Goal: Task Accomplishment & Management: Use online tool/utility

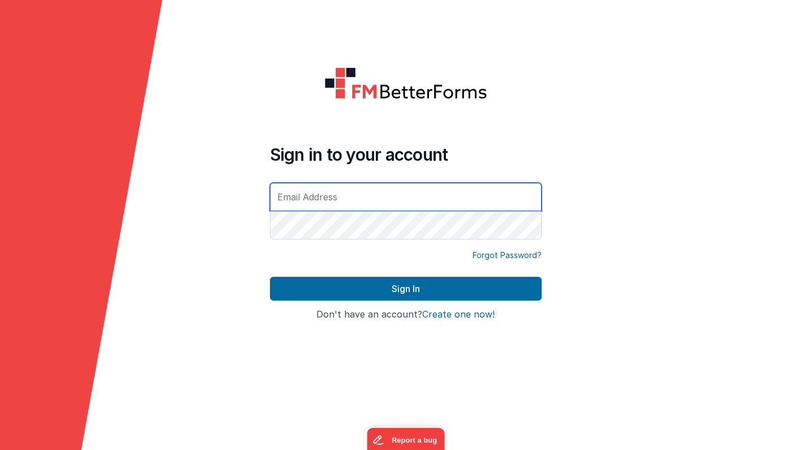
type input "[EMAIL_ADDRESS][DOMAIN_NAME]"
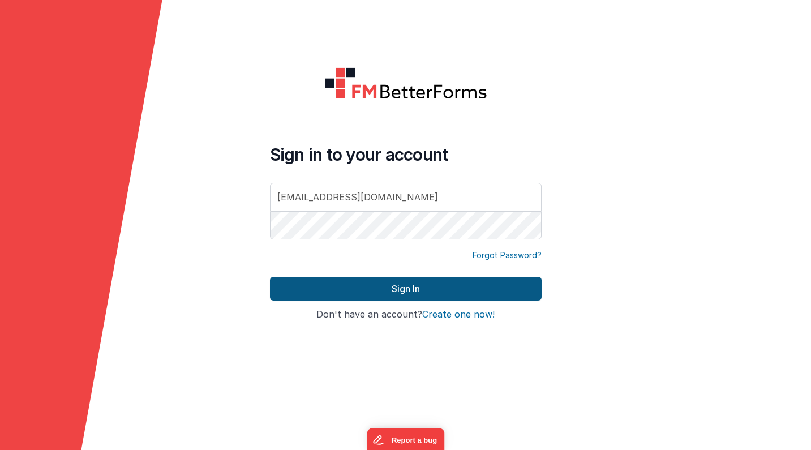
click at [323, 284] on button "Sign In" at bounding box center [406, 289] width 272 height 24
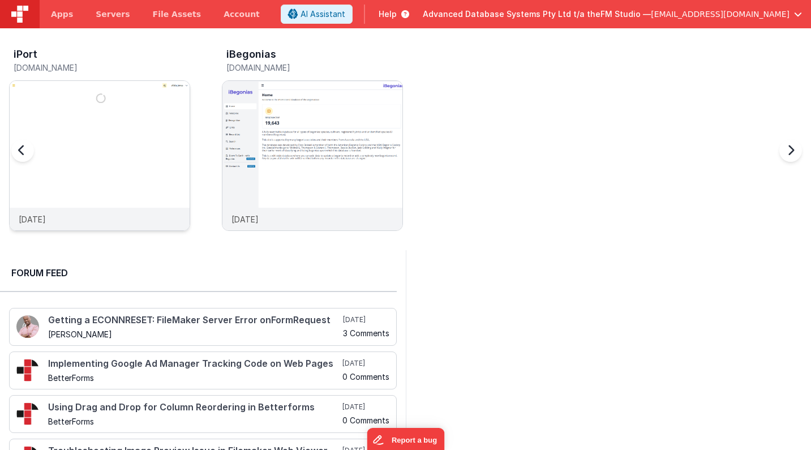
click at [89, 102] on img at bounding box center [100, 171] width 180 height 180
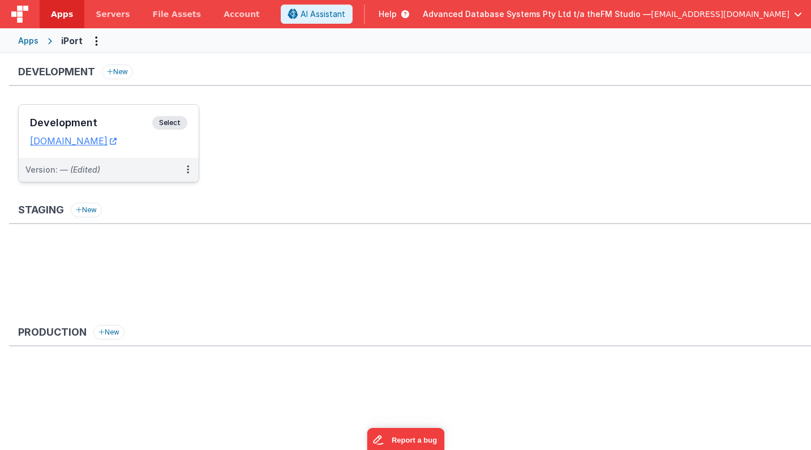
click at [83, 119] on h3 "Development" at bounding box center [91, 122] width 122 height 11
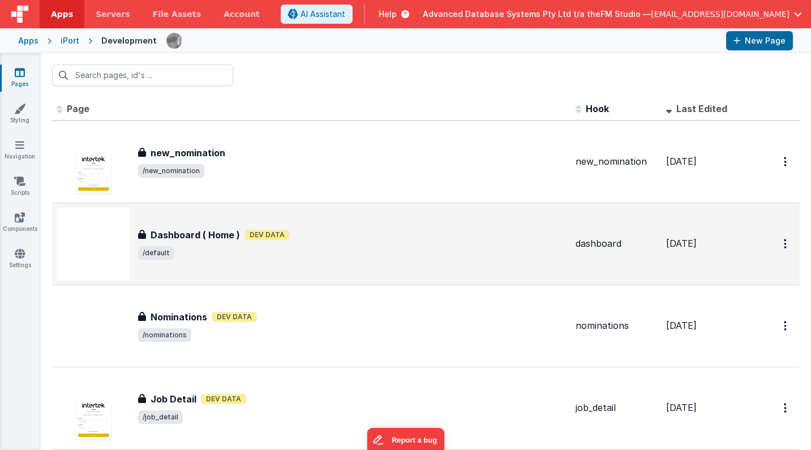
click at [389, 237] on div "Dashboard ( Home ) Dev Data" at bounding box center [352, 235] width 428 height 14
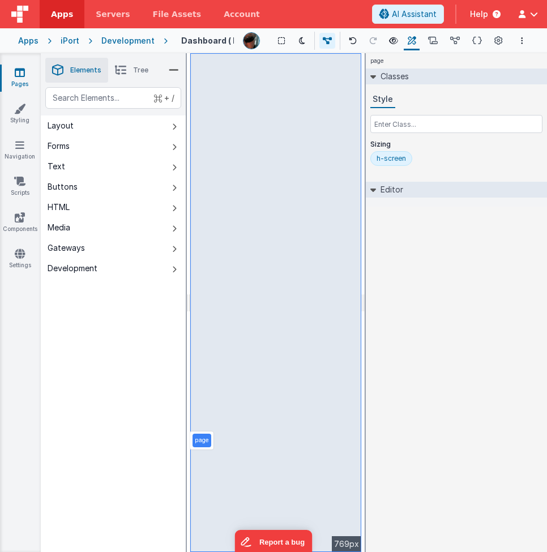
click at [478, 14] on span "Help" at bounding box center [479, 13] width 18 height 11
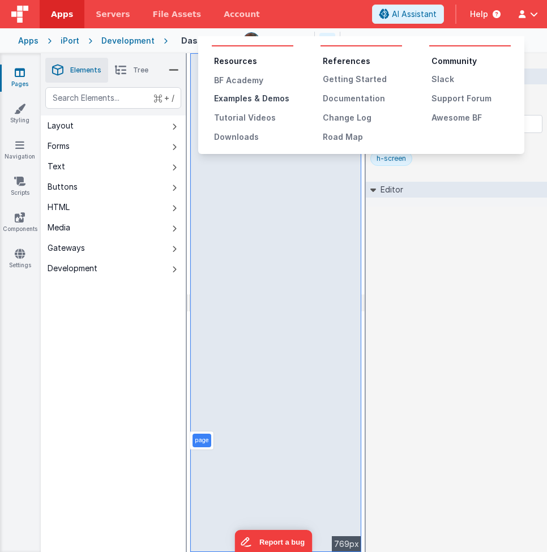
click at [247, 98] on div "Examples & Demos" at bounding box center [253, 98] width 79 height 11
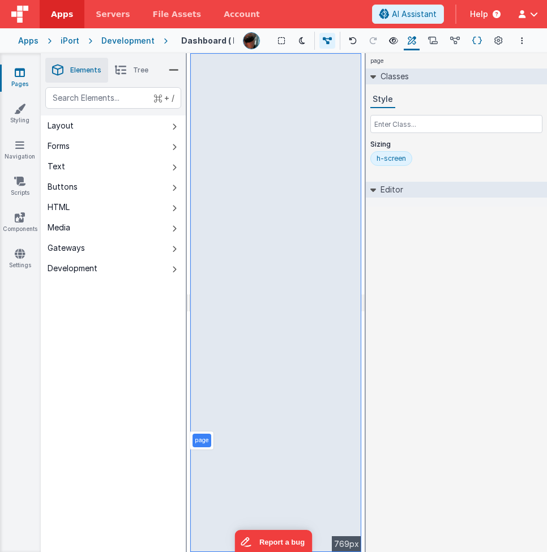
click at [479, 40] on icon at bounding box center [477, 41] width 10 height 12
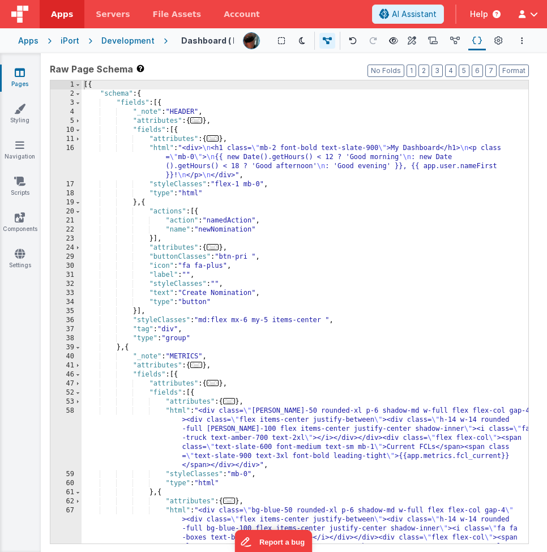
click at [324, 356] on div "[{ "schema" : { "fields" : [{ "_note" : "HEADER" , "attributes" : { ... } , "fi…" at bounding box center [304, 347] width 447 height 535
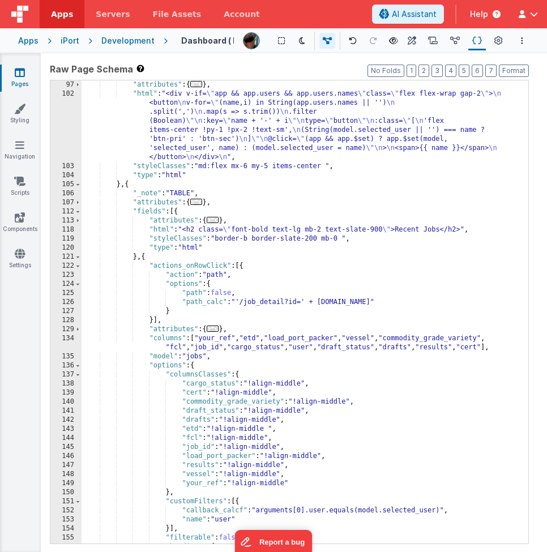
scroll to position [801, 0]
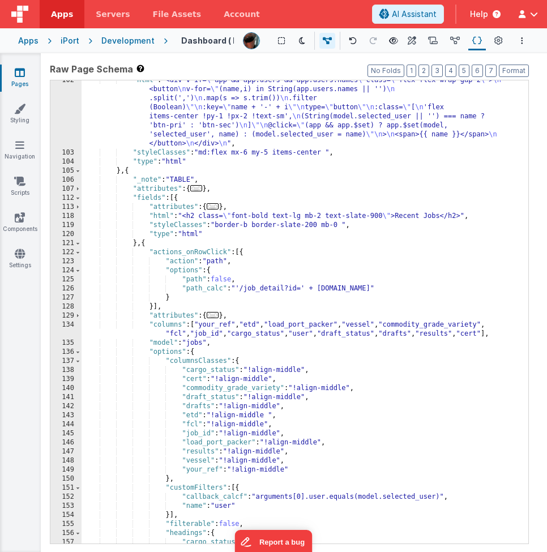
click at [314, 313] on div ""html" : "<div v-if= \" app && app.users && app.users.names \" class= \" flex f…" at bounding box center [304, 348] width 447 height 544
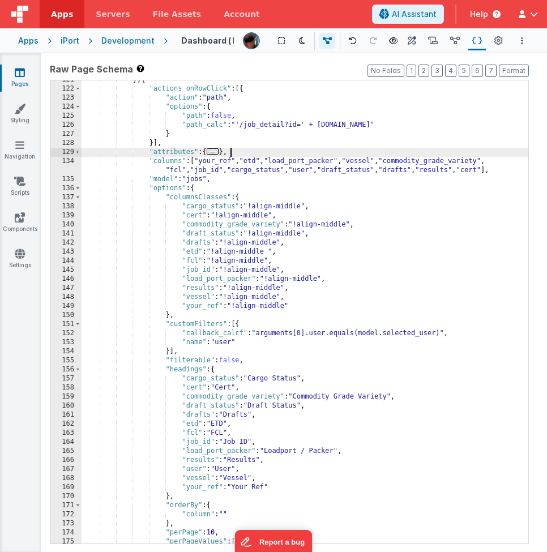
scroll to position [971, 0]
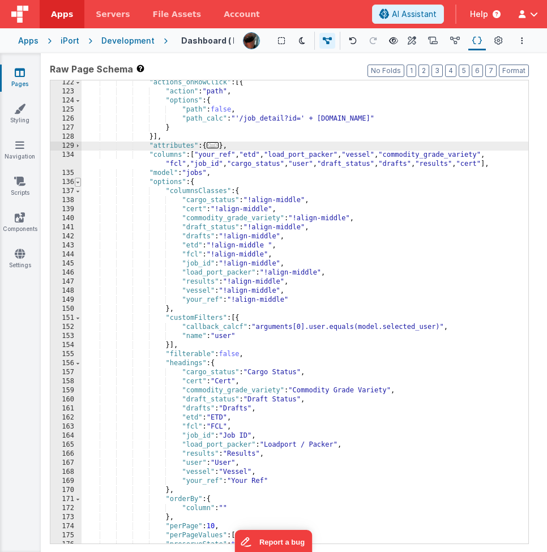
click at [78, 182] on span at bounding box center [78, 182] width 6 height 9
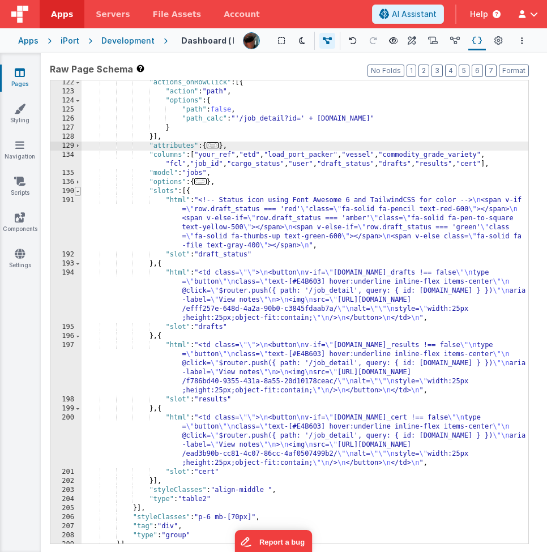
click at [78, 192] on span at bounding box center [78, 191] width 6 height 9
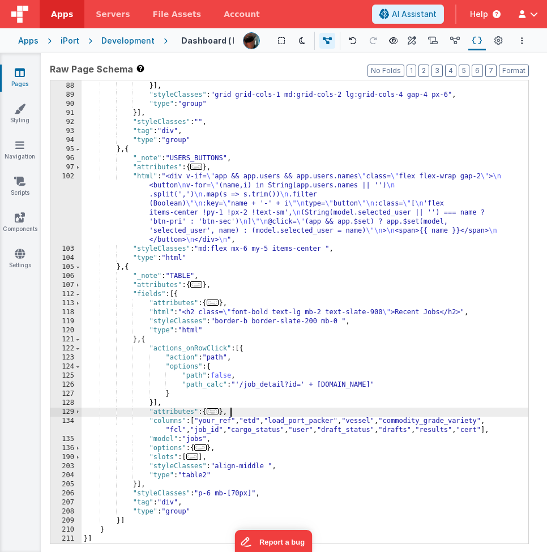
click at [214, 413] on span "..." at bounding box center [213, 411] width 12 height 6
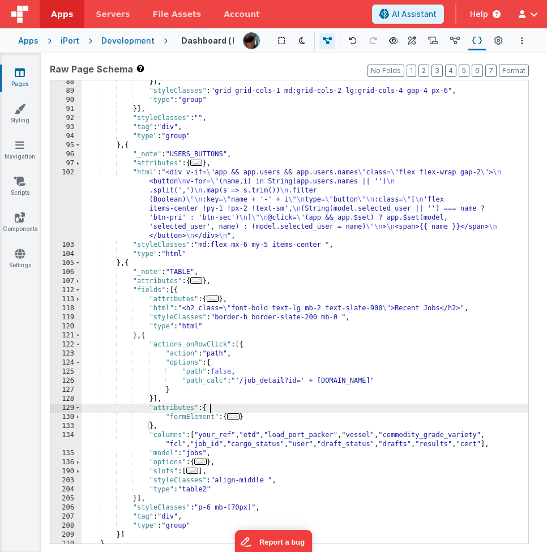
scroll to position [723, 0]
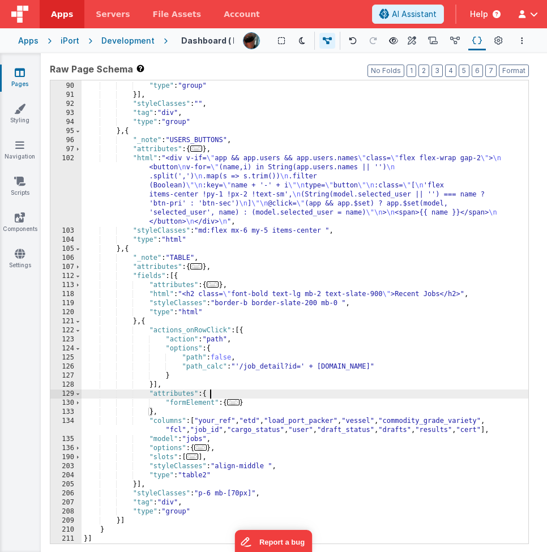
click at [222, 439] on div ""styleClasses" : "grid grid-cols-1 md:grid-cols-2 lg:grid-cols-4 gap-4 px-6" , …" at bounding box center [304, 312] width 447 height 481
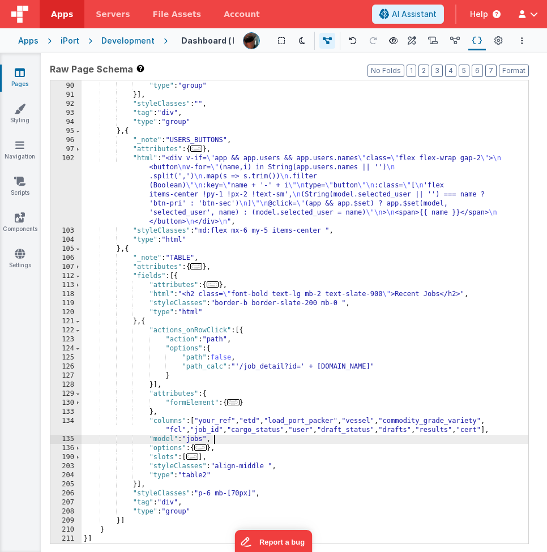
click at [222, 439] on div ""styleClasses" : "grid grid-cols-1 md:grid-cols-2 lg:grid-cols-4 gap-4 px-6" , …" at bounding box center [304, 312] width 447 height 481
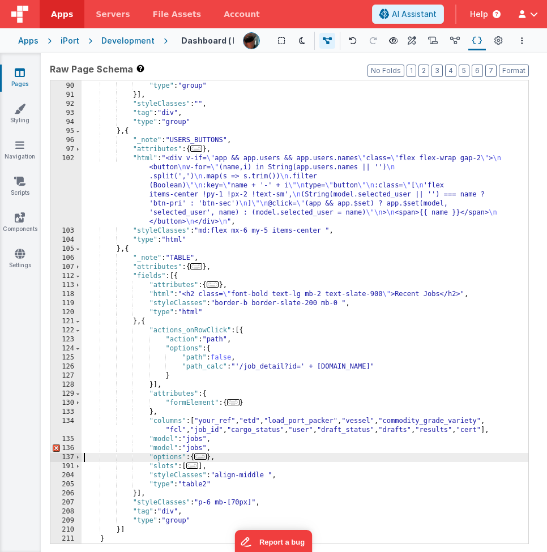
click at [164, 448] on div ""styleClasses" : "grid grid-cols-1 md:grid-cols-2 lg:grid-cols-4 gap-4 px-6" , …" at bounding box center [304, 312] width 447 height 481
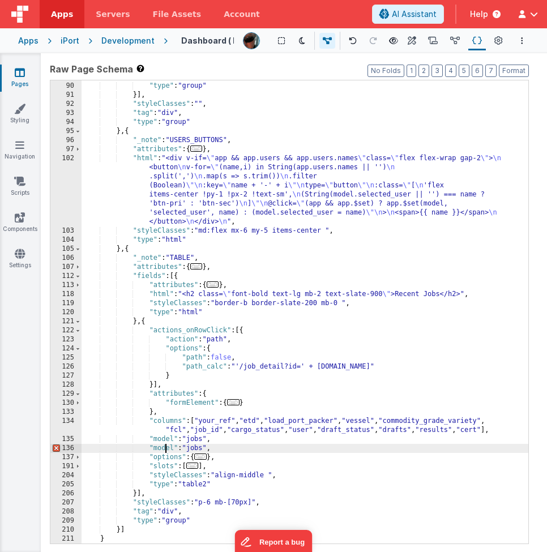
click at [164, 448] on div ""styleClasses" : "grid grid-cols-1 md:grid-cols-2 lg:grid-cols-4 gap-4 px-6" , …" at bounding box center [304, 312] width 447 height 481
click at [195, 447] on div ""styleClasses" : "grid grid-cols-1 md:grid-cols-2 lg:grid-cols-4 gap-4 px-6" , …" at bounding box center [304, 312] width 447 height 481
click at [200, 449] on div ""styleClasses" : "grid grid-cols-1 md:grid-cols-2 lg:grid-cols-4 gap-4 px-6" , …" at bounding box center [304, 312] width 447 height 481
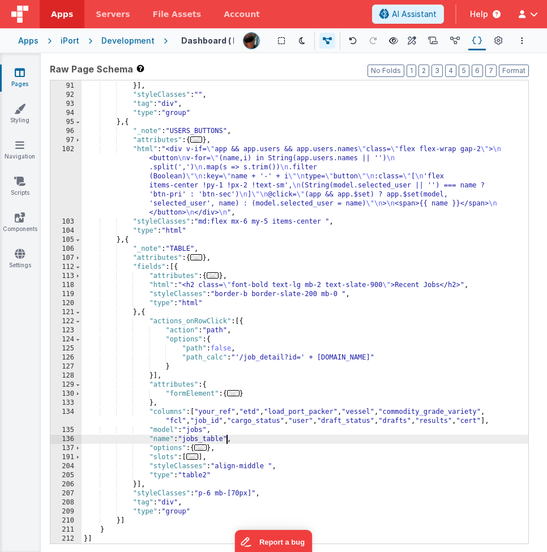
click at [161, 441] on div ""type" : "group" }] , "styleClasses" : "" , "tag" : "div" , "type" : "group" } …" at bounding box center [304, 312] width 447 height 481
click at [205, 448] on span "..." at bounding box center [200, 447] width 12 height 6
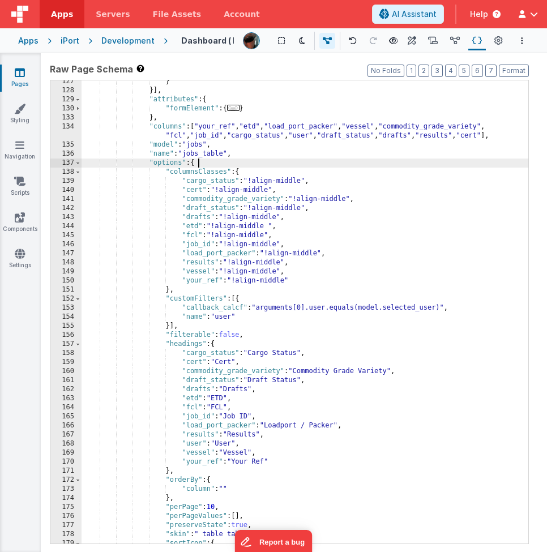
scroll to position [1029, 0]
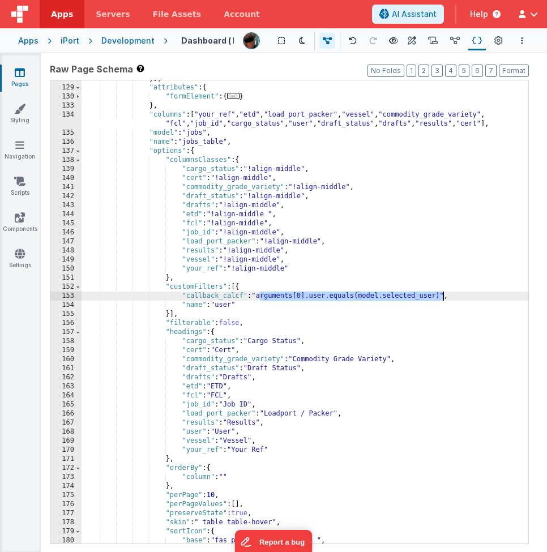
drag, startPoint x: 259, startPoint y: 295, endPoint x: 441, endPoint y: 295, distance: 181.7
click at [441, 295] on div "}] , "attributes" : { "formElement" : { ... } } , "columns" : [ "your_ref" , "e…" at bounding box center [304, 314] width 447 height 481
click at [226, 304] on div "}] , "attributes" : { "formElement" : { ... } } , "columns" : [ "your_ref" , "e…" at bounding box center [304, 314] width 447 height 481
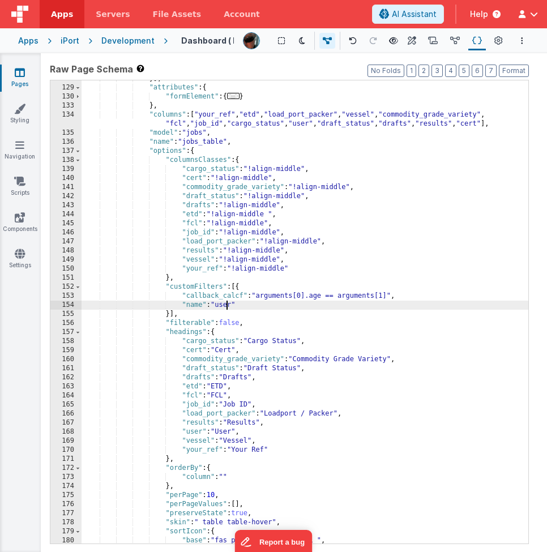
click at [226, 304] on div "}] , "attributes" : { "formElement" : { ... } } , "columns" : [ "your_ref" , "e…" at bounding box center [304, 314] width 447 height 481
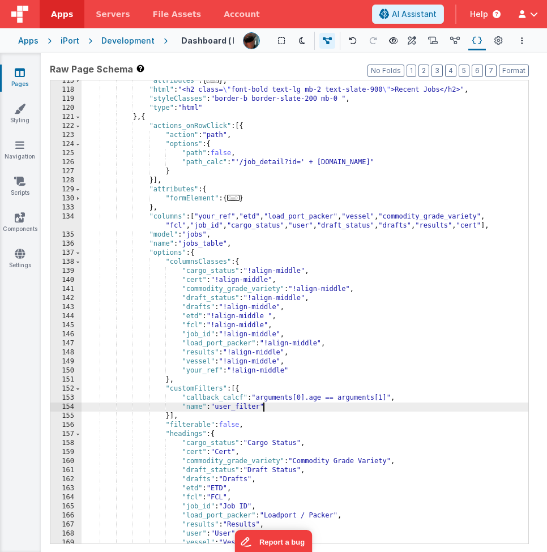
scroll to position [851, 0]
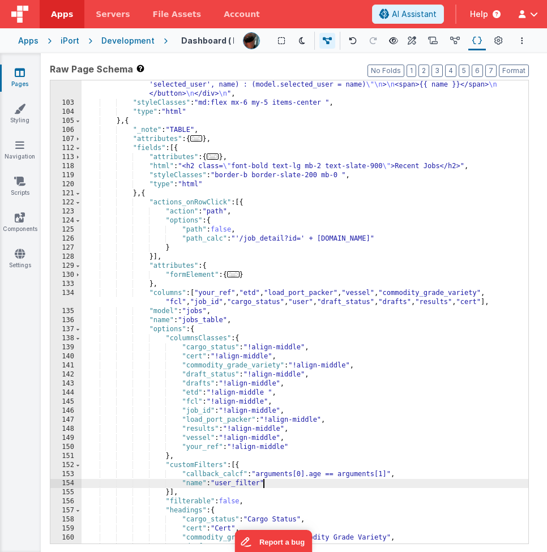
click at [273, 268] on div ""html" : "<div v-if= \" app && app.users && app.users.names \" class= \" flex f…" at bounding box center [304, 298] width 447 height 544
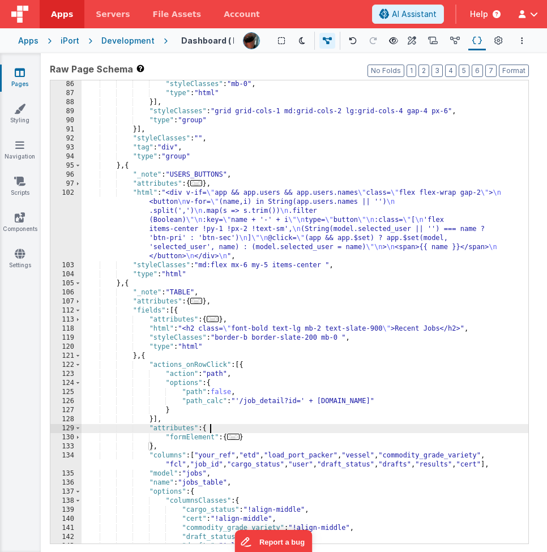
scroll to position [689, 0]
click at [261, 217] on div ""styleClasses" : "mb-0" , "type" : "html" }] , "styleClasses" : "grid grid-cols…" at bounding box center [304, 320] width 447 height 481
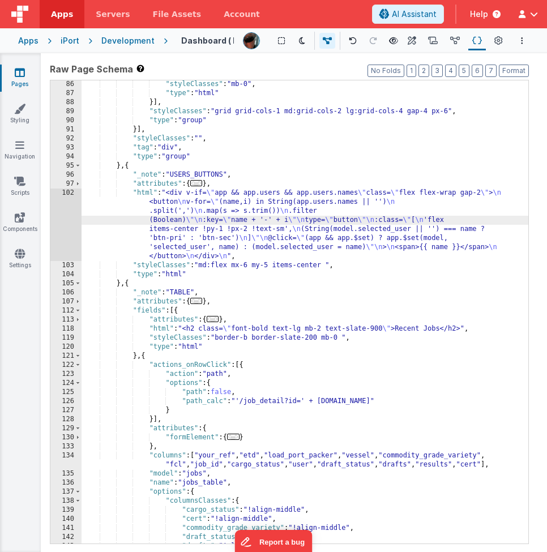
click at [70, 226] on div "102" at bounding box center [65, 224] width 31 height 72
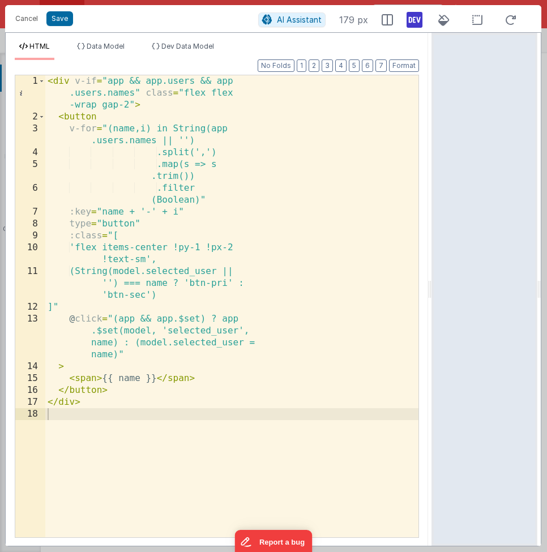
drag, startPoint x: 271, startPoint y: 284, endPoint x: 439, endPoint y: 288, distance: 168.1
click at [439, 288] on html "Cancel Save AI Assistant 179 px HTML Data Model Dev Data Model Format 7 6 5 4 3…" at bounding box center [273, 276] width 547 height 552
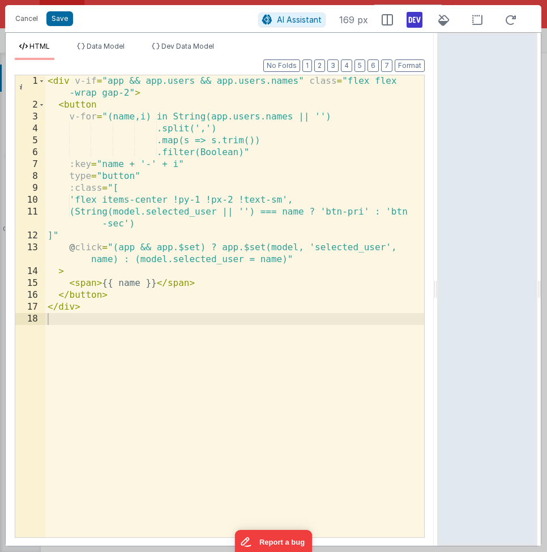
click at [217, 122] on div "< div v-if = "app && app.users && app.users.names" class = "flex flex -wrap gap…" at bounding box center [234, 323] width 379 height 497
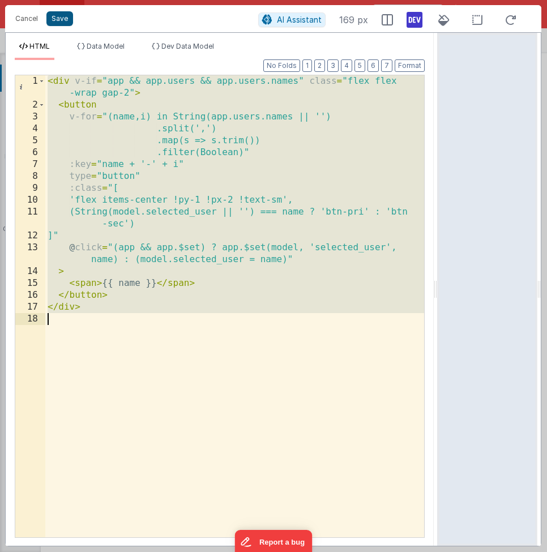
click at [58, 21] on button "Save" at bounding box center [59, 18] width 27 height 15
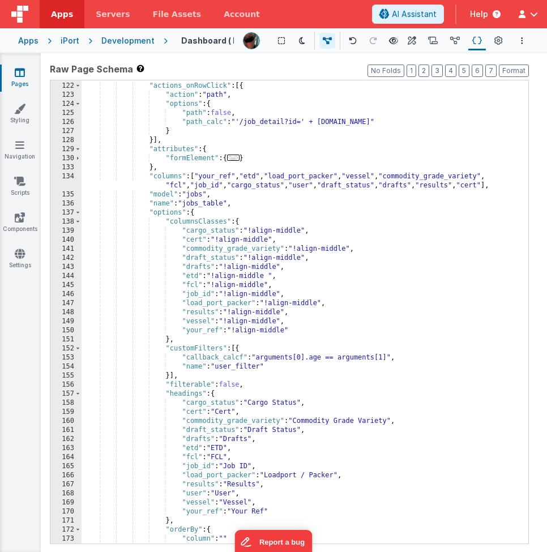
scroll to position [970, 0]
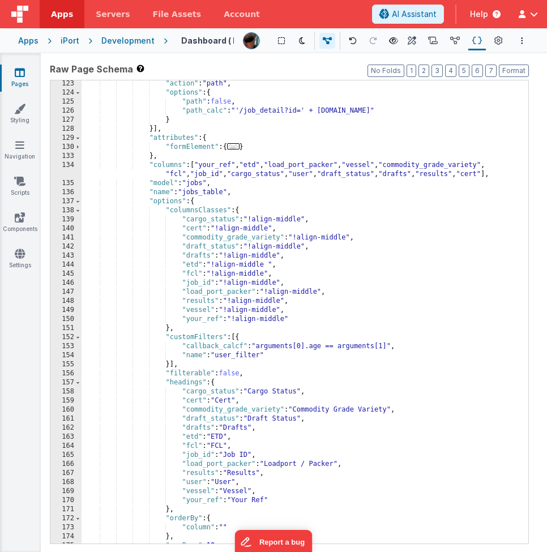
click at [318, 347] on div ""action" : "path" , "options" : { "path" : false , "path_calc" : "'/job_detail?…" at bounding box center [304, 319] width 447 height 481
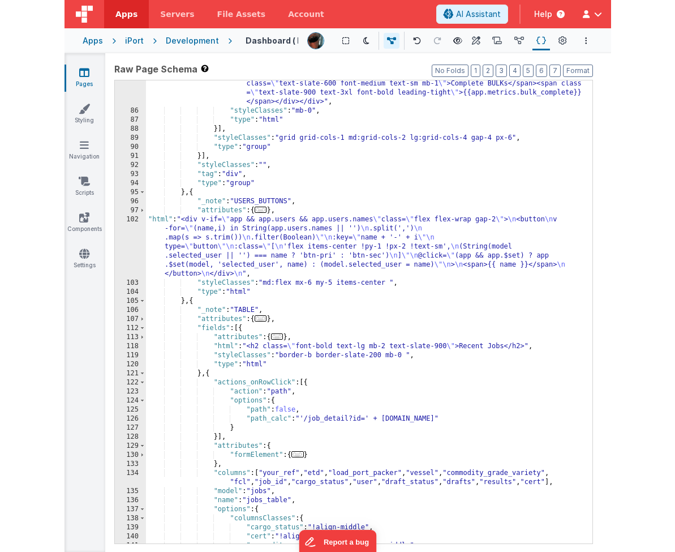
scroll to position [662, 0]
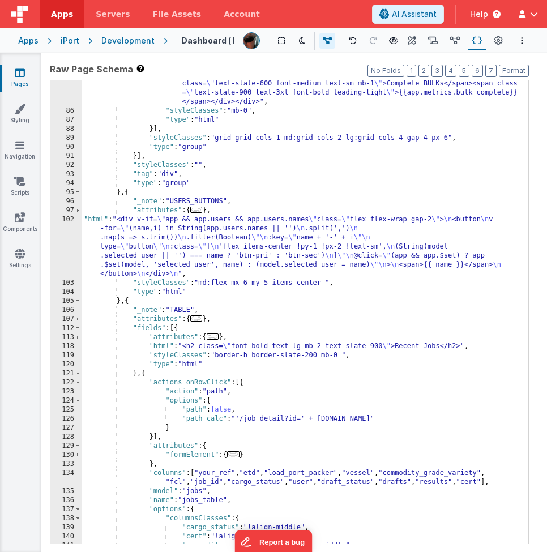
click at [255, 236] on div ""html" : "<div class= \" bg-blue-50 rounded-xl p-6 shadow-md w-full flex flex-c…" at bounding box center [304, 310] width 447 height 535
click at [62, 237] on div "102" at bounding box center [65, 246] width 31 height 63
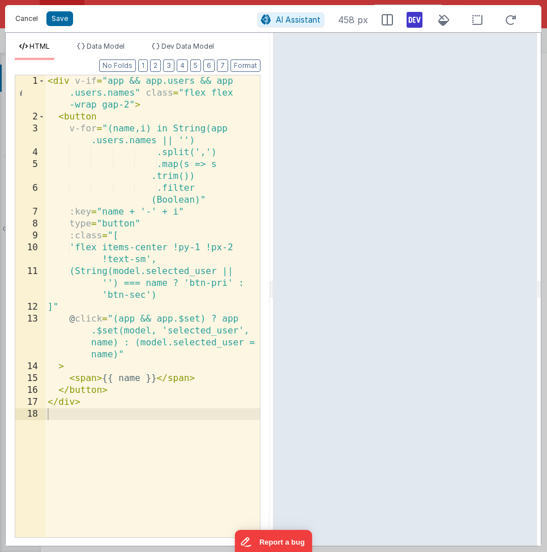
click at [23, 19] on button "Cancel" at bounding box center [27, 19] width 34 height 16
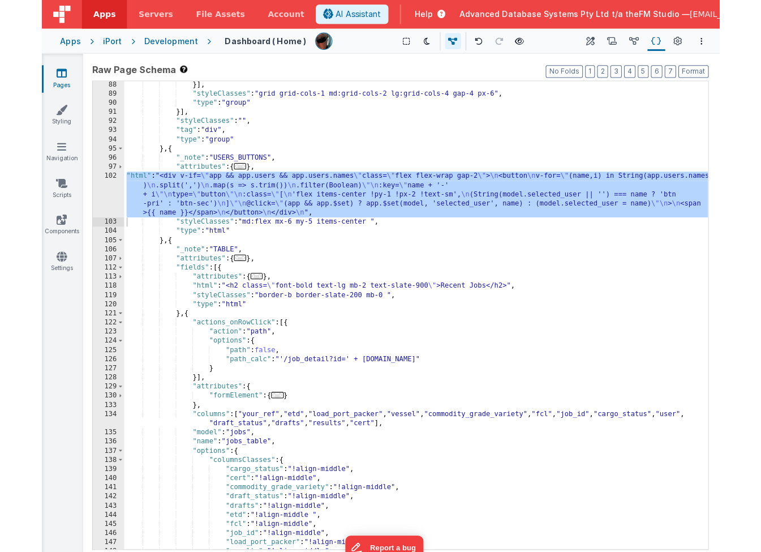
scroll to position [626, 0]
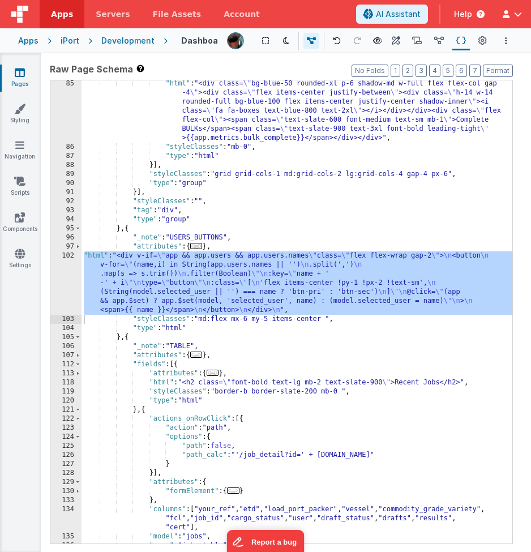
click at [228, 70] on label "Raw Page Schema Shortcuts: Find: command-f Fold: command-option-L Unfold: comma…" at bounding box center [281, 69] width 463 height 14
click at [126, 40] on div "Development" at bounding box center [127, 40] width 53 height 11
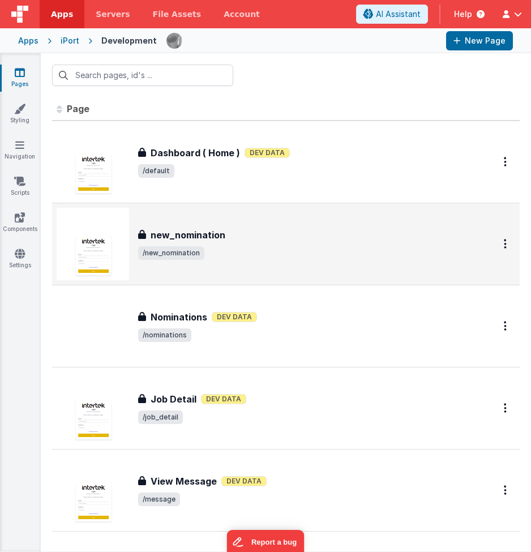
click at [208, 243] on div "new_nomination new_nomination /new_nomination" at bounding box center [302, 244] width 329 height 32
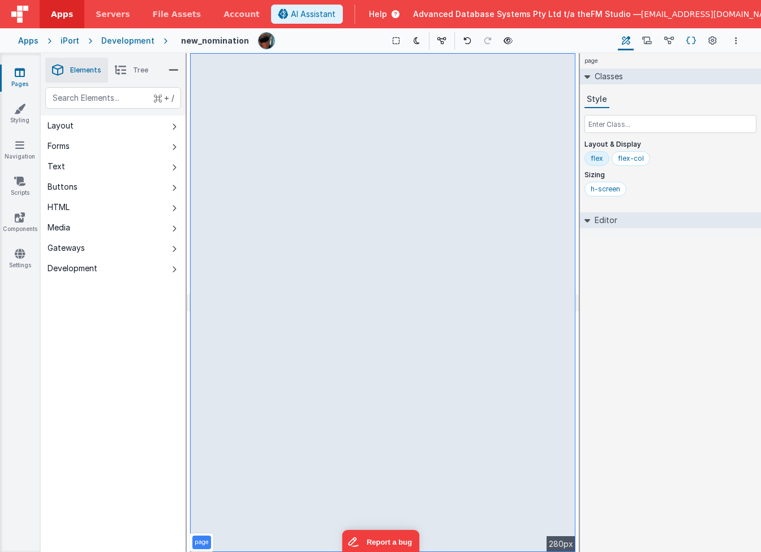
click at [689, 41] on icon at bounding box center [691, 41] width 10 height 12
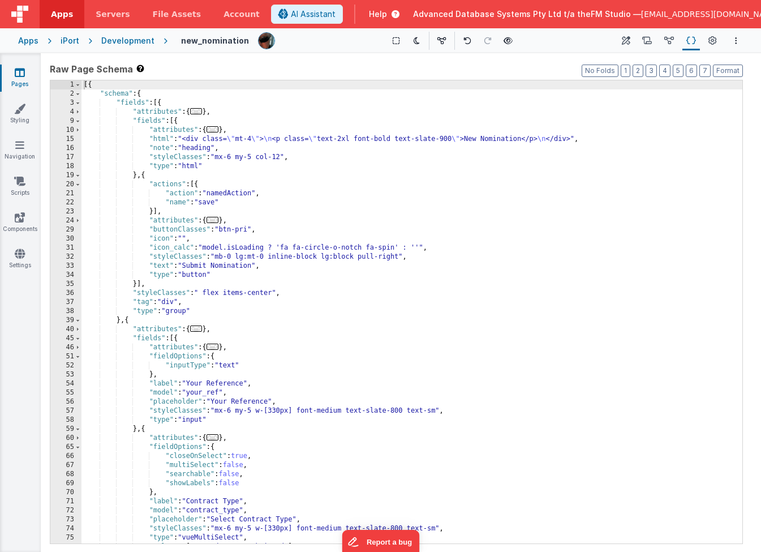
click at [420, 413] on div "[{ "schema" : { "fields" : [{ "attributes" : { ... } , "fields" : [{ "attribute…" at bounding box center [411, 320] width 661 height 481
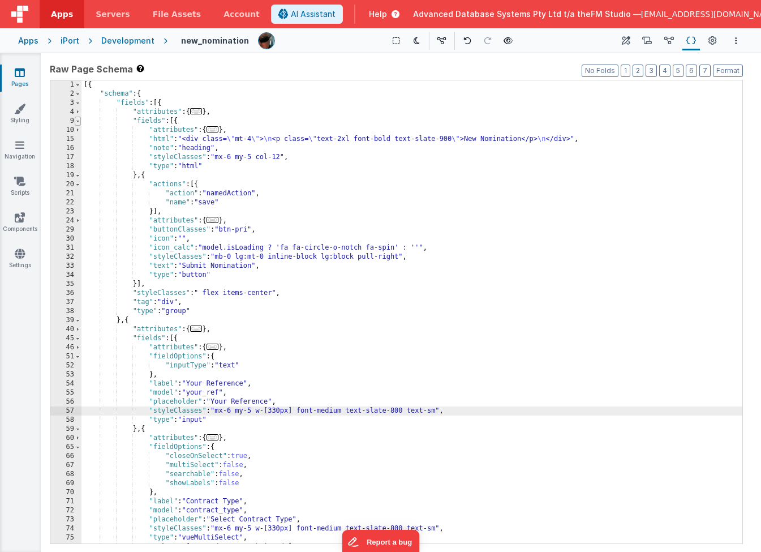
click at [79, 123] on span at bounding box center [78, 121] width 6 height 9
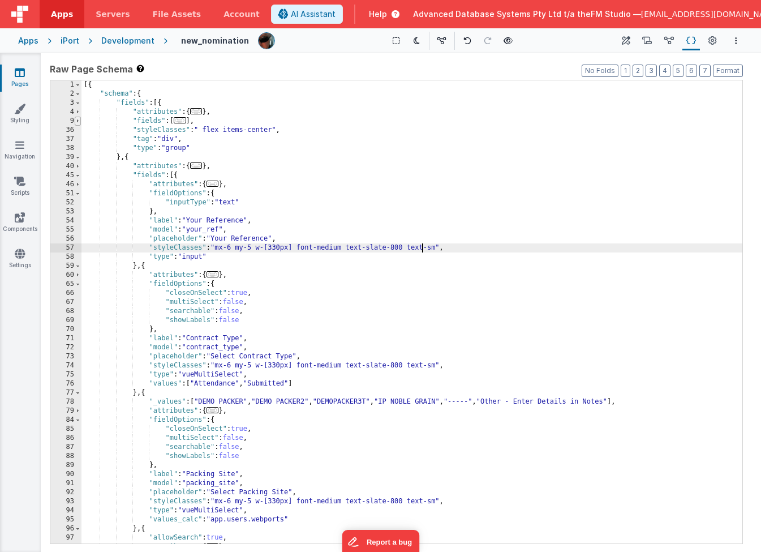
click at [79, 123] on span at bounding box center [78, 121] width 6 height 9
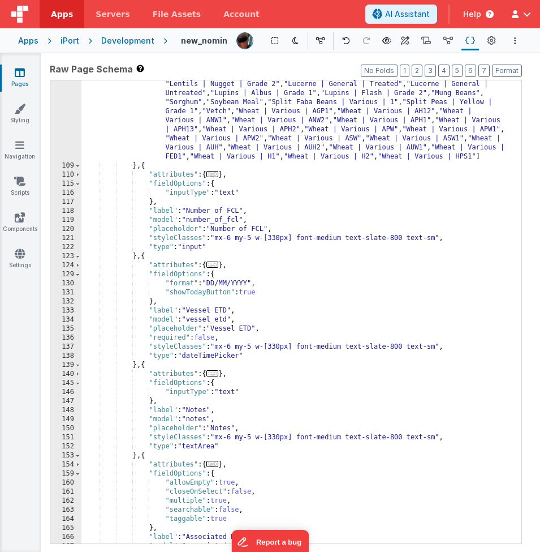
scroll to position [763, 0]
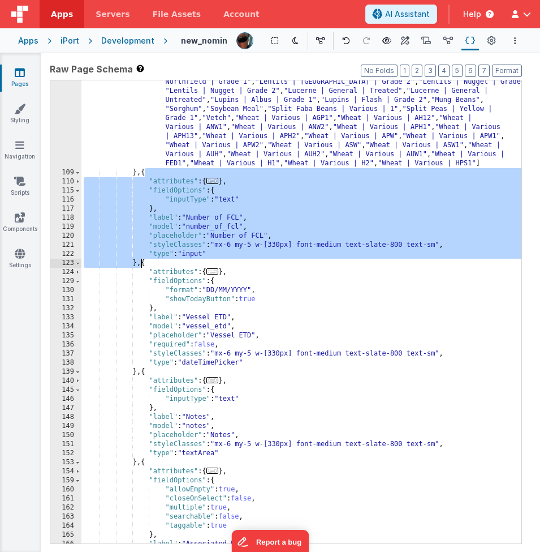
drag, startPoint x: 144, startPoint y: 174, endPoint x: 141, endPoint y: 263, distance: 88.3
click at [141, 263] on div ""values" : [ "Barley | Commander | Malt" , "Barley | Gairdner | Malt" , "Barley…" at bounding box center [301, 327] width 440 height 626
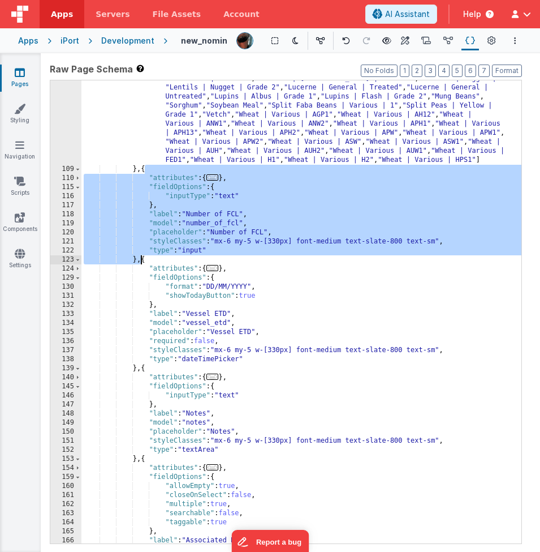
scroll to position [877, 0]
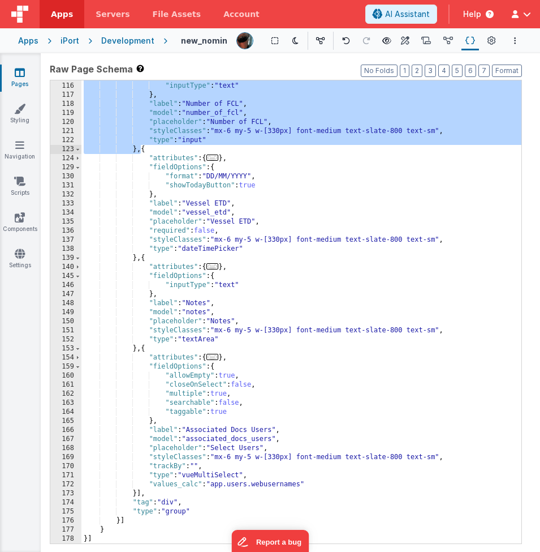
click at [138, 449] on div ""fieldOptions" : { "inputType" : "text" } , "label" : "Number of FCL" , "model"…" at bounding box center [301, 312] width 440 height 481
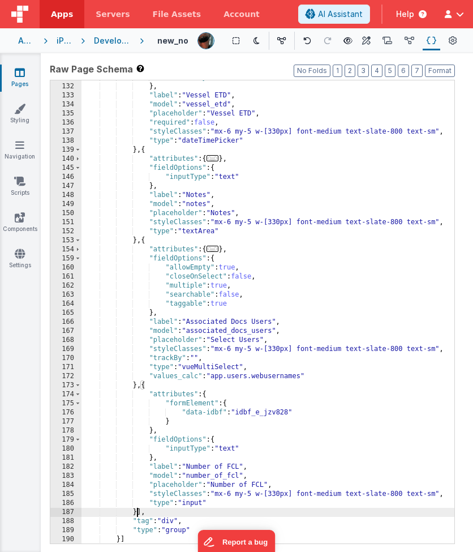
scroll to position [1040, 0]
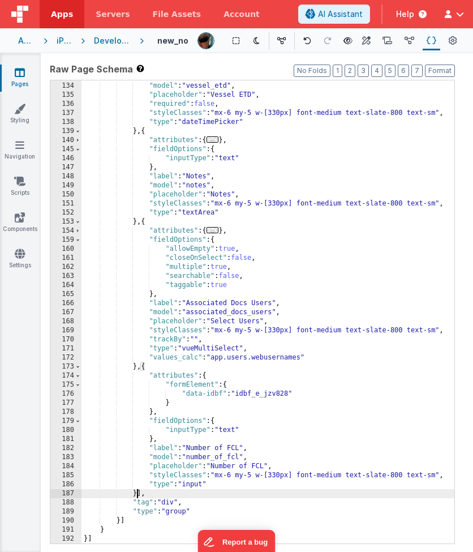
click at [201, 449] on div ""label" : "Vessel ETD" , "model" : "vessel_etd" , "placeholder" : "Vessel ETD" …" at bounding box center [267, 312] width 373 height 481
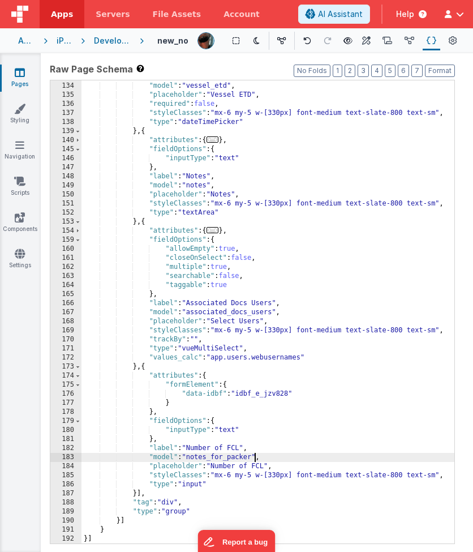
click at [200, 449] on div ""label" : "Vessel ETD" , "model" : "vessel_etd" , "placeholder" : "Vessel ETD" …" at bounding box center [267, 312] width 373 height 481
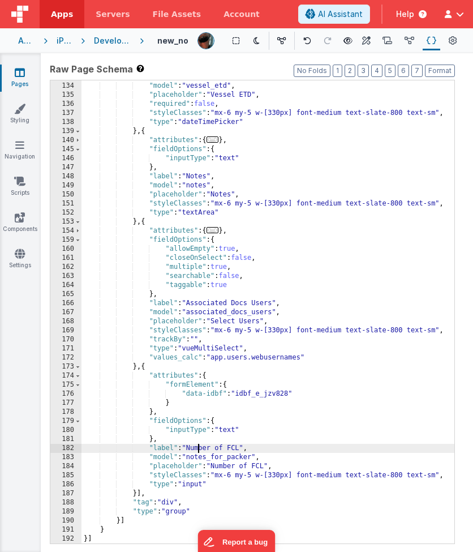
click at [200, 449] on div ""label" : "Vessel ETD" , "model" : "vessel_etd" , "placeholder" : "Vessel ETD" …" at bounding box center [267, 312] width 373 height 481
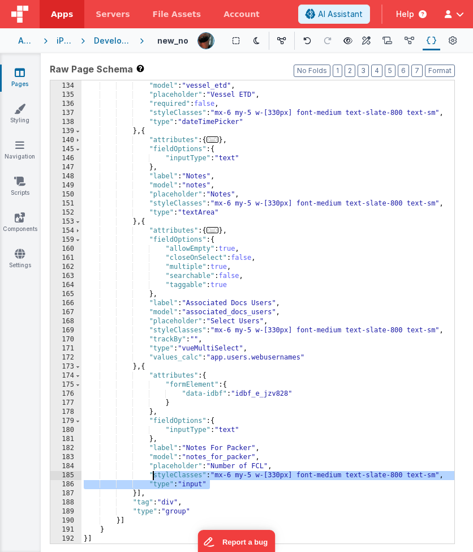
drag, startPoint x: 213, startPoint y: 485, endPoint x: 153, endPoint y: 479, distance: 59.7
click at [153, 449] on div ""label" : "Vessel ETD" , "model" : "vessel_etd" , "placeholder" : "Vessel ETD" …" at bounding box center [267, 312] width 373 height 481
click at [199, 214] on div ""label" : "Vessel ETD" , "model" : "vessel_etd" , "placeholder" : "Vessel ETD" …" at bounding box center [267, 312] width 373 height 481
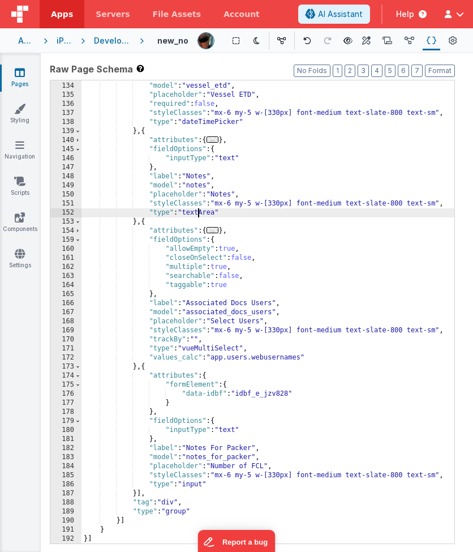
click at [199, 214] on div ""label" : "Vessel ETD" , "model" : "vessel_etd" , "placeholder" : "Vessel ETD" …" at bounding box center [267, 312] width 373 height 481
click at [194, 449] on div ""label" : "Vessel ETD" , "model" : "vessel_etd" , "placeholder" : "Vessel ETD" …" at bounding box center [267, 312] width 373 height 481
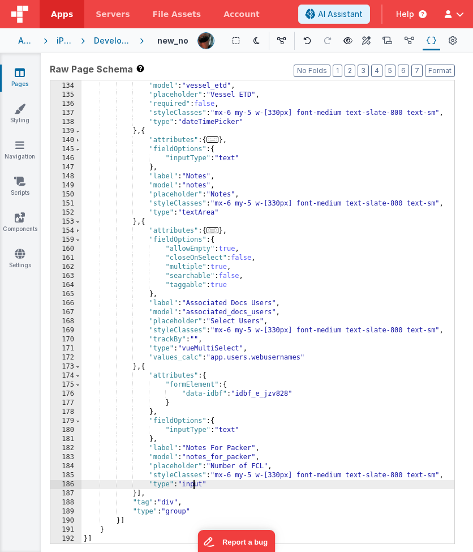
click at [194, 449] on div ""label" : "Vessel ETD" , "model" : "vessel_etd" , "placeholder" : "Vessel ETD" …" at bounding box center [267, 312] width 373 height 481
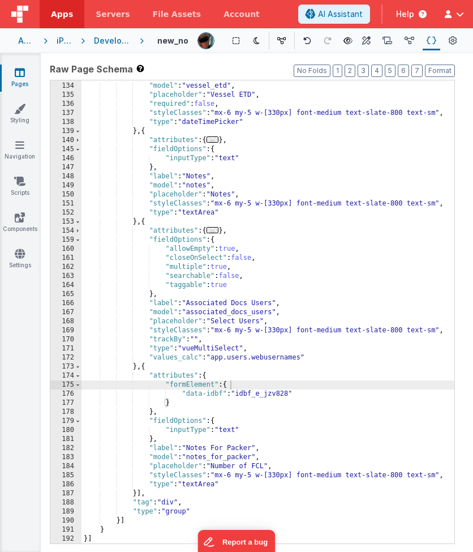
click at [162, 449] on div ""label" : "Vessel ETD" , "model" : "vessel_etd" , "placeholder" : "Vessel ETD" …" at bounding box center [267, 312] width 373 height 481
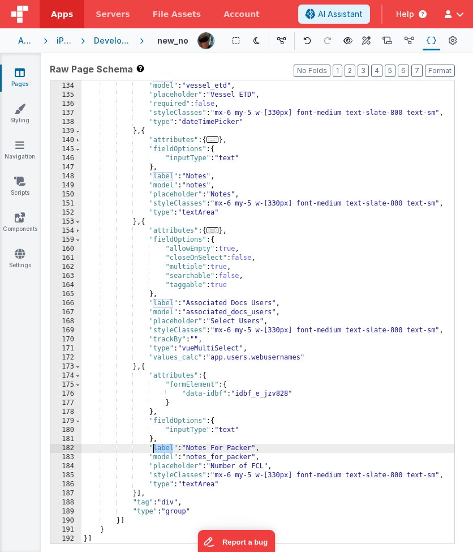
click at [162, 449] on div ""label" : "Vessel ETD" , "model" : "vessel_etd" , "placeholder" : "Vessel ETD" …" at bounding box center [267, 312] width 373 height 481
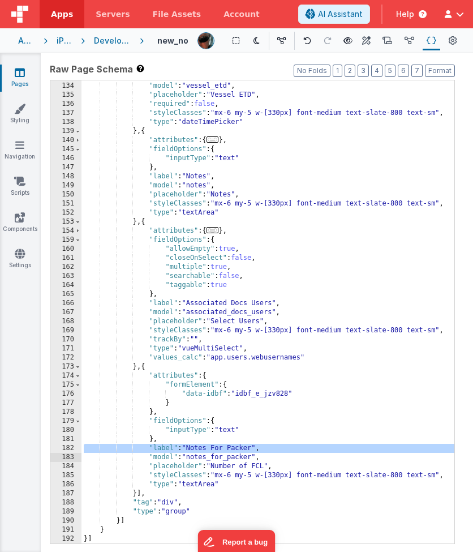
paste textarea
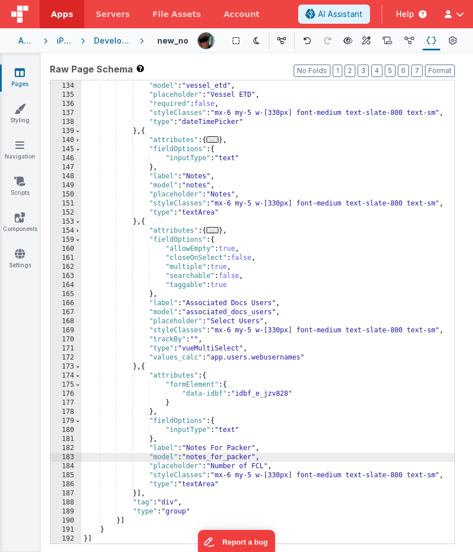
click at [228, 449] on div ""label" : "Vessel ETD" , "model" : "vessel_etd" , "placeholder" : "Vessel ETD" …" at bounding box center [267, 312] width 373 height 481
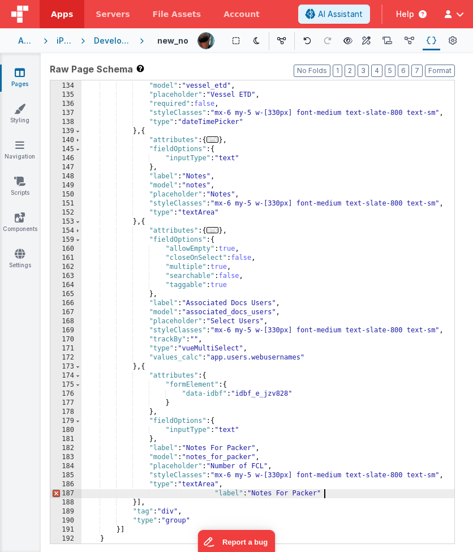
click at [230, 449] on div ""label" : "Vessel ETD" , "model" : "vessel_etd" , "placeholder" : "Vessel ETD" …" at bounding box center [267, 312] width 373 height 481
drag, startPoint x: 282, startPoint y: 493, endPoint x: 347, endPoint y: 496, distance: 65.2
click at [347, 449] on div ""label" : "Vessel ETD" , "model" : "vessel_etd" , "placeholder" : "Vessel ETD" …" at bounding box center [267, 312] width 373 height 481
click at [346, 433] on div ""label" : "Vessel ETD" , "model" : "vessel_etd" , "placeholder" : "Vessel ETD" …" at bounding box center [267, 312] width 373 height 481
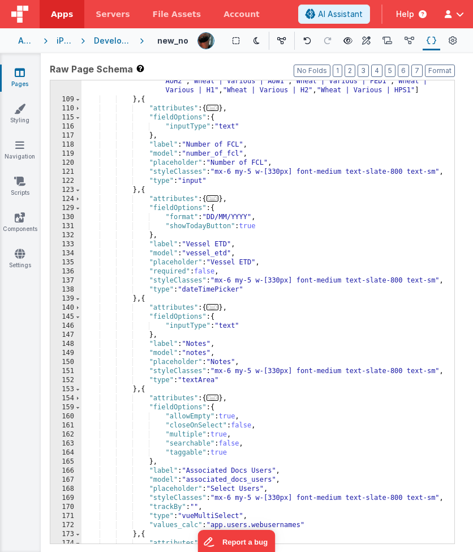
scroll to position [863, 0]
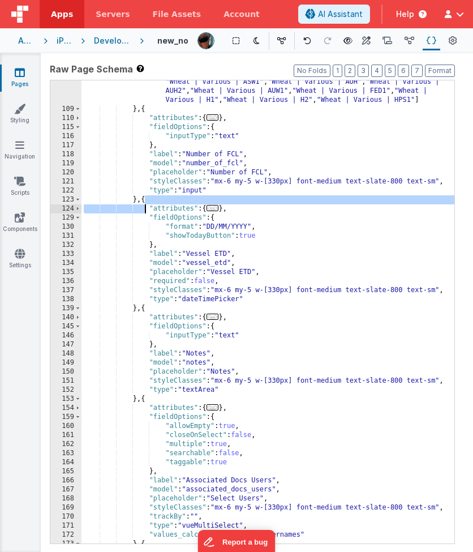
drag, startPoint x: 145, startPoint y: 200, endPoint x: 143, endPoint y: 213, distance: 13.1
click at [143, 213] on div ""values" : [ "Barley | Commander | Malt" , "Barley | Gairdner | Malt" , "Barley…" at bounding box center [267, 246] width 373 height 662
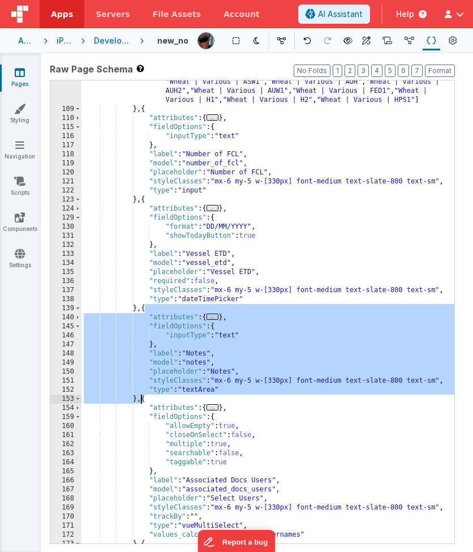
drag, startPoint x: 144, startPoint y: 308, endPoint x: 142, endPoint y: 396, distance: 88.3
click at [142, 396] on div ""values" : [ "Barley | Commander | Malt" , "Barley | Gairdner | Malt" , "Barley…" at bounding box center [267, 246] width 373 height 662
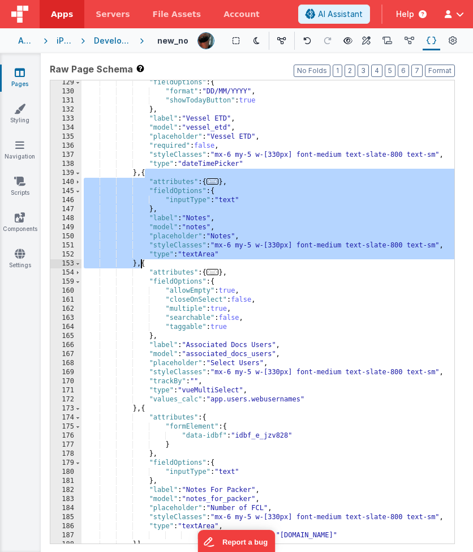
scroll to position [1049, 0]
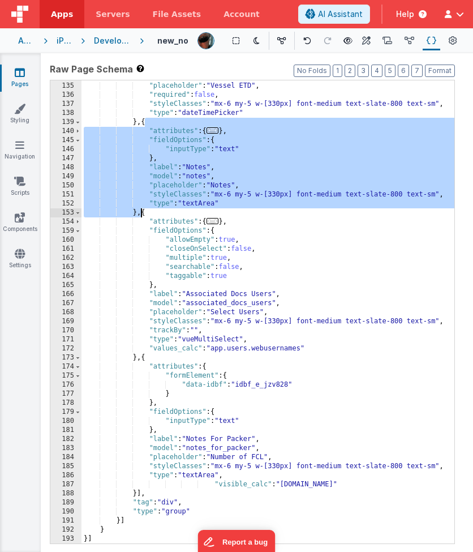
click at [138, 449] on div ""model" : "vessel_etd" , "placeholder" : "Vessel ETD" , "required" : false , "s…" at bounding box center [267, 312] width 373 height 481
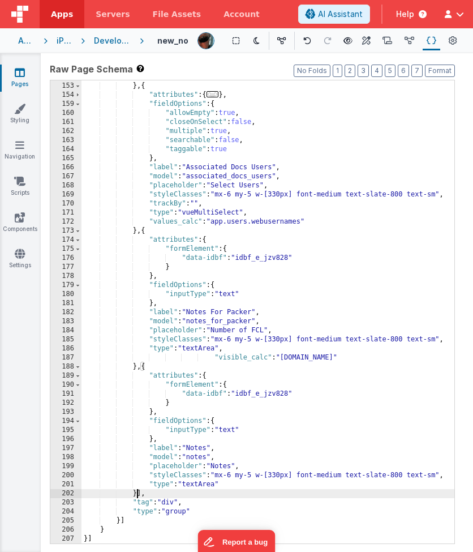
scroll to position [1176, 0]
click at [198, 448] on div ""type" : "textArea" } , { "attributes" : { ... } , "fieldOptions" : { "allowEmp…" at bounding box center [267, 312] width 373 height 481
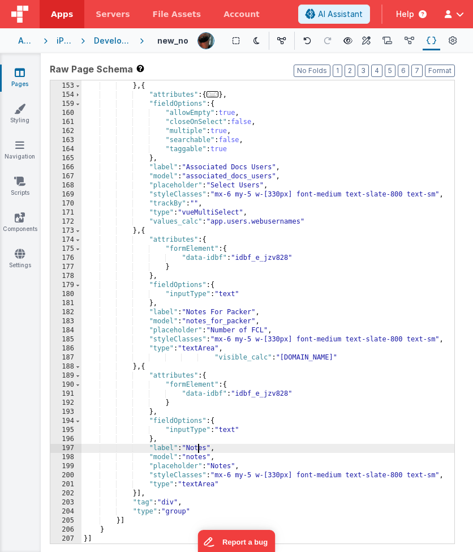
click at [198, 448] on div ""type" : "textArea" } , { "attributes" : { ... } , "fieldOptions" : { "allowEmp…" at bounding box center [267, 312] width 373 height 481
click at [199, 449] on div ""type" : "textArea" } , { "attributes" : { ... } , "fieldOptions" : { "allowEmp…" at bounding box center [267, 312] width 373 height 481
click at [196, 449] on div ""type" : "textArea" } , { "attributes" : { ... } , "fieldOptions" : { "allowEmp…" at bounding box center [267, 312] width 373 height 481
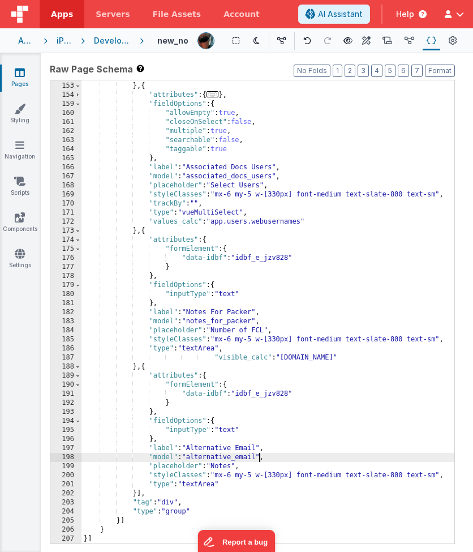
click at [223, 449] on div ""type" : "textArea" } , { "attributes" : { ... } , "fieldOptions" : { "allowEmp…" at bounding box center [267, 312] width 373 height 481
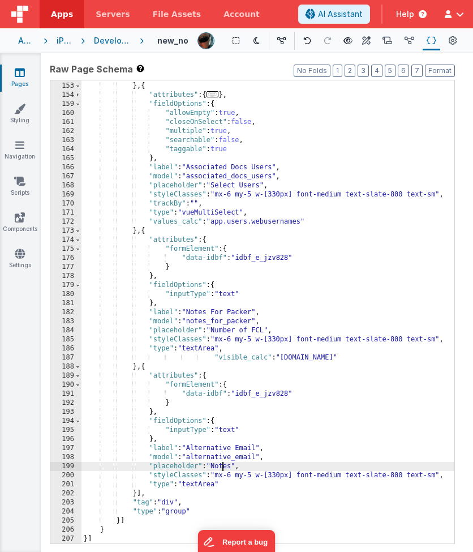
click at [223, 449] on div ""type" : "textArea" } , { "attributes" : { ... } , "fieldOptions" : { "allowEmp…" at bounding box center [267, 312] width 373 height 481
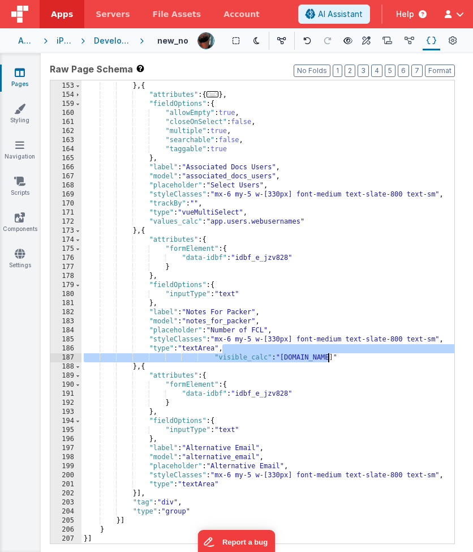
drag, startPoint x: 222, startPoint y: 351, endPoint x: 329, endPoint y: 360, distance: 106.8
click at [329, 360] on div ""type" : "textArea" } , { "attributes" : { ... } , "fieldOptions" : { "allowEmp…" at bounding box center [267, 312] width 373 height 481
click at [222, 449] on div ""type" : "textArea" } , { "attributes" : { ... } , "fieldOptions" : { "allowEmp…" at bounding box center [267, 312] width 373 height 481
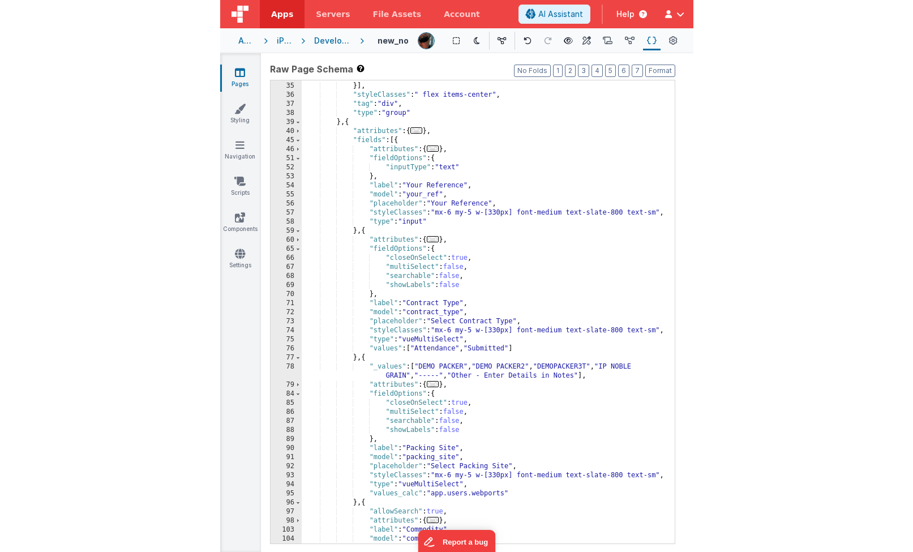
scroll to position [0, 0]
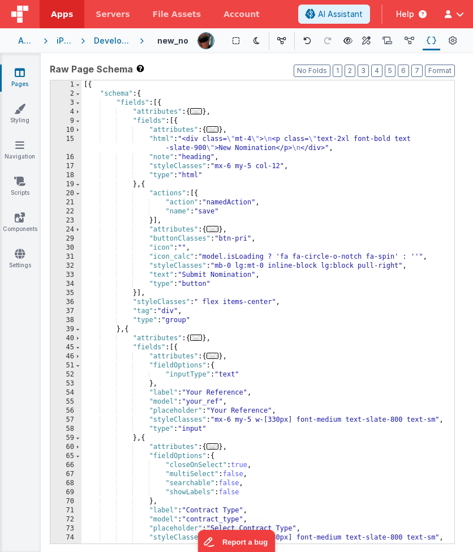
click at [209, 174] on div "[{ "schema" : { "fields" : [{ "attributes" : { ... } , "fields" : [{ "attribute…" at bounding box center [267, 320] width 373 height 481
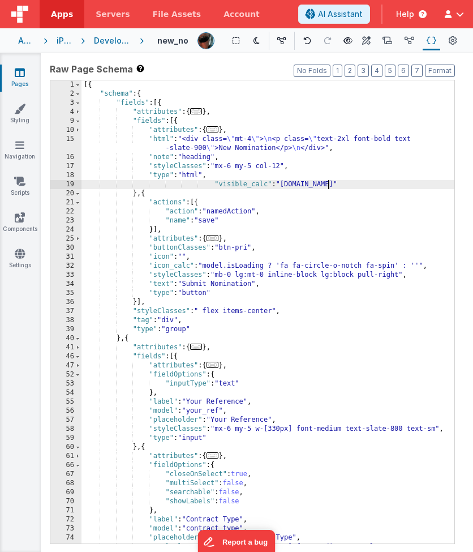
click at [285, 184] on div "[{ "schema" : { "fields" : [{ "attributes" : { ... } , "fields" : [{ "attribute…" at bounding box center [267, 320] width 373 height 481
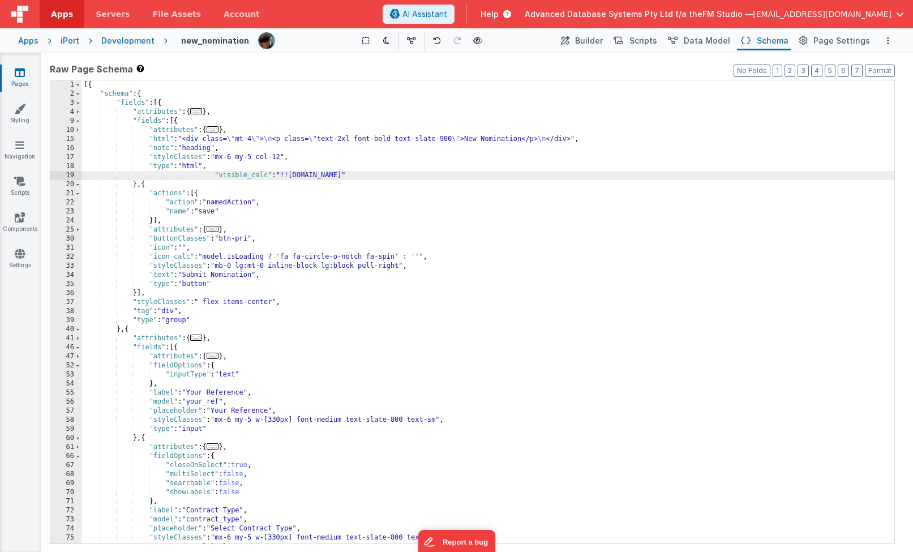
click at [314, 251] on div "[{ "schema" : { "fields" : [{ "attributes" : { ... } , "fields" : [{ "attribute…" at bounding box center [487, 320] width 813 height 481
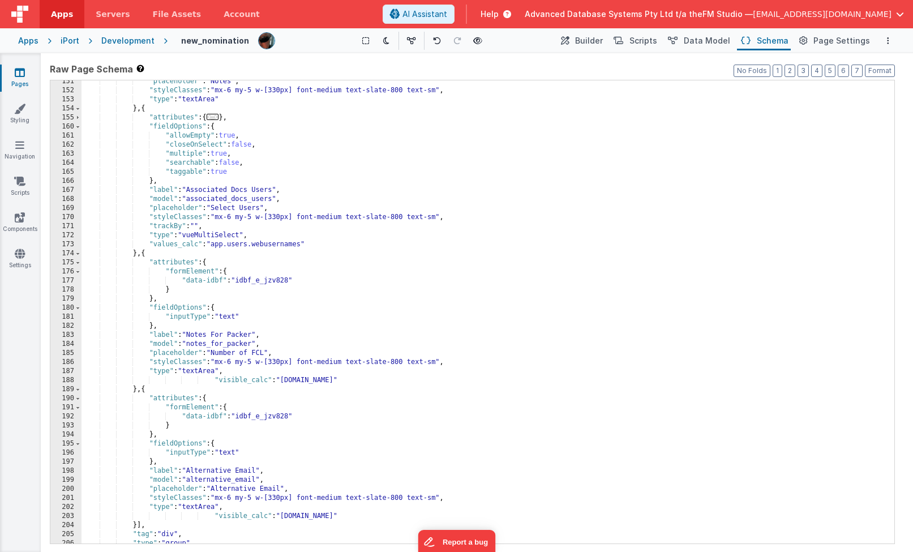
scroll to position [1067, 0]
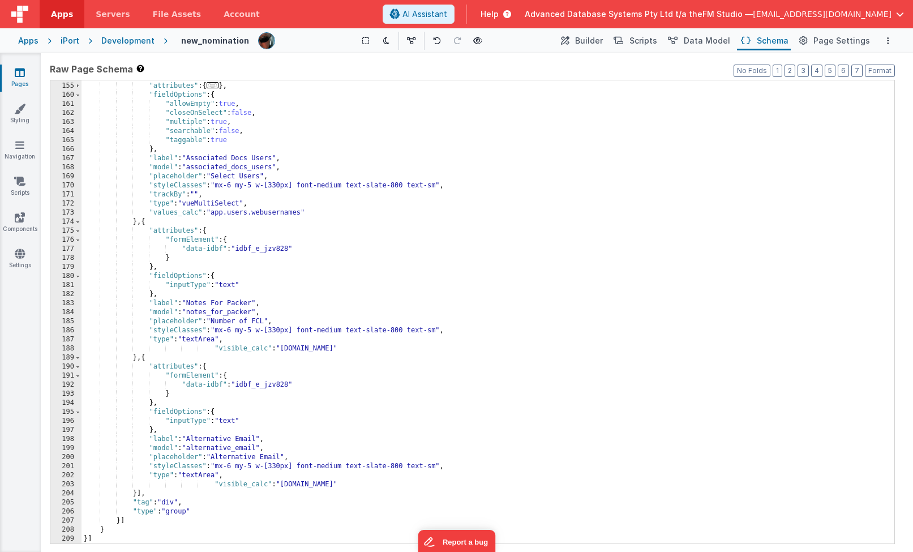
click at [136, 449] on div "} , { "attributes" : { ... } , "fieldOptions" : { "allowEmpty" : true , "closeO…" at bounding box center [487, 312] width 813 height 481
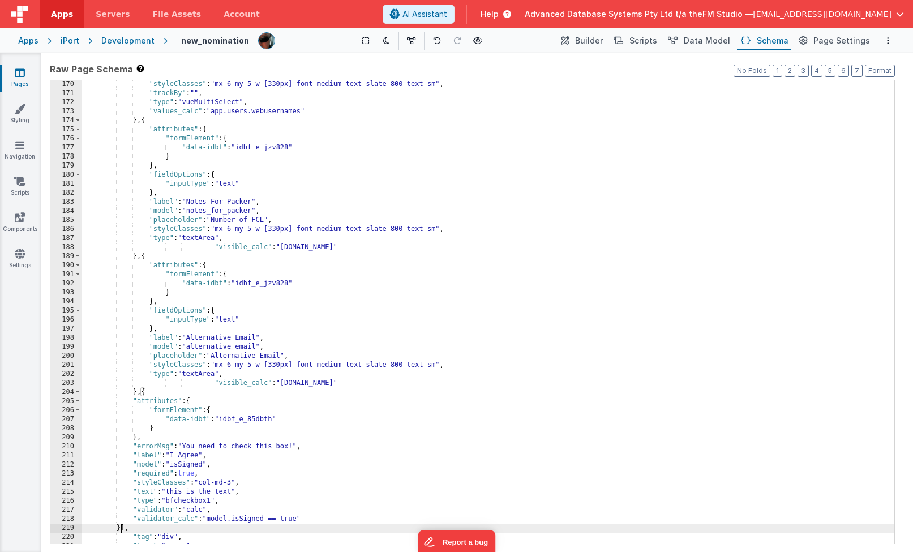
scroll to position [1203, 0]
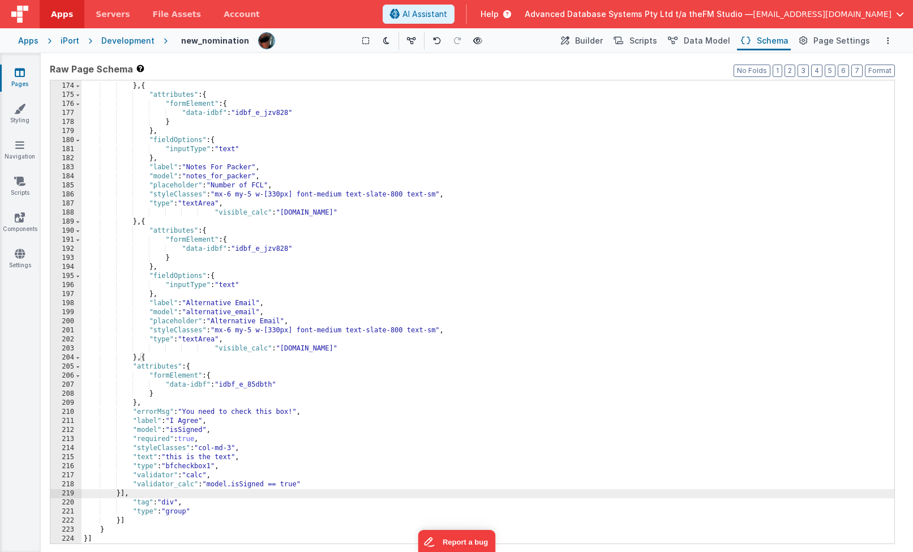
click at [166, 411] on div ""values_calc" : "app.users.webusernames" } , { "attributes" : { "formElement" :…" at bounding box center [487, 312] width 813 height 481
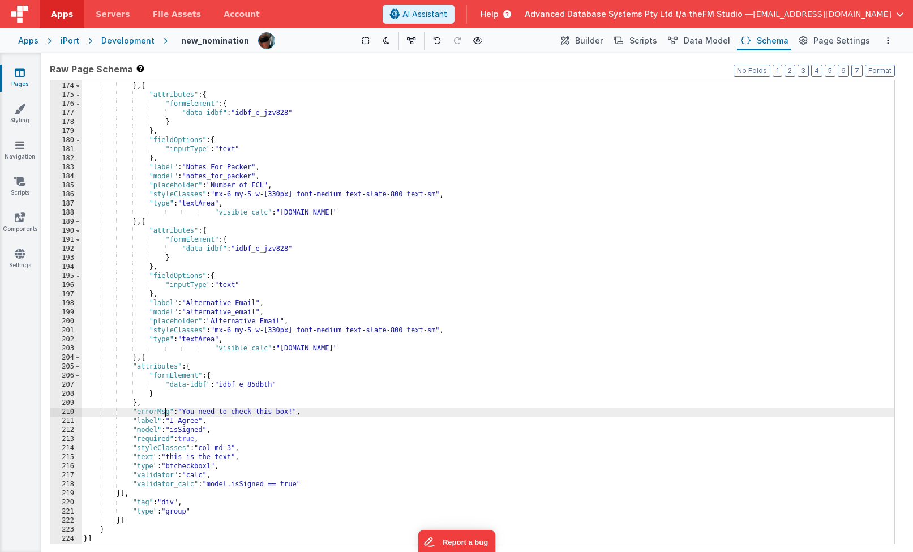
click at [166, 411] on div ""values_calc" : "app.users.webusernames" } , { "attributes" : { "formElement" :…" at bounding box center [487, 312] width 813 height 481
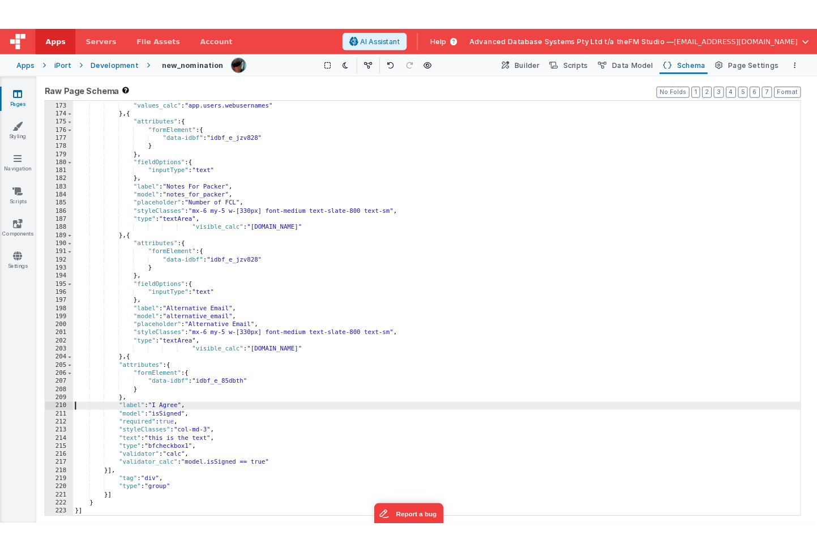
scroll to position [1194, 0]
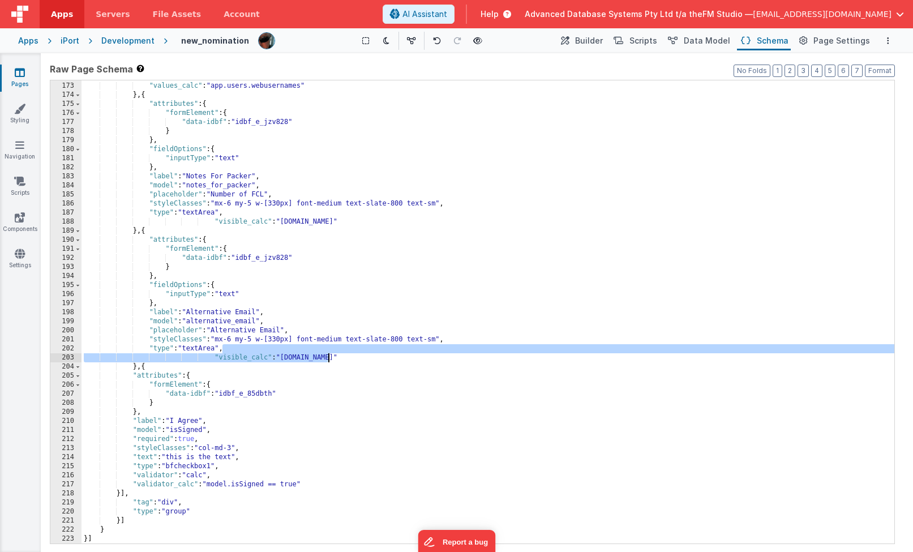
drag, startPoint x: 223, startPoint y: 352, endPoint x: 337, endPoint y: 354, distance: 113.8
click at [337, 354] on div ""type" : "vueMultiSelect" , "values_calc" : "app.users.webusernames" } , { "att…" at bounding box center [487, 312] width 813 height 481
click at [307, 449] on div ""type" : "vueMultiSelect" , "values_calc" : "app.users.webusernames" } , { "att…" at bounding box center [487, 312] width 813 height 481
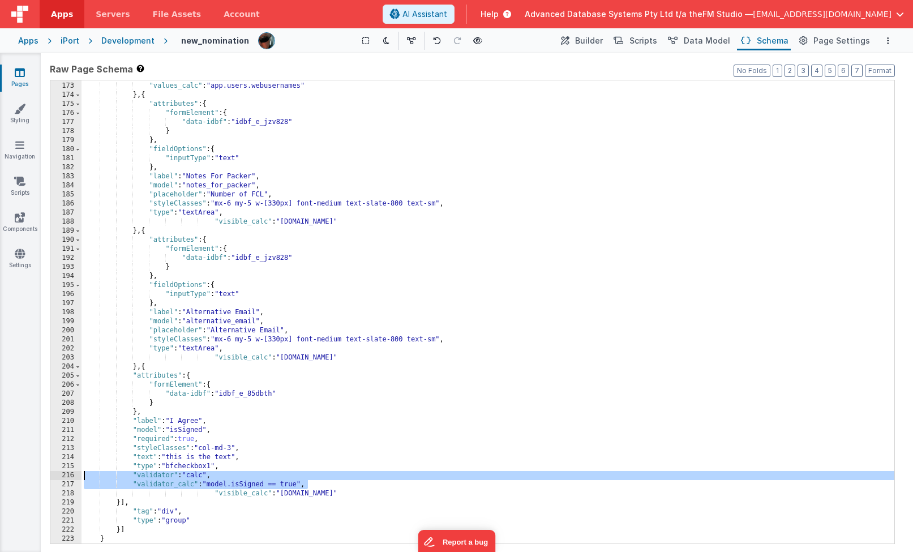
drag, startPoint x: 311, startPoint y: 484, endPoint x: 84, endPoint y: 477, distance: 227.1
click at [84, 449] on div ""type" : "vueMultiSelect" , "values_calc" : "app.users.webusernames" } , { "att…" at bounding box center [487, 312] width 813 height 481
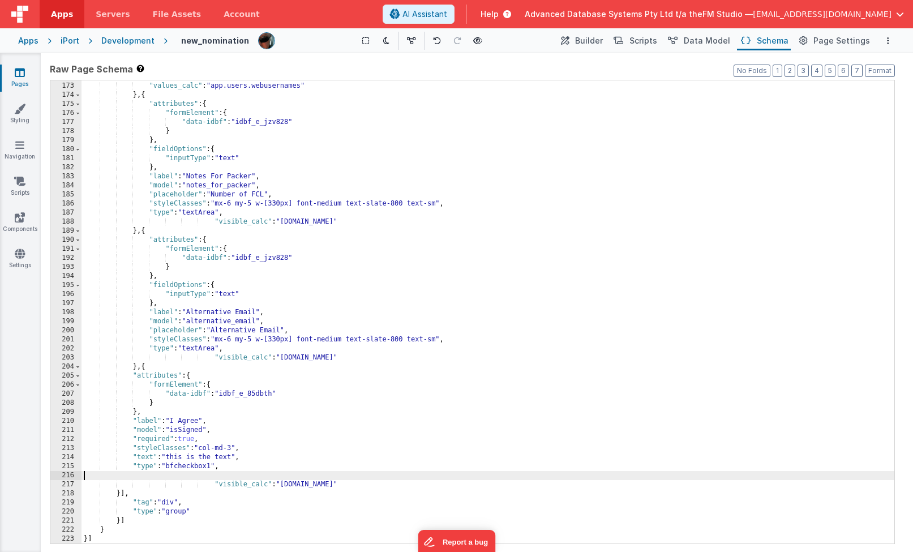
click at [174, 421] on div ""type" : "vueMultiSelect" , "values_calc" : "app.users.webusernames" } , { "att…" at bounding box center [487, 312] width 813 height 481
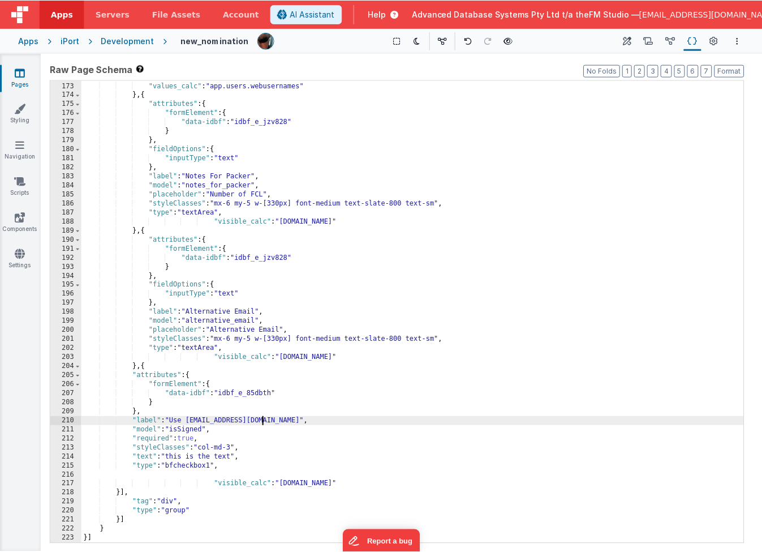
scroll to position [1212, 0]
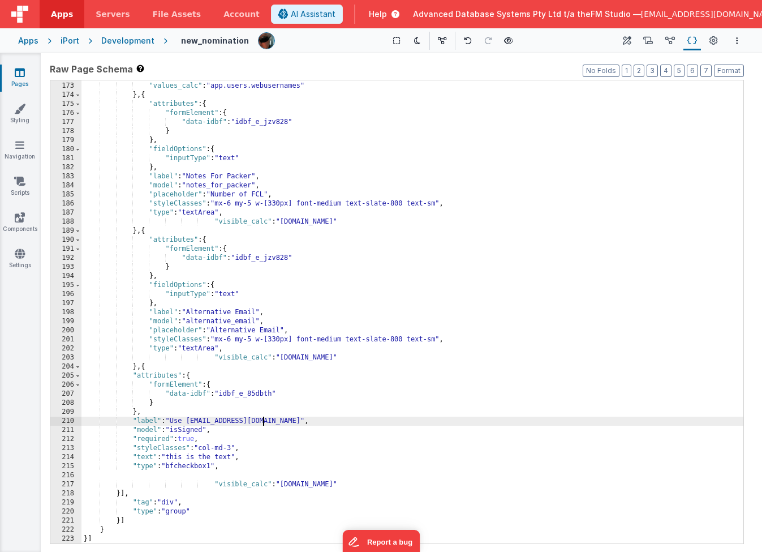
click at [188, 423] on div ""type" : "vueMultiSelect" , "values_calc" : "app.users.webusernames" } , { "att…" at bounding box center [412, 312] width 662 height 481
click at [182, 431] on div ""type" : "vueMultiSelect" , "values_calc" : "app.users.webusernames" } , { "att…" at bounding box center [412, 312] width 662 height 481
click at [178, 439] on div ""type" : "vueMultiSelect" , "values_calc" : "app.users.webusernames" } , { "att…" at bounding box center [412, 312] width 662 height 481
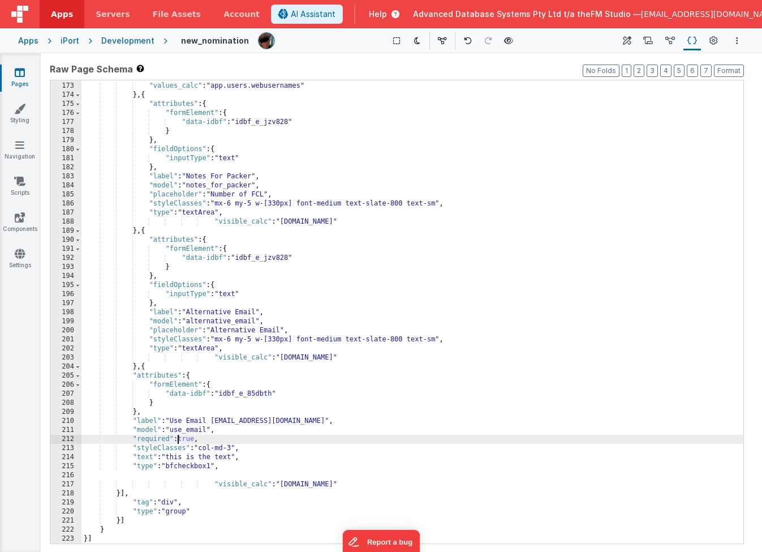
click at [178, 439] on div ""type" : "vueMultiSelect" , "values_calc" : "app.users.webusernames" } , { "att…" at bounding box center [412, 312] width 662 height 481
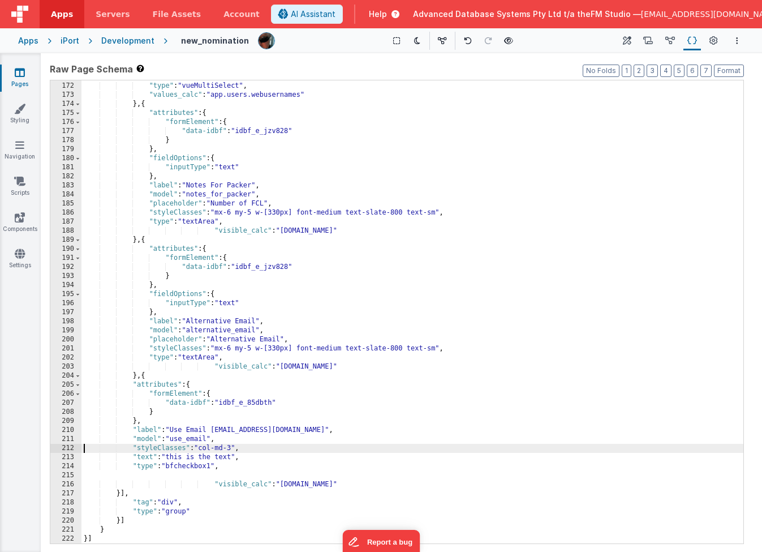
scroll to position [1203, 0]
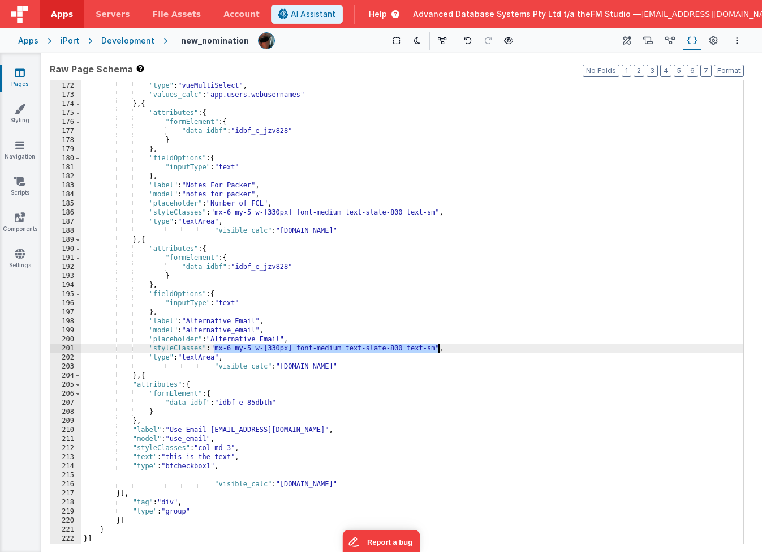
drag, startPoint x: 216, startPoint y: 350, endPoint x: 440, endPoint y: 348, distance: 223.6
click at [440, 348] on div ""trackBy" : "" , "type" : "vueMultiSelect" , "values_calc" : "app.users.webuser…" at bounding box center [412, 312] width 662 height 481
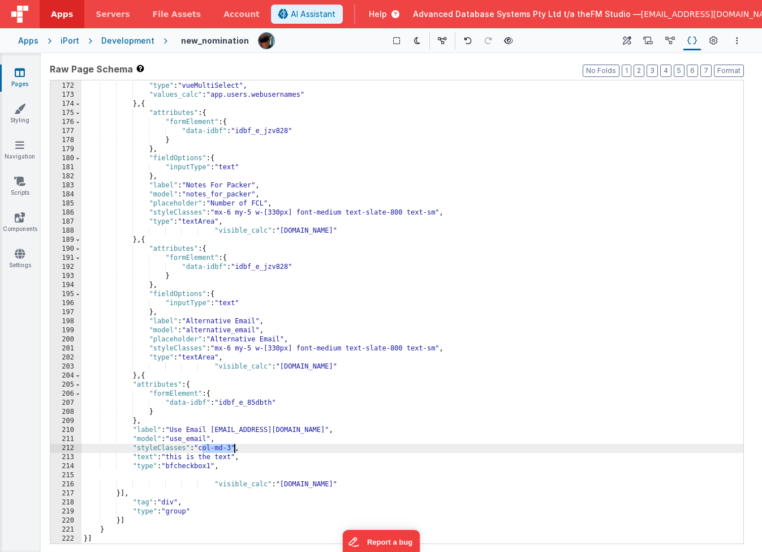
drag, startPoint x: 203, startPoint y: 449, endPoint x: 235, endPoint y: 449, distance: 31.7
click at [235, 449] on div ""trackBy" : "" , "type" : "vueMultiSelect" , "values_calc" : "app.users.webuser…" at bounding box center [412, 312] width 662 height 481
click at [198, 448] on div ""trackBy" : "" , "type" : "vueMultiSelect" , "values_calc" : "app.users.webuser…" at bounding box center [412, 312] width 662 height 481
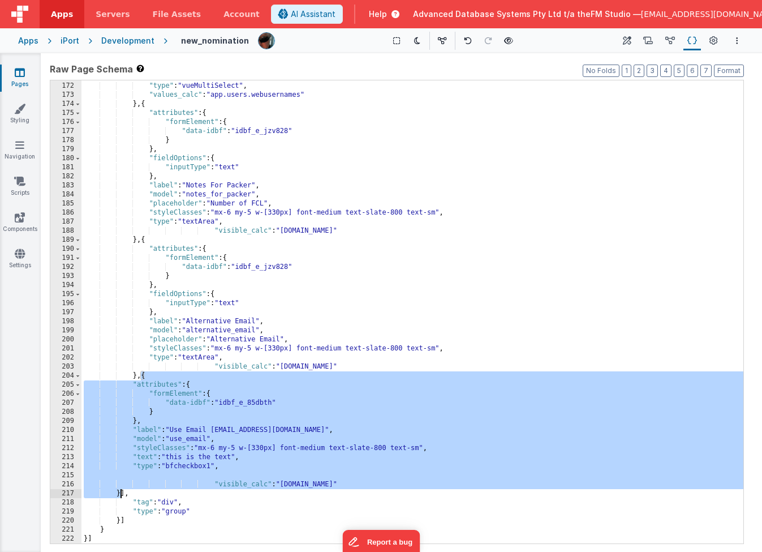
drag, startPoint x: 140, startPoint y: 377, endPoint x: 119, endPoint y: 491, distance: 115.8
click at [119, 449] on div ""trackBy" : "" , "type" : "vueMultiSelect" , "values_calc" : "app.users.webuser…" at bounding box center [412, 312] width 662 height 481
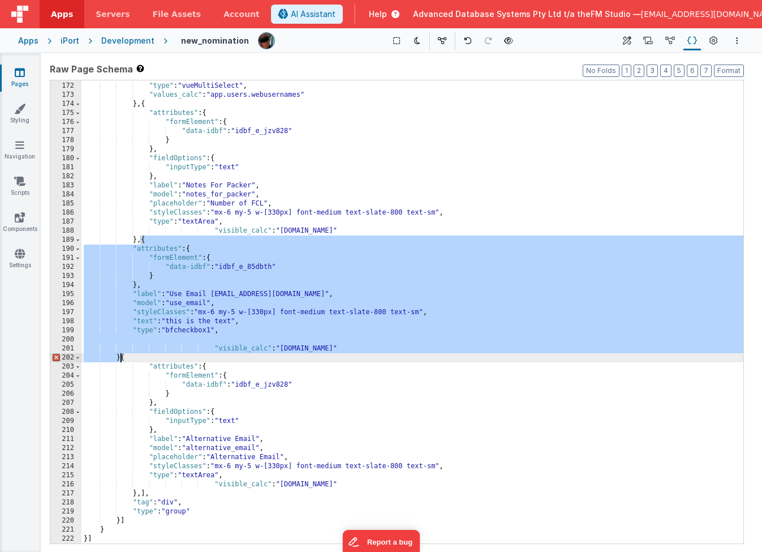
scroll to position [1085, 0]
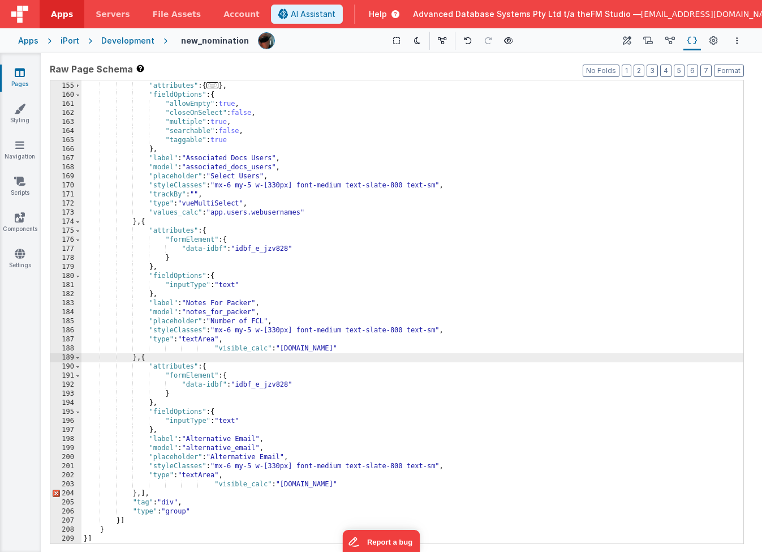
click at [140, 449] on div "} , { "attributes" : { ... } , "fieldOptions" : { "allowEmpty" : true , "closeO…" at bounding box center [412, 312] width 662 height 481
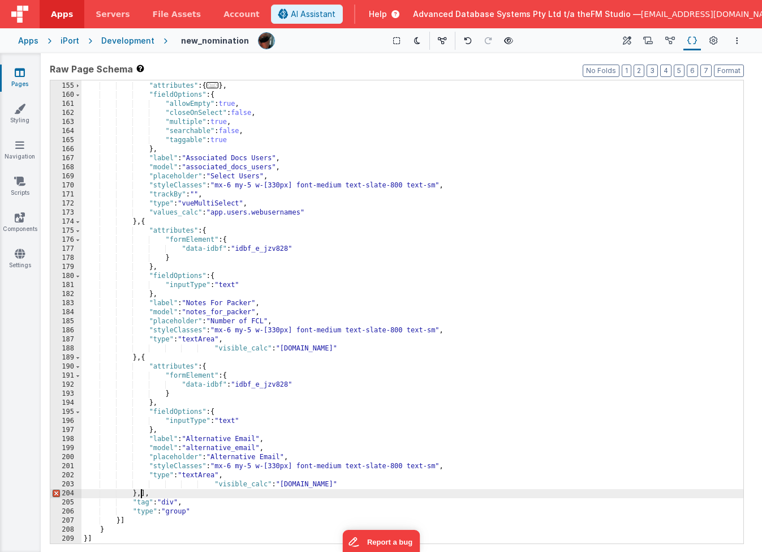
drag, startPoint x: 140, startPoint y: 495, endPoint x: 159, endPoint y: 507, distance: 22.1
click at [141, 449] on div "} , { "attributes" : { ... } , "fieldOptions" : { "allowEmpty" : true , "closeO…" at bounding box center [412, 312] width 662 height 481
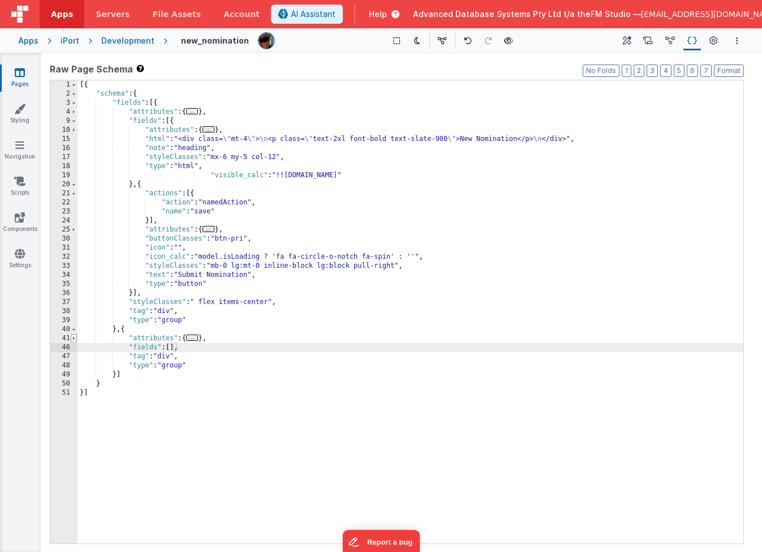
click at [74, 337] on span at bounding box center [74, 338] width 6 height 9
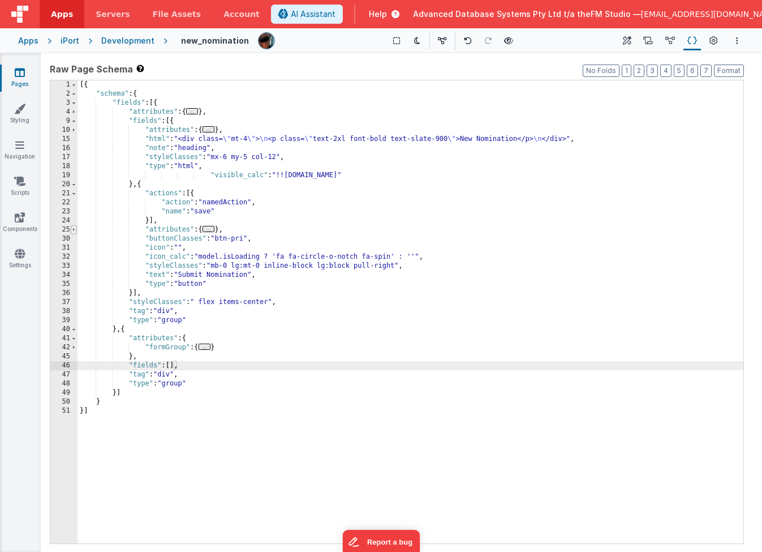
click at [74, 230] on span at bounding box center [74, 229] width 6 height 9
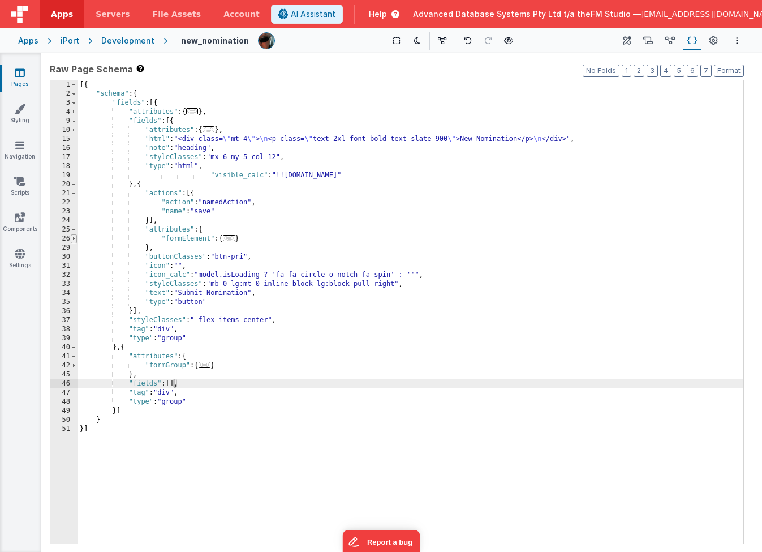
click at [74, 237] on span at bounding box center [74, 238] width 6 height 9
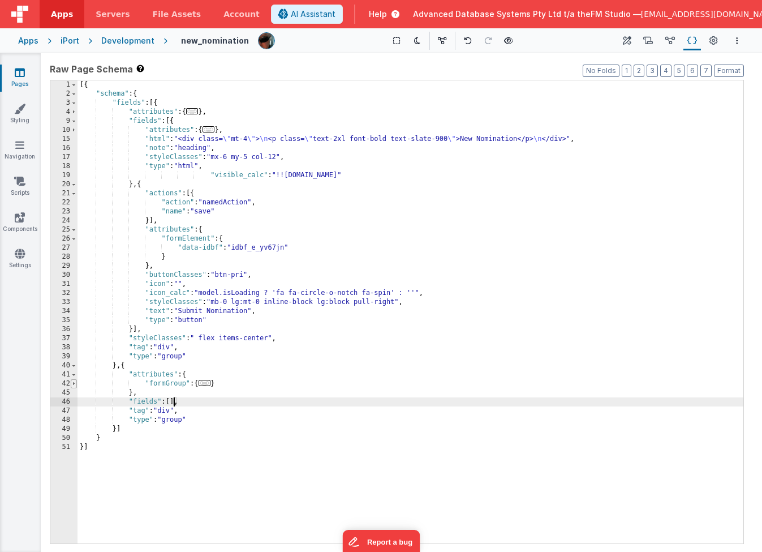
click at [75, 385] on span at bounding box center [74, 383] width 6 height 9
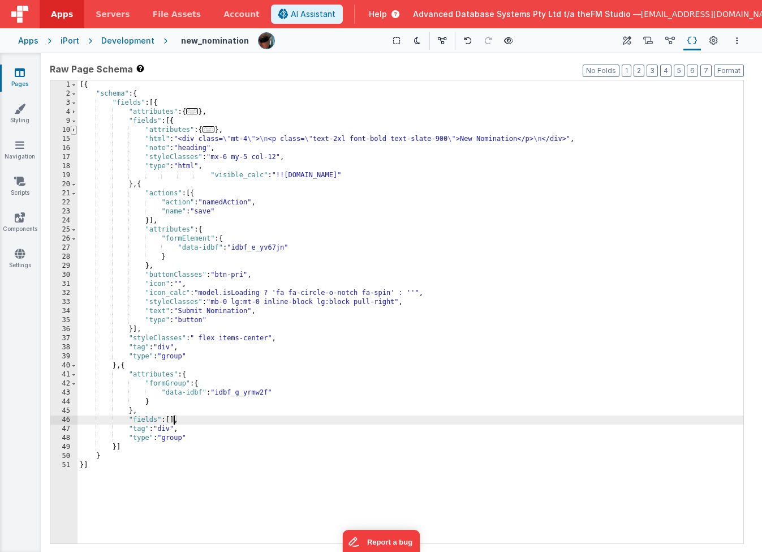
click at [75, 130] on span at bounding box center [74, 130] width 6 height 9
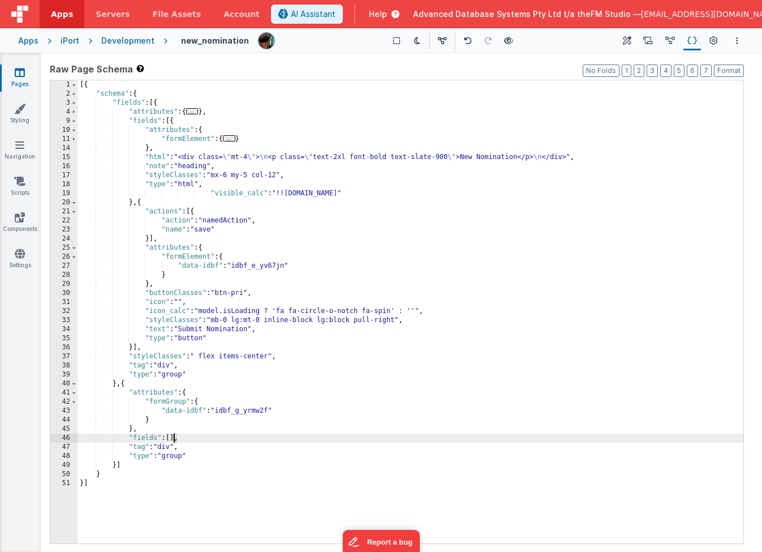
scroll to position [1176, 0]
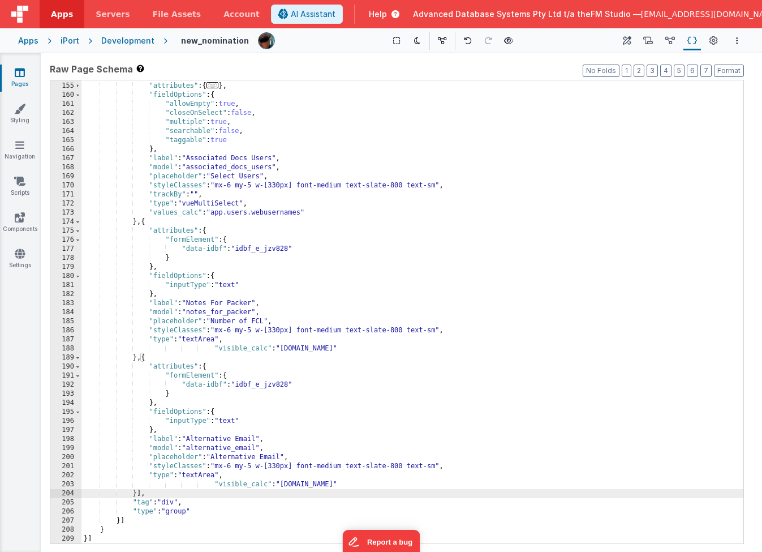
click at [141, 358] on div "} , { "attributes" : { ... } , "fieldOptions" : { "allowEmpty" : true , "closeO…" at bounding box center [412, 312] width 662 height 481
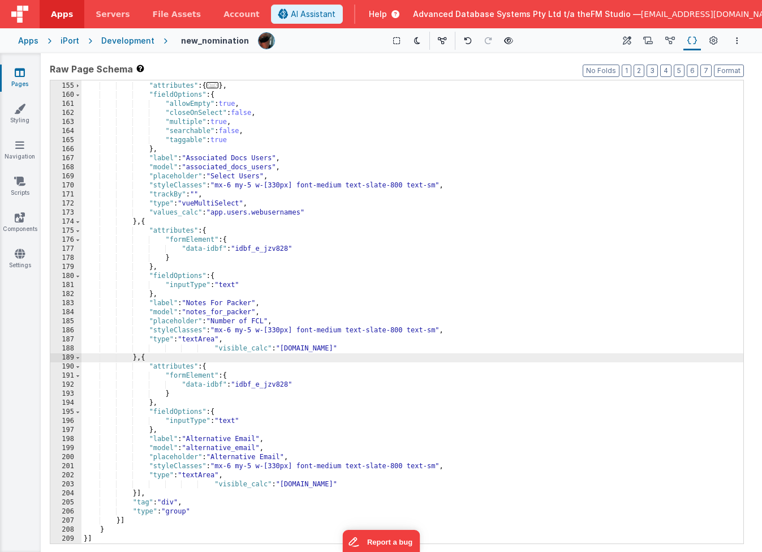
click at [447, 166] on div "} , { "attributes" : { ... } , "fieldOptions" : { "allowEmpty" : true , "closeO…" at bounding box center [412, 312] width 662 height 481
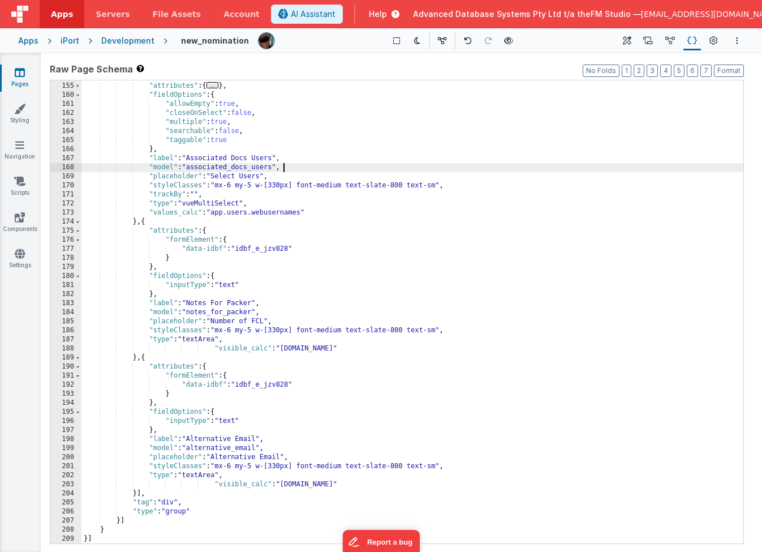
click at [136, 449] on div "} , { "attributes" : { ... } , "fieldOptions" : { "allowEmpty" : true , "closeO…" at bounding box center [412, 312] width 662 height 481
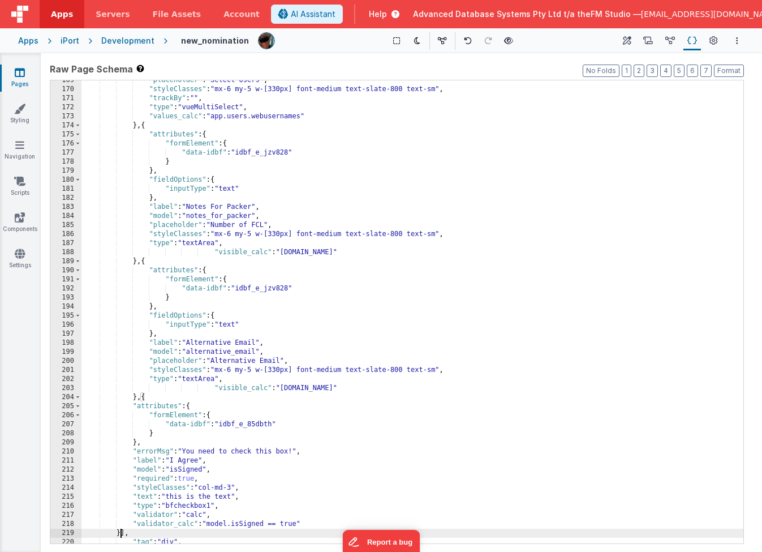
scroll to position [1312, 0]
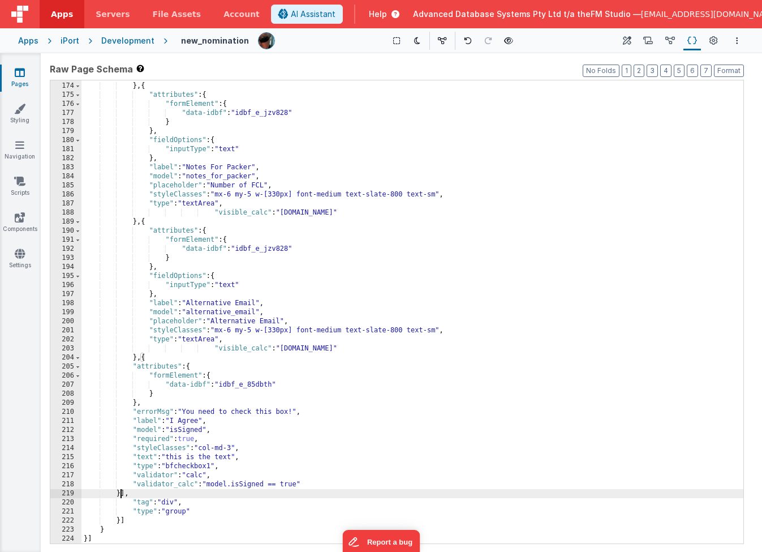
click at [162, 413] on div ""values_calc" : "app.users.webusernames" } , { "attributes" : { "formElement" :…" at bounding box center [412, 312] width 662 height 481
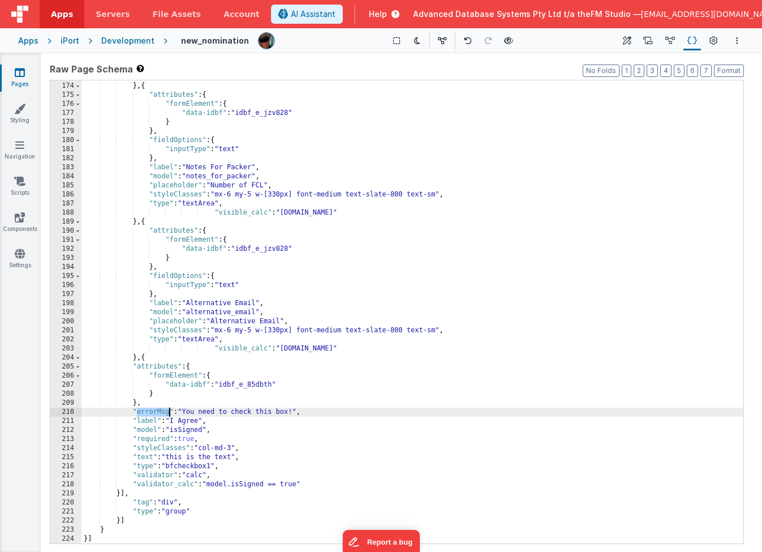
click at [162, 413] on div ""values_calc" : "app.users.webusernames" } , { "attributes" : { "formElement" :…" at bounding box center [412, 312] width 662 height 481
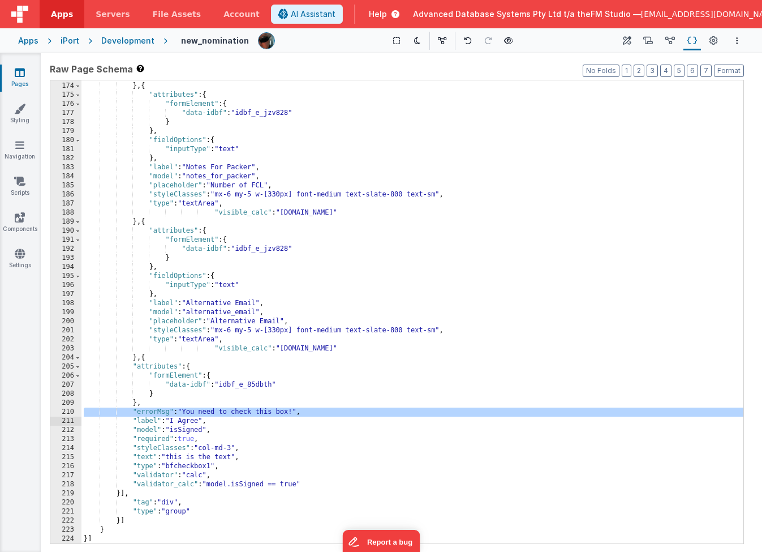
scroll to position [1303, 0]
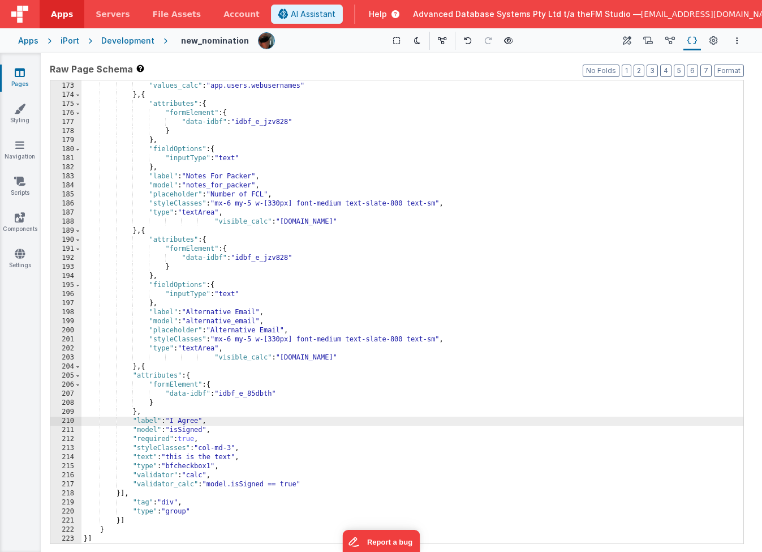
click at [174, 422] on div ""type" : "vueMultiSelect" , "values_calc" : "app.users.webusernames" } , { "att…" at bounding box center [412, 312] width 662 height 481
click at [186, 429] on div ""type" : "vueMultiSelect" , "values_calc" : "app.users.webusernames" } , { "att…" at bounding box center [412, 312] width 662 height 481
click at [181, 437] on div ""type" : "vueMultiSelect" , "values_calc" : "app.users.webusernames" } , { "att…" at bounding box center [412, 312] width 662 height 481
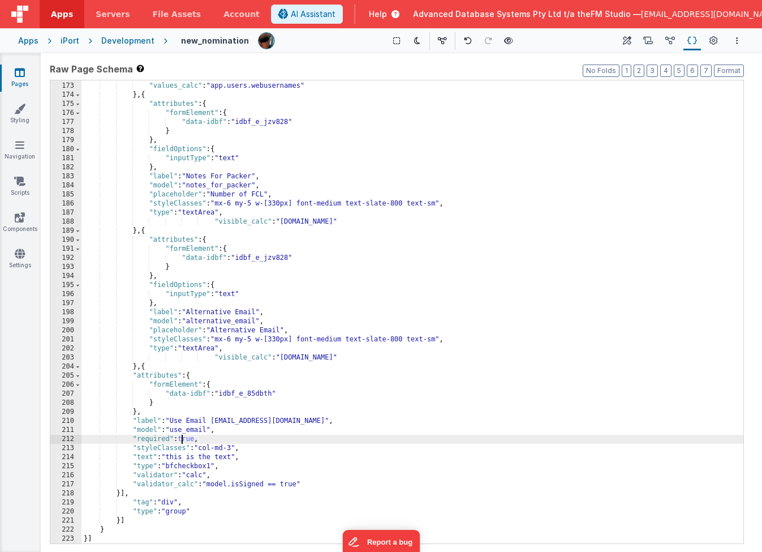
click at [181, 437] on div ""type" : "vueMultiSelect" , "values_calc" : "app.users.webusernames" } , { "att…" at bounding box center [412, 312] width 662 height 481
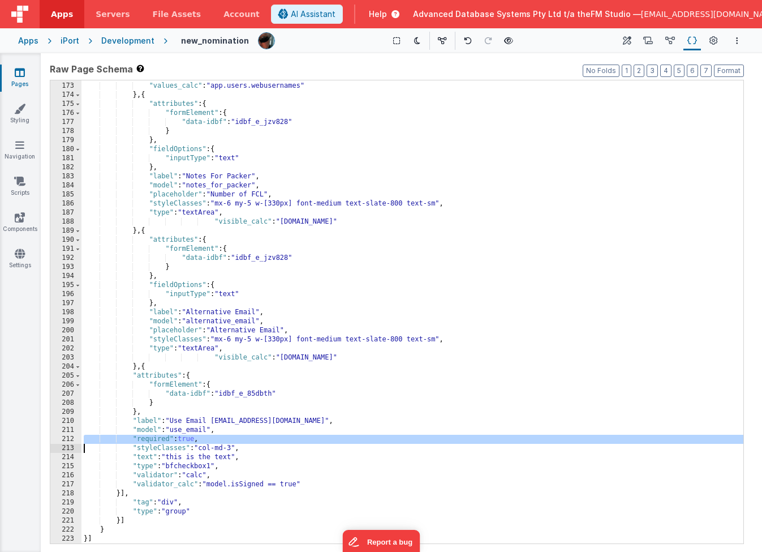
scroll to position [1294, 0]
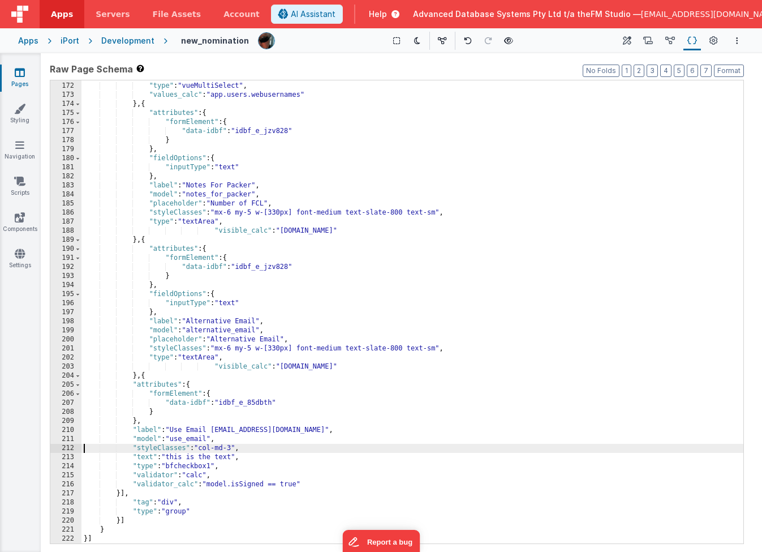
click at [221, 350] on div ""trackBy" : "" , "type" : "vueMultiSelect" , "values_calc" : "app.users.webuser…" at bounding box center [412, 312] width 662 height 481
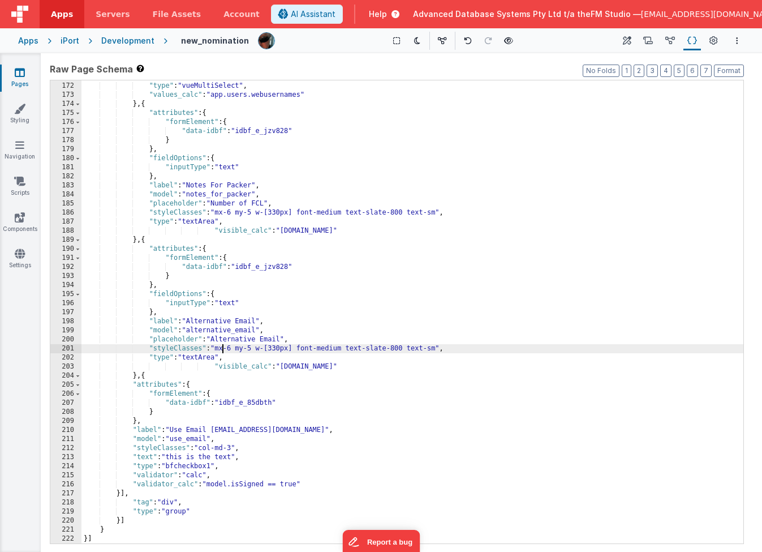
click at [221, 350] on div ""trackBy" : "" , "type" : "vueMultiSelect" , "values_calc" : "app.users.webuser…" at bounding box center [412, 312] width 662 height 481
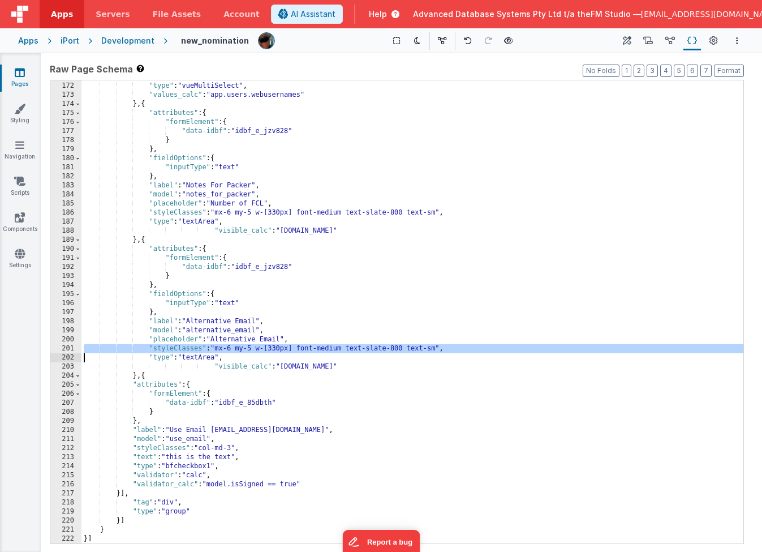
click at [169, 448] on div ""trackBy" : "" , "type" : "vueMultiSelect" , "values_calc" : "app.users.webuser…" at bounding box center [412, 312] width 662 height 481
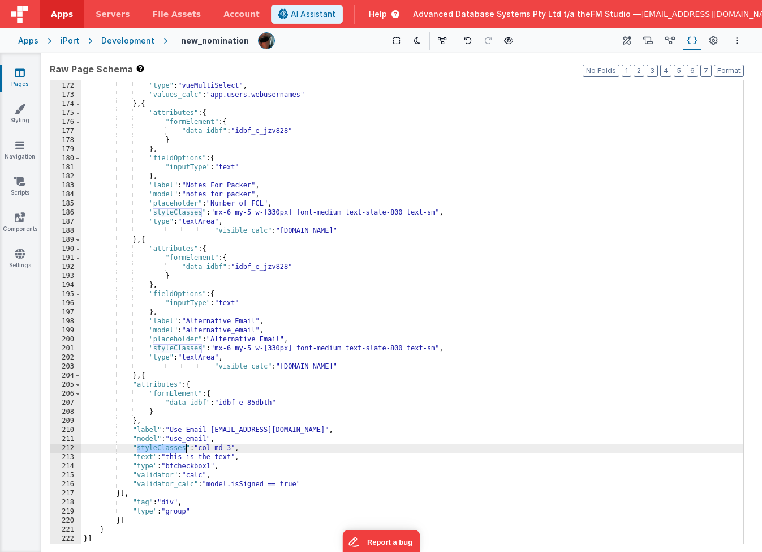
click at [169, 448] on div ""trackBy" : "" , "type" : "vueMultiSelect" , "values_calc" : "app.users.webuser…" at bounding box center [412, 312] width 662 height 481
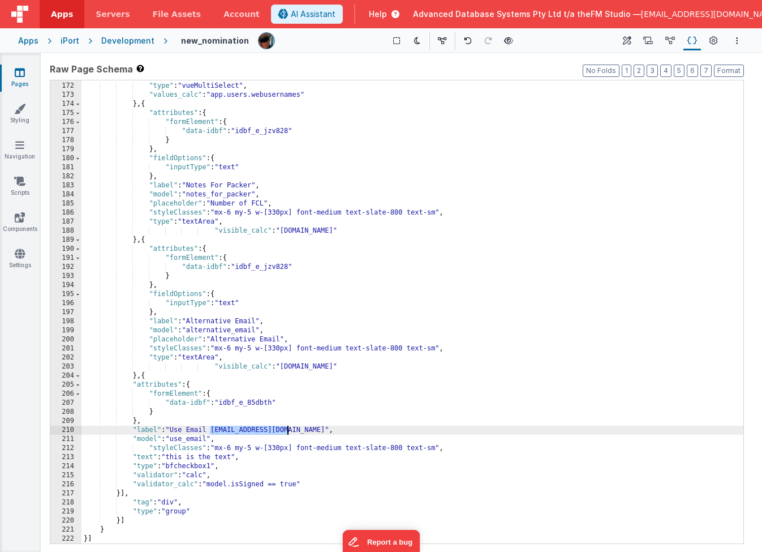
drag, startPoint x: 211, startPoint y: 431, endPoint x: 288, endPoint y: 430, distance: 77.5
click at [288, 430] on div ""trackBy" : "" , "type" : "vueMultiSelect" , "values_calc" : "app.users.webuser…" at bounding box center [412, 312] width 662 height 481
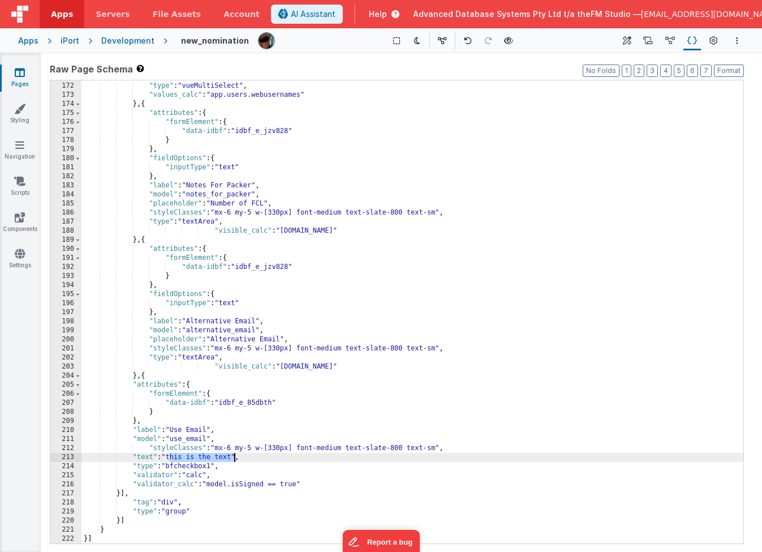
drag, startPoint x: 170, startPoint y: 457, endPoint x: 235, endPoint y: 457, distance: 65.1
click at [235, 449] on div ""trackBy" : "" , "type" : "vueMultiSelect" , "values_calc" : "app.users.webuser…" at bounding box center [412, 312] width 662 height 481
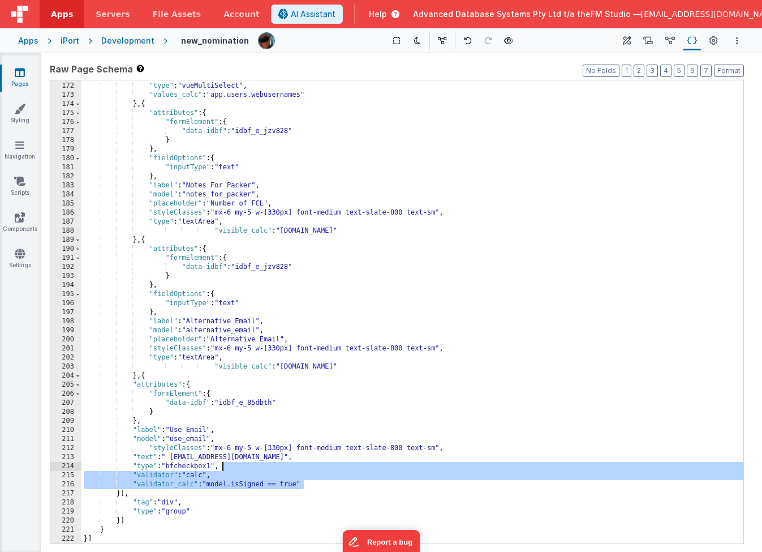
drag, startPoint x: 307, startPoint y: 486, endPoint x: 239, endPoint y: 467, distance: 70.8
click at [239, 449] on div ""trackBy" : "" , "type" : "vueMultiSelect" , "values_calc" : "app.users.webuser…" at bounding box center [412, 312] width 662 height 481
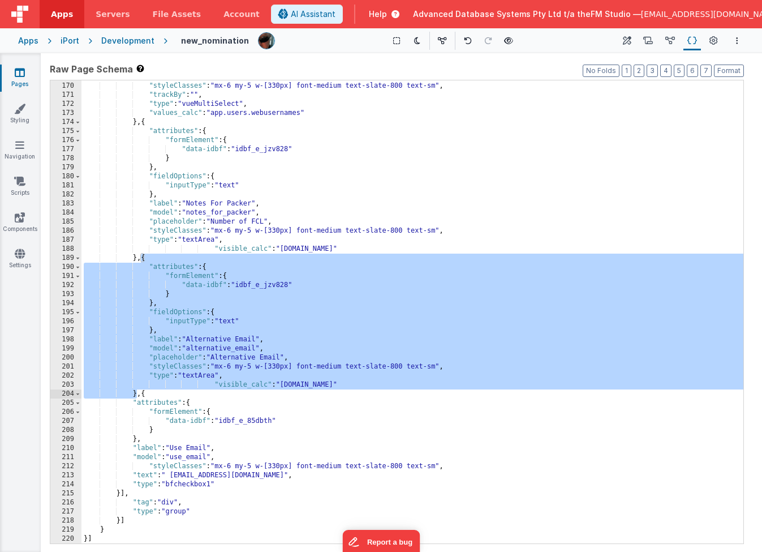
drag, startPoint x: 140, startPoint y: 260, endPoint x: 138, endPoint y: 394, distance: 134.7
click at [138, 394] on div ""placeholder" : "Select Users" , "styleClasses" : "mx-6 my-5 w-[330px] font-med…" at bounding box center [412, 312] width 662 height 481
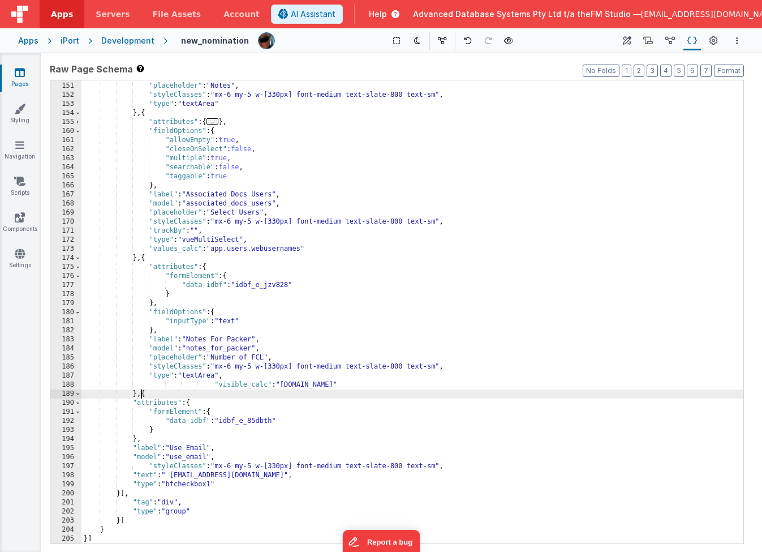
click at [121, 449] on div ""model" : "notes" , "placeholder" : "Notes" , "styleClasses" : "mx-6 my-5 w-[33…" at bounding box center [412, 312] width 662 height 481
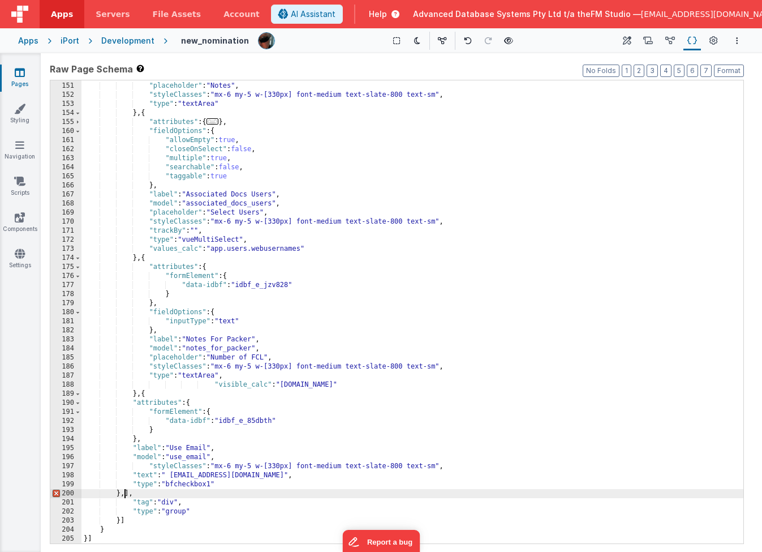
scroll to position [1230, 0]
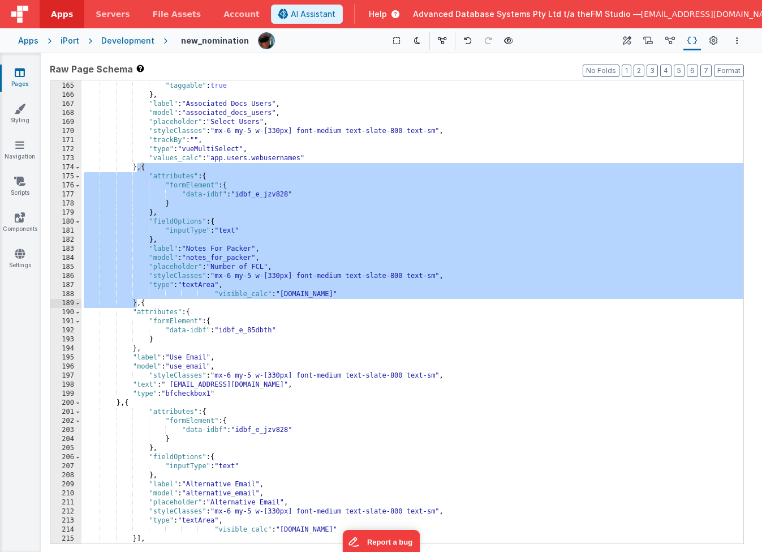
drag, startPoint x: 136, startPoint y: 168, endPoint x: 138, endPoint y: 299, distance: 130.7
click at [138, 299] on div ""searchable" : false , "taggable" : true } , "label" : "Associated Docs Users" …" at bounding box center [412, 312] width 662 height 481
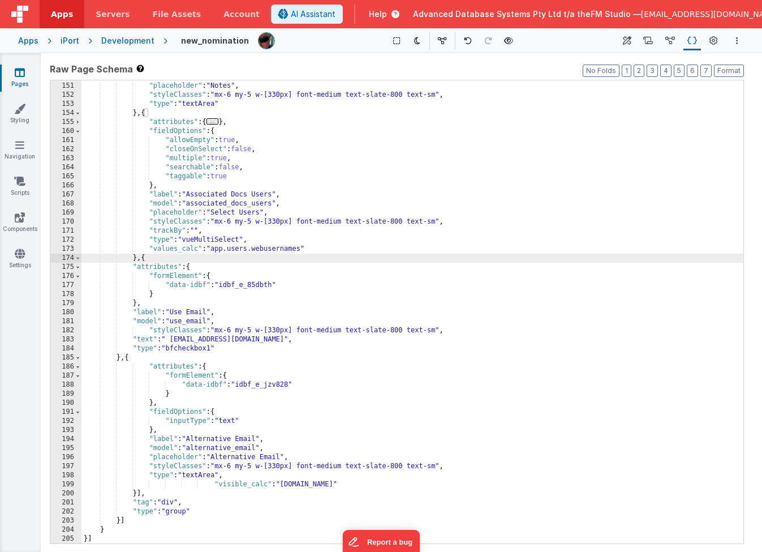
click at [138, 449] on div ""model" : "notes" , "placeholder" : "Notes" , "styleClasses" : "mx-6 my-5 w-[33…" at bounding box center [412, 312] width 662 height 481
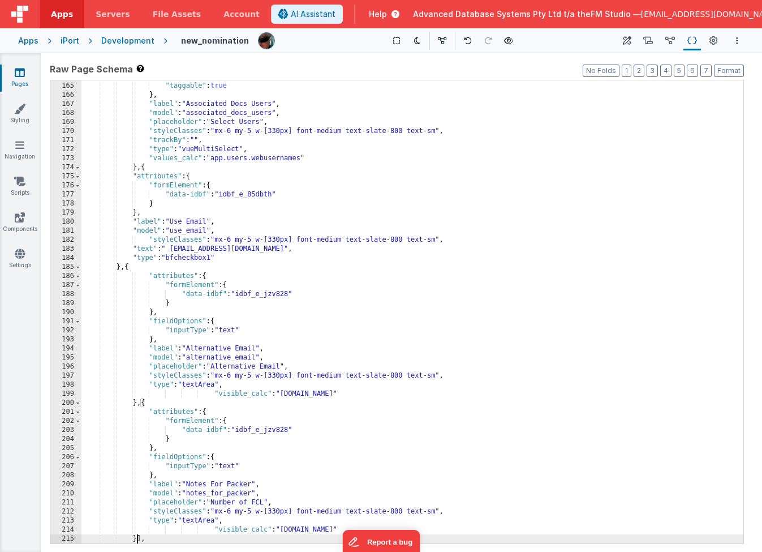
scroll to position [1276, 0]
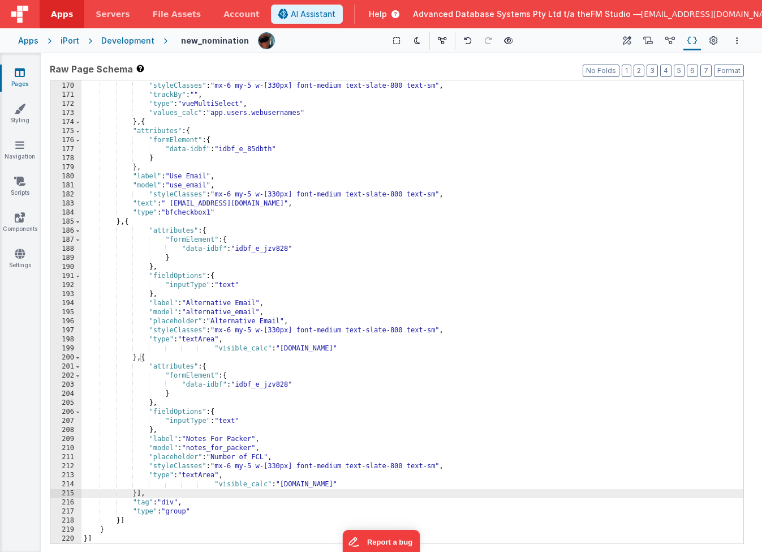
click at [225, 449] on div ""placeholder" : "Select Users" , "styleClasses" : "mx-6 my-5 w-[330px] font-med…" at bounding box center [412, 312] width 662 height 481
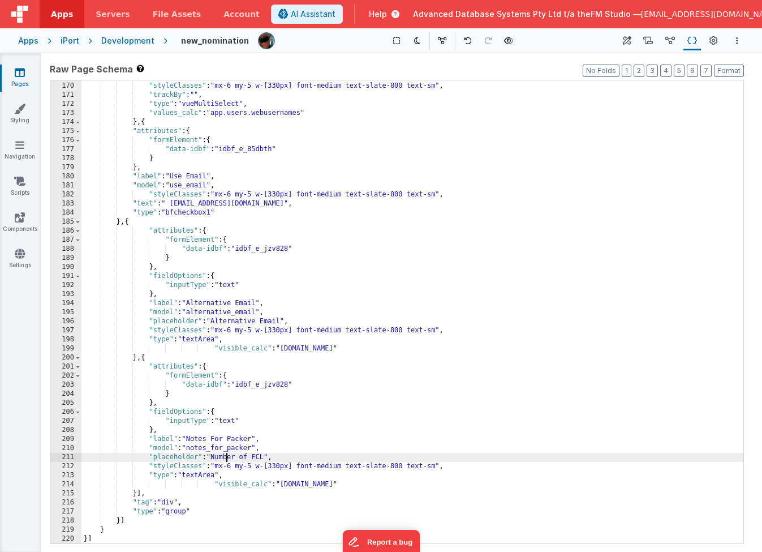
click at [225, 449] on div ""placeholder" : "Select Users" , "styleClasses" : "mx-6 my-5 w-[330px] font-med…" at bounding box center [412, 312] width 662 height 481
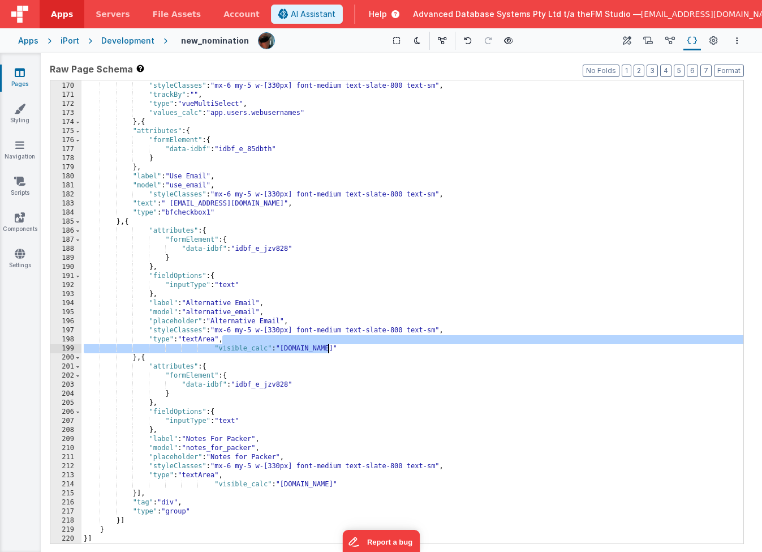
drag, startPoint x: 224, startPoint y: 341, endPoint x: 332, endPoint y: 351, distance: 108.6
click at [332, 351] on div ""placeholder" : "Select Users" , "styleClasses" : "mx-6 my-5 w-[330px] font-med…" at bounding box center [412, 312] width 662 height 481
click at [228, 212] on div ""placeholder" : "Select Users" , "styleClasses" : "mx-6 my-5 w-[330px] font-med…" at bounding box center [412, 312] width 662 height 481
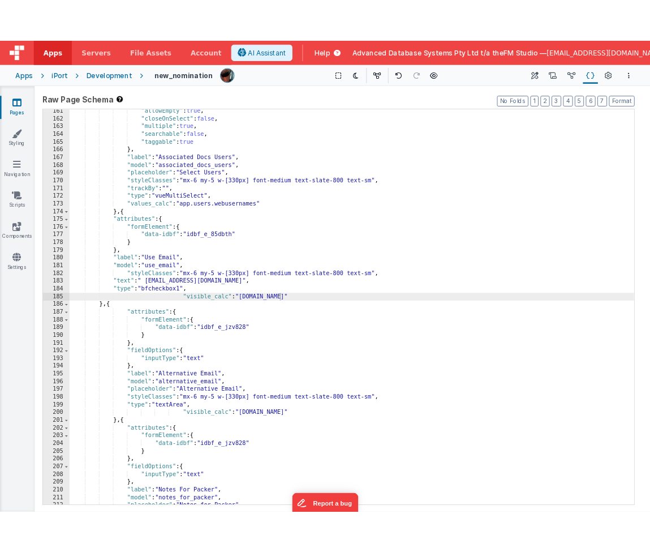
scroll to position [1196, 0]
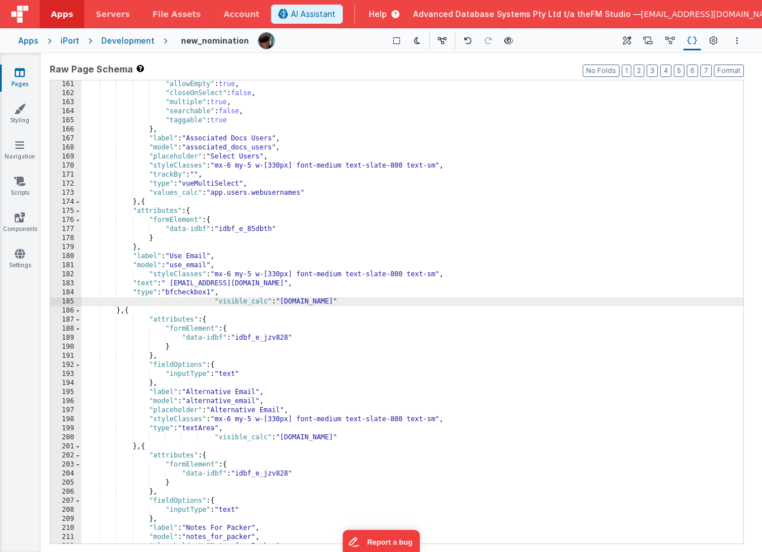
click at [141, 206] on div ""allowEmpty" : true , "closeOnSelect" : false , "multiple" : true , "searchable…" at bounding box center [412, 320] width 662 height 481
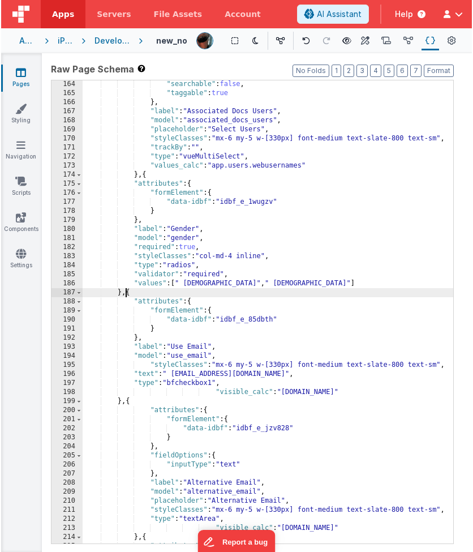
scroll to position [1332, 0]
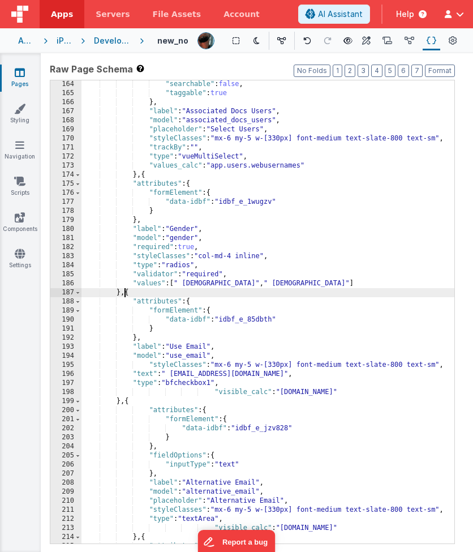
click at [194, 282] on div ""searchable" : false , "taggable" : true } , "label" : "Associated Docs Users" …" at bounding box center [267, 320] width 373 height 481
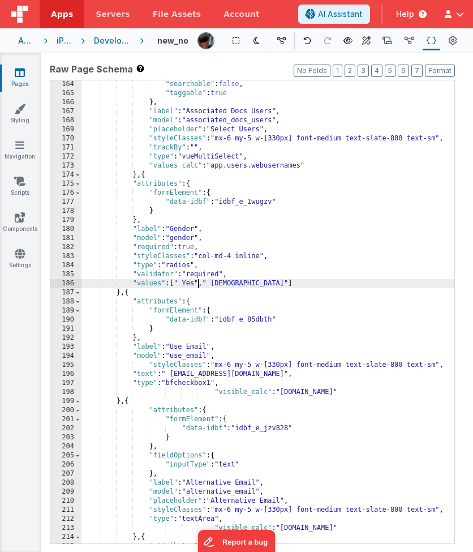
click at [229, 284] on div ""searchable" : false , "taggable" : true } , "label" : "Associated Docs Users" …" at bounding box center [267, 320] width 373 height 481
click at [183, 229] on div ""searchable" : false , "taggable" : true } , "label" : "Associated Docs Users" …" at bounding box center [267, 320] width 373 height 481
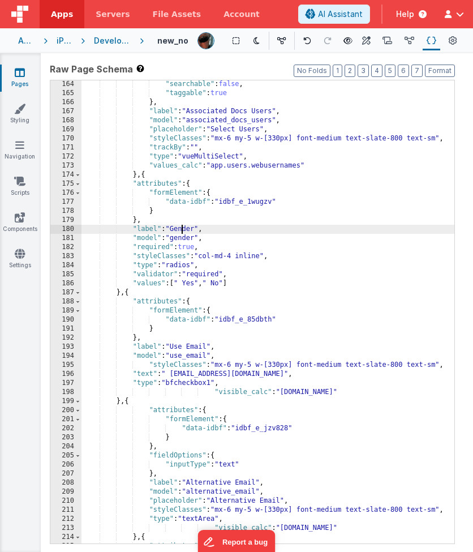
click at [183, 229] on div ""searchable" : false , "taggable" : true } , "label" : "Associated Docs Users" …" at bounding box center [267, 320] width 373 height 481
click at [164, 274] on div ""searchable" : false , "taggable" : true } , "label" : "Associated Docs Users" …" at bounding box center [267, 320] width 373 height 481
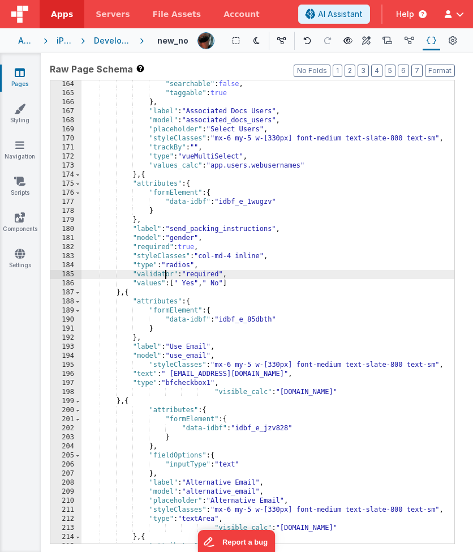
click at [164, 274] on div ""searchable" : false , "taggable" : true } , "label" : "Associated Docs Users" …" at bounding box center [267, 320] width 373 height 481
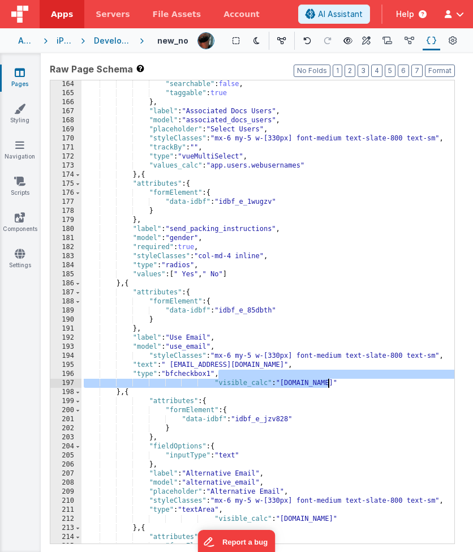
drag, startPoint x: 220, startPoint y: 375, endPoint x: 338, endPoint y: 387, distance: 119.5
click at [338, 387] on div ""searchable" : false , "taggable" : true } , "label" : "Associated Docs Users" …" at bounding box center [267, 320] width 373 height 481
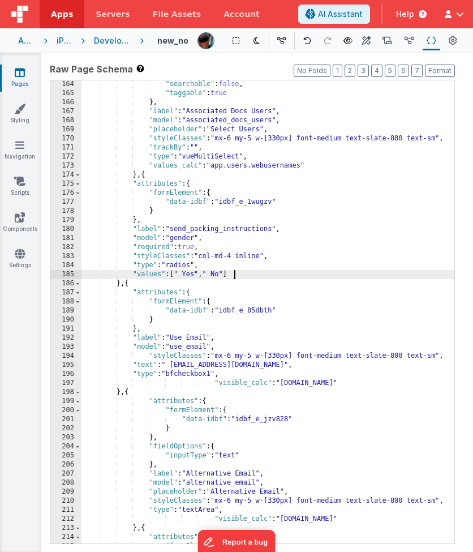
click at [246, 275] on div ""searchable" : false , "taggable" : true } , "label" : "Associated Docs Users" …" at bounding box center [267, 320] width 373 height 481
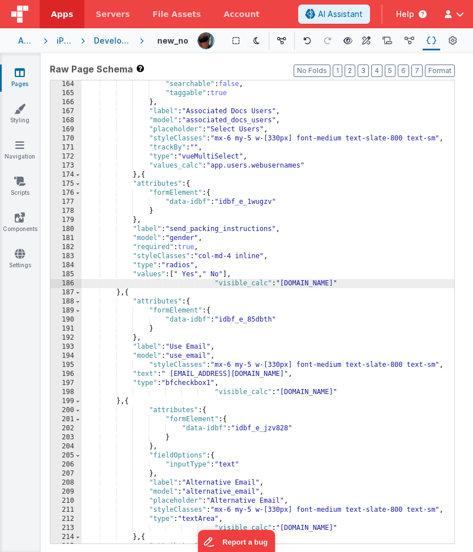
click at [186, 230] on div ""searchable" : false , "taggable" : true } , "label" : "Associated Docs Users" …" at bounding box center [267, 320] width 373 height 481
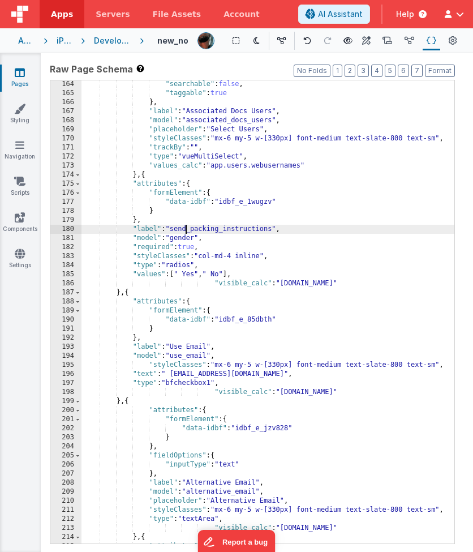
click at [186, 230] on div ""searchable" : false , "taggable" : true } , "label" : "Associated Docs Users" …" at bounding box center [267, 320] width 373 height 481
click at [186, 240] on div ""searchable" : false , "taggable" : true } , "label" : "Associated Docs Users" …" at bounding box center [267, 320] width 373 height 481
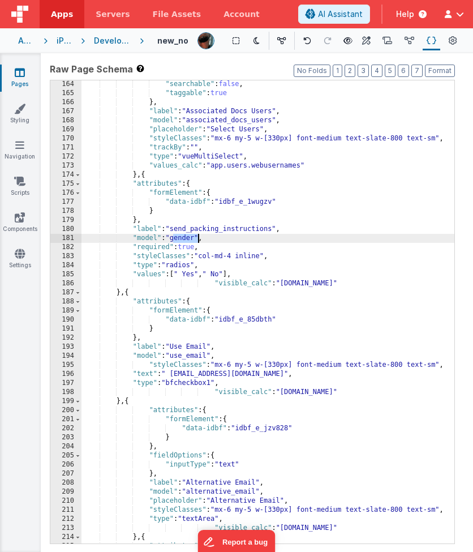
paste textarea
click at [175, 232] on div ""searchable" : false , "taggable" : true } , "label" : "Associated Docs Users" …" at bounding box center [267, 320] width 373 height 481
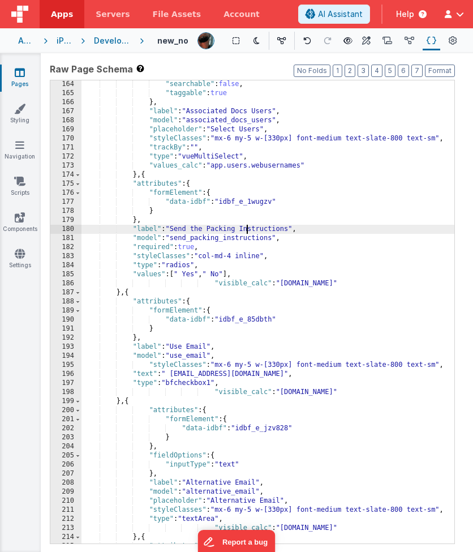
click at [291, 229] on div ""searchable" : false , "taggable" : true } , "label" : "Associated Docs Users" …" at bounding box center [267, 320] width 373 height 481
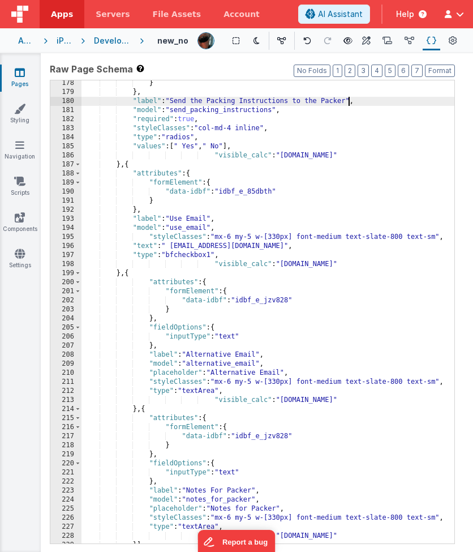
scroll to position [1511, 0]
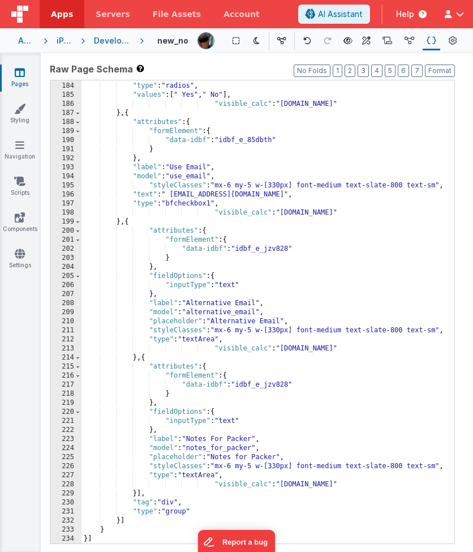
click at [218, 449] on div ""styleClasses" : "col-md-4 inline" , "type" : "radios" , "values" : [ " Yes" , …" at bounding box center [267, 312] width 373 height 481
click at [218, 349] on div ""styleClasses" : "col-md-4 inline" , "type" : "radios" , "values" : [ " Yes" , …" at bounding box center [267, 312] width 373 height 481
click at [217, 212] on div ""styleClasses" : "col-md-4 inline" , "type" : "radios" , "values" : [ " Yes" , …" at bounding box center [267, 312] width 373 height 481
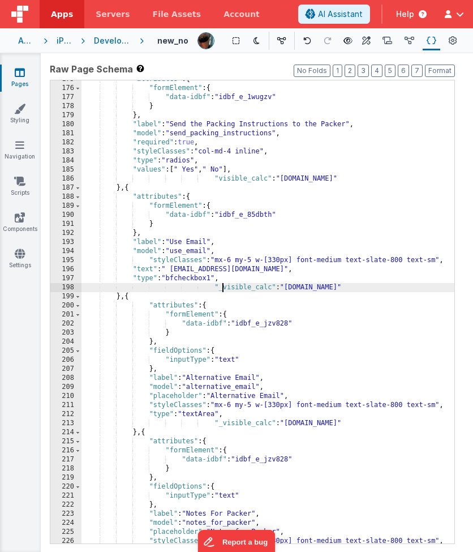
scroll to position [1431, 0]
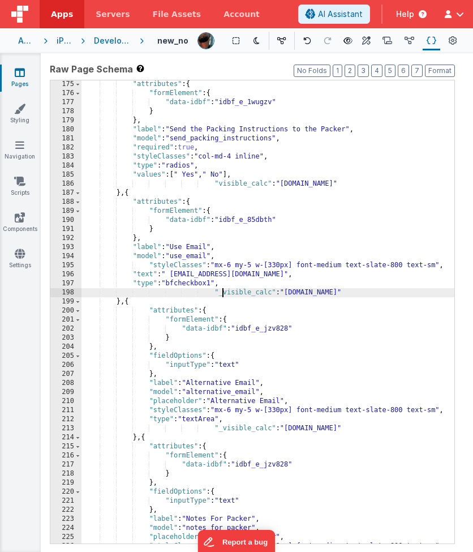
click at [220, 182] on div ""attributes" : { "formElement" : { "data-idbf" : "idbf_e_1wugzv" } } , "label" …" at bounding box center [267, 320] width 373 height 481
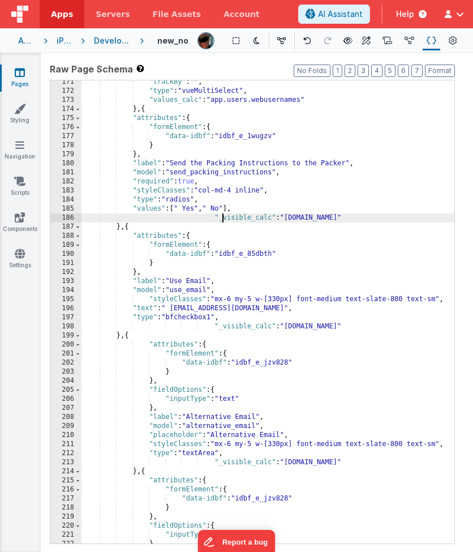
scroll to position [1391, 0]
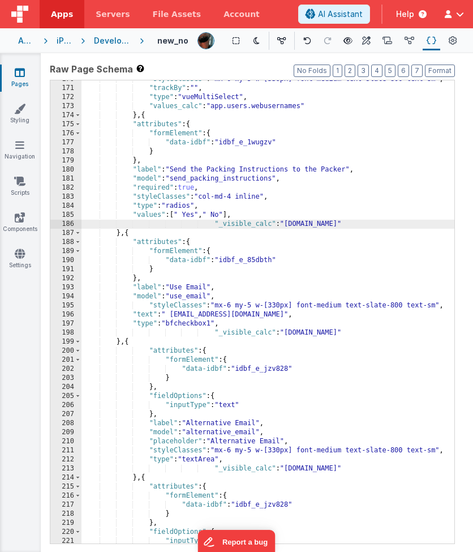
click at [149, 187] on div ""styleClasses" : "mx-6 my-5 w-[330px] font-medium text-slate-800 text-sm" , "tr…" at bounding box center [267, 315] width 373 height 481
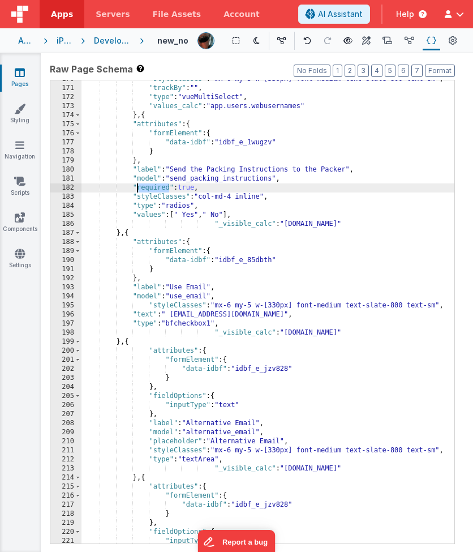
click at [149, 187] on div ""styleClasses" : "mx-6 my-5 w-[330px] font-medium text-slate-800 text-sm" , "tr…" at bounding box center [267, 315] width 373 height 481
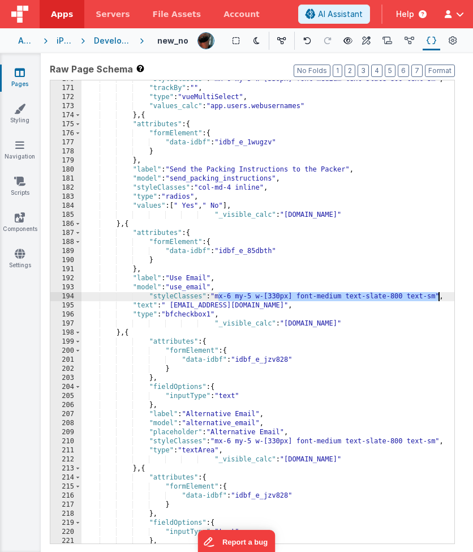
drag, startPoint x: 218, startPoint y: 298, endPoint x: 437, endPoint y: 297, distance: 219.0
click at [437, 297] on div ""styleClasses" : "mx-6 my-5 w-[330px] font-medium text-slate-800 text-sm" , "tr…" at bounding box center [267, 315] width 373 height 481
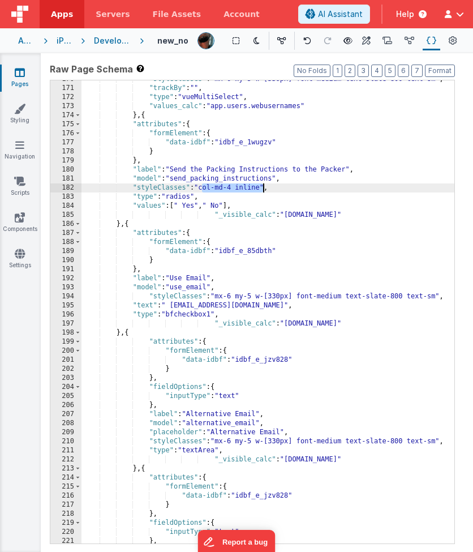
drag, startPoint x: 202, startPoint y: 187, endPoint x: 262, endPoint y: 190, distance: 60.1
click at [262, 190] on div ""styleClasses" : "mx-6 my-5 w-[330px] font-medium text-slate-800 text-sm" , "tr…" at bounding box center [267, 315] width 373 height 481
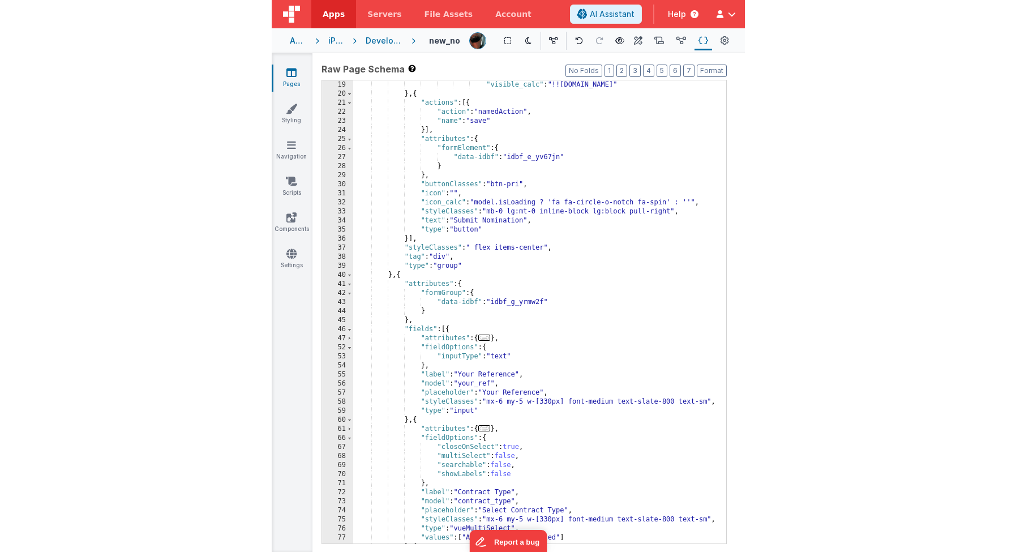
scroll to position [0, 0]
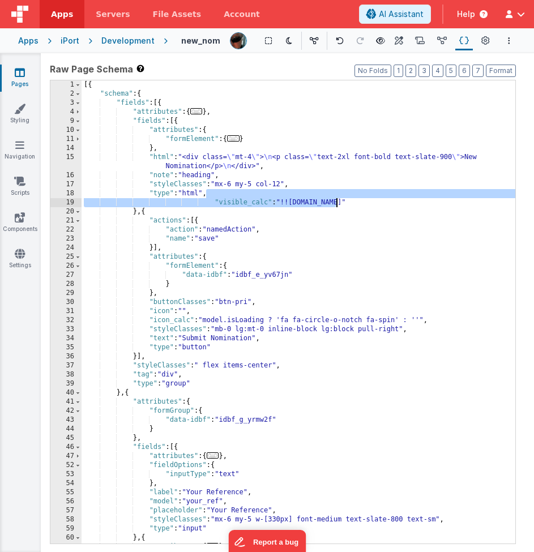
drag, startPoint x: 206, startPoint y: 196, endPoint x: 347, endPoint y: 199, distance: 141.0
click at [347, 199] on div "[{ "schema" : { "fields" : [{ "attributes" : { ... } , "fields" : [{ "attribute…" at bounding box center [297, 320] width 433 height 481
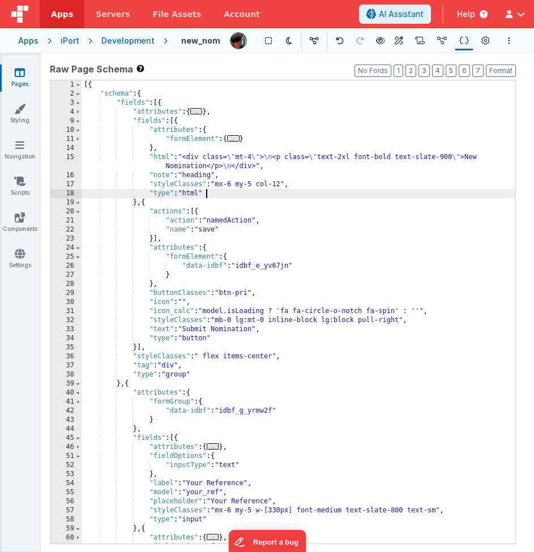
click at [221, 338] on div "[{ "schema" : { "fields" : [{ "attributes" : { ... } , "fields" : [{ "attribute…" at bounding box center [297, 320] width 433 height 481
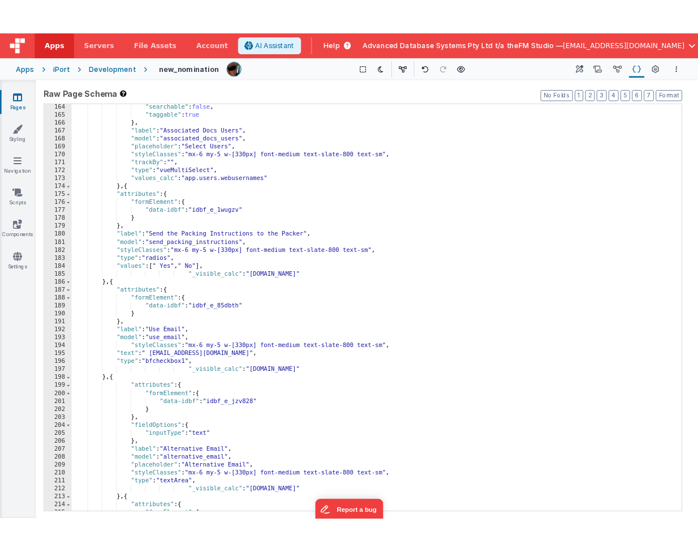
scroll to position [1213, 0]
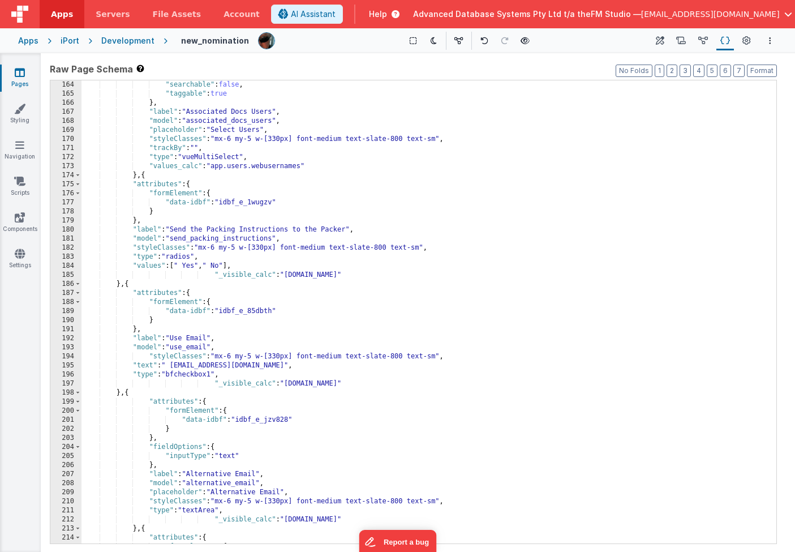
click at [125, 284] on div ""searchable" : false , "taggable" : true } , "label" : "Associated Docs Users" …" at bounding box center [428, 320] width 695 height 481
paste textarea
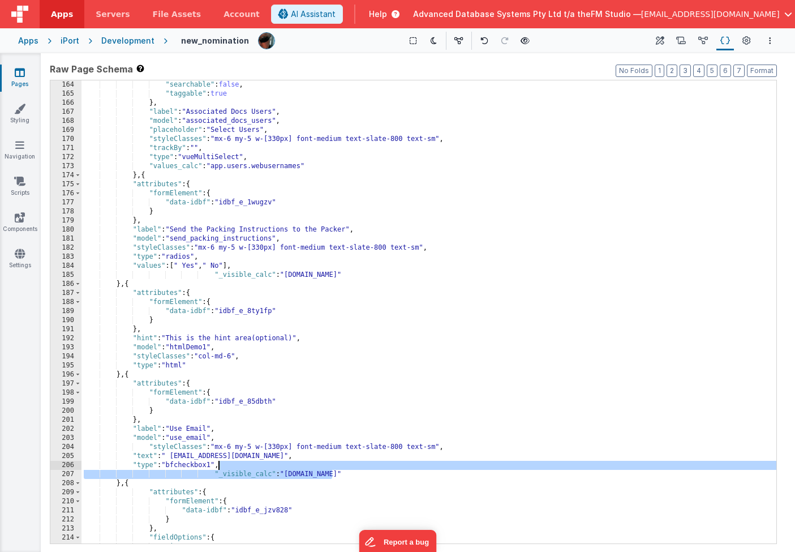
drag, startPoint x: 340, startPoint y: 474, endPoint x: 220, endPoint y: 467, distance: 120.7
click at [220, 449] on div ""searchable" : false , "taggable" : true } , "label" : "Associated Docs Users" …" at bounding box center [428, 320] width 695 height 481
click at [195, 365] on div ""searchable" : false , "taggable" : true } , "label" : "Associated Docs Users" …" at bounding box center [428, 320] width 695 height 481
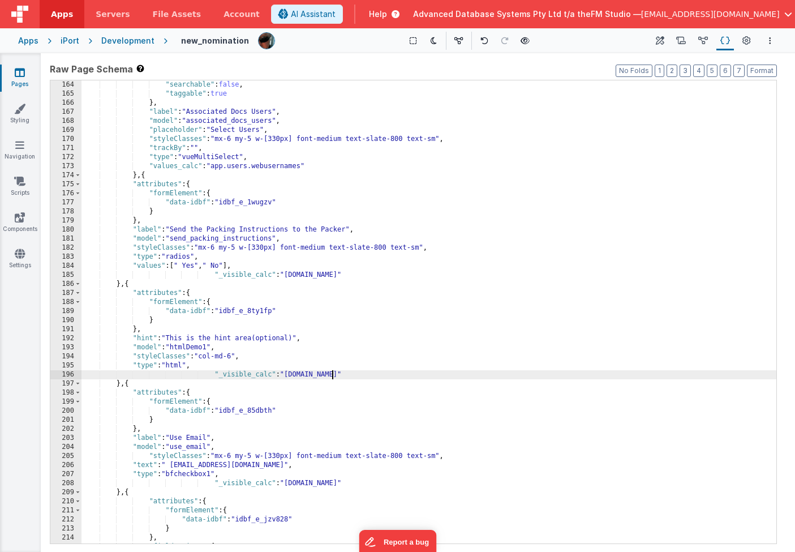
click at [236, 350] on div ""searchable" : false , "taggable" : true } , "label" : "Associated Docs Users" …" at bounding box center [428, 320] width 695 height 481
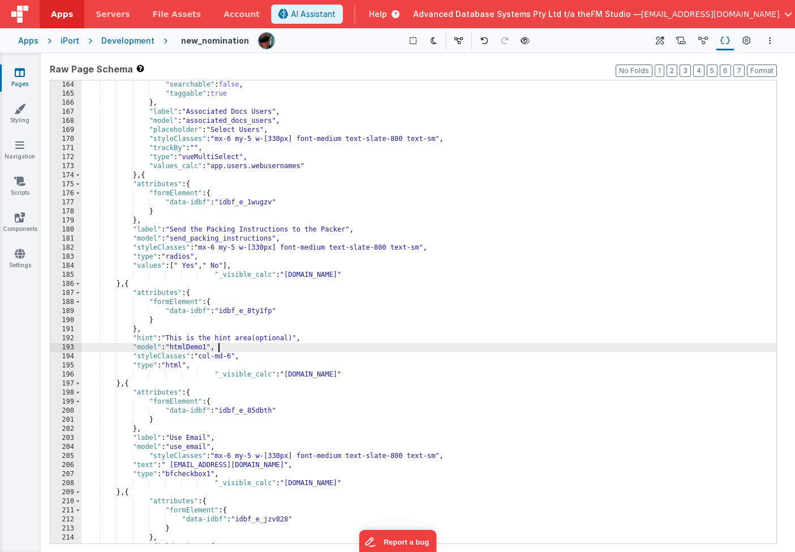
click at [135, 350] on div ""searchable" : false , "taggable" : true } , "label" : "Associated Docs Users" …" at bounding box center [428, 320] width 695 height 481
click at [54, 349] on div "193" at bounding box center [65, 347] width 31 height 9
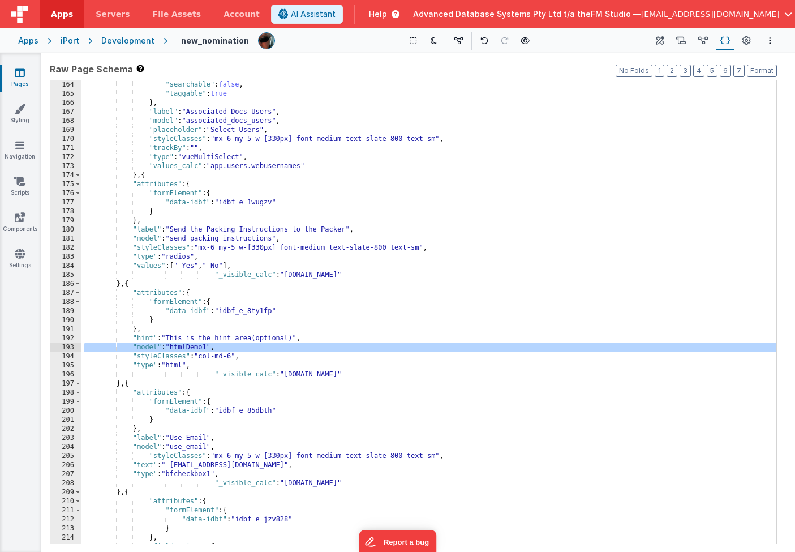
click at [57, 347] on div "193" at bounding box center [65, 347] width 31 height 9
click at [143, 341] on div ""searchable" : false , "taggable" : true } , "label" : "Associated Docs Users" …" at bounding box center [428, 320] width 695 height 481
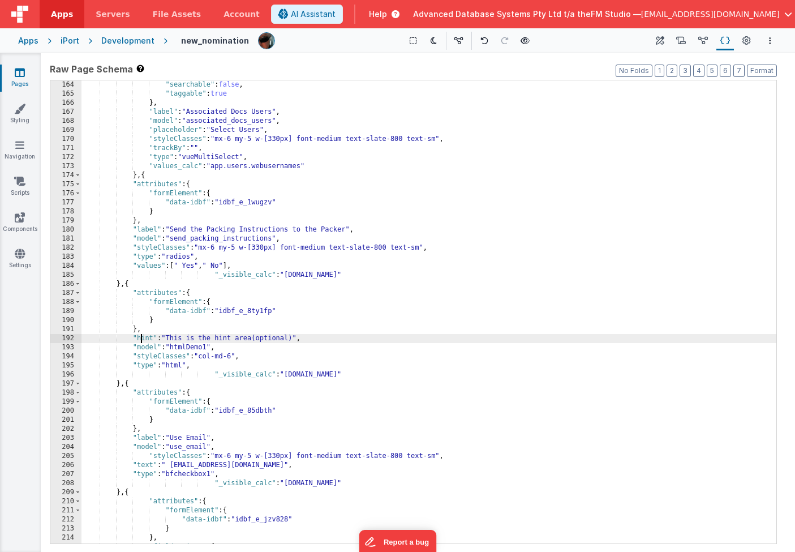
click at [143, 341] on div ""searchable" : false , "taggable" : true } , "label" : "Associated Docs Users" …" at bounding box center [428, 320] width 695 height 481
click at [56, 338] on div "192" at bounding box center [65, 338] width 31 height 9
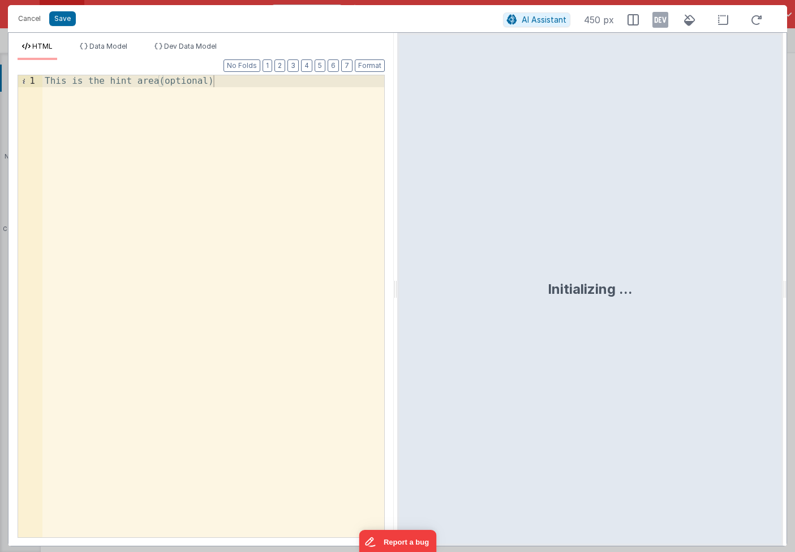
click at [270, 117] on div "This is the hint area(optional)" at bounding box center [213, 318] width 342 height 486
click at [178, 119] on div "This is the hint area(optional)" at bounding box center [213, 318] width 342 height 486
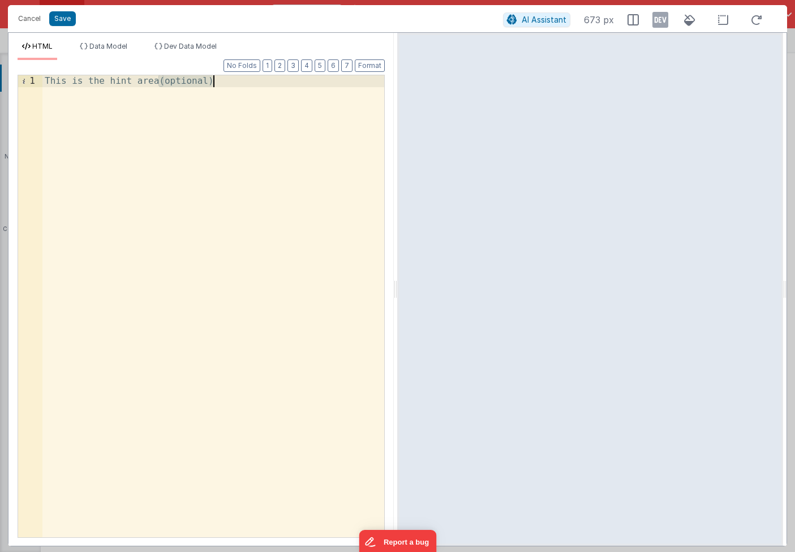
click at [178, 119] on div "This is the hint area(optional)" at bounding box center [213, 318] width 342 height 486
drag, startPoint x: 62, startPoint y: 83, endPoint x: 254, endPoint y: 89, distance: 192.0
click at [254, 89] on div "< p > Our Ref: {{model.our_ref}} < br >" at bounding box center [213, 318] width 342 height 486
click at [238, 85] on div "< p > Our Ref: {{model.our_ref}} < br >" at bounding box center [213, 318] width 342 height 486
paste textarea
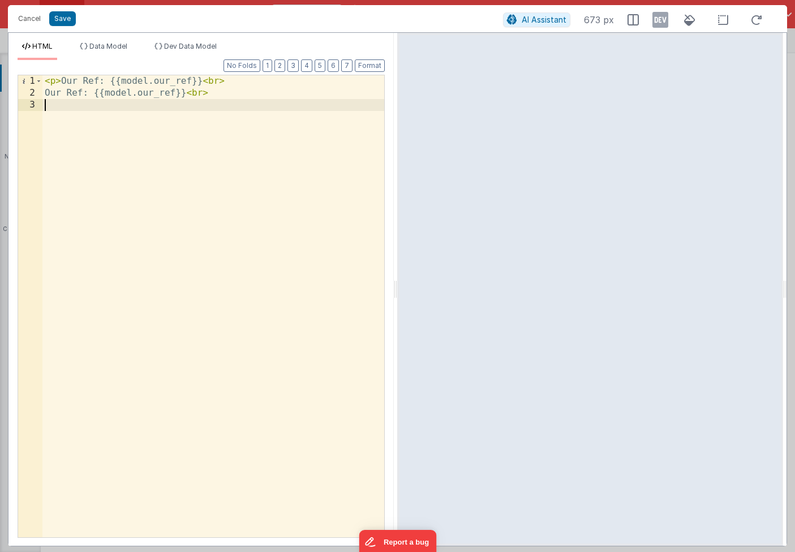
paste textarea
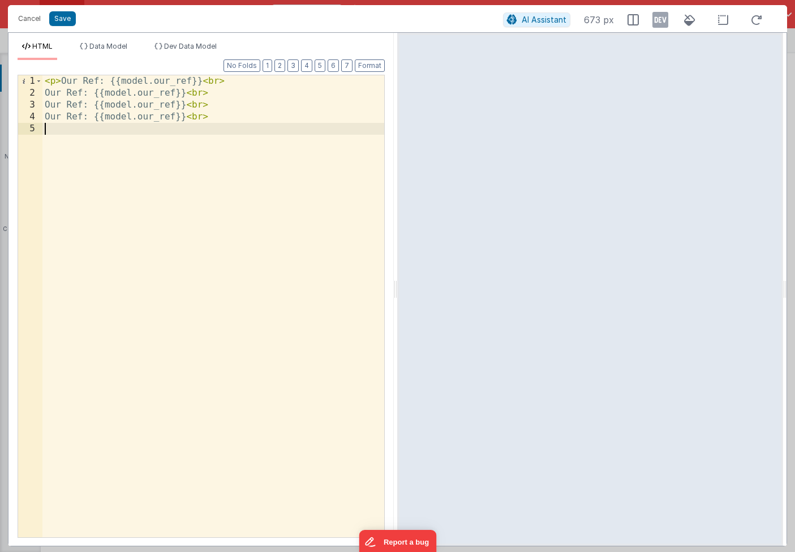
paste textarea
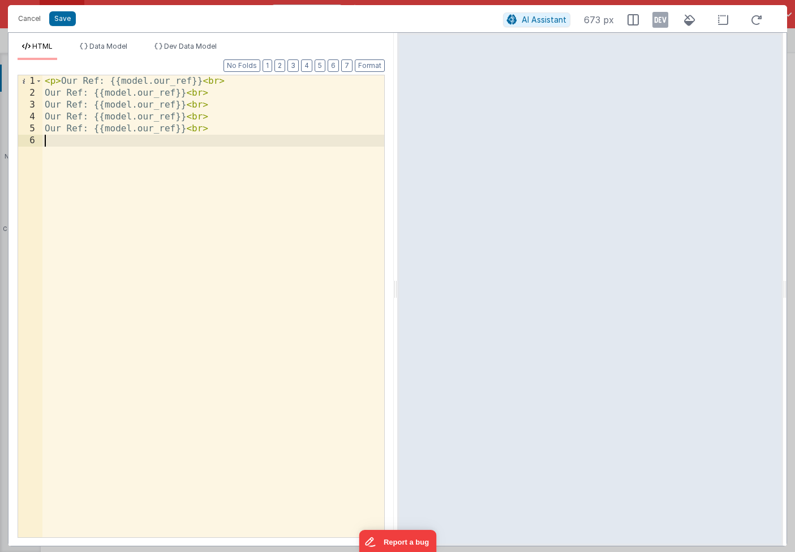
paste textarea
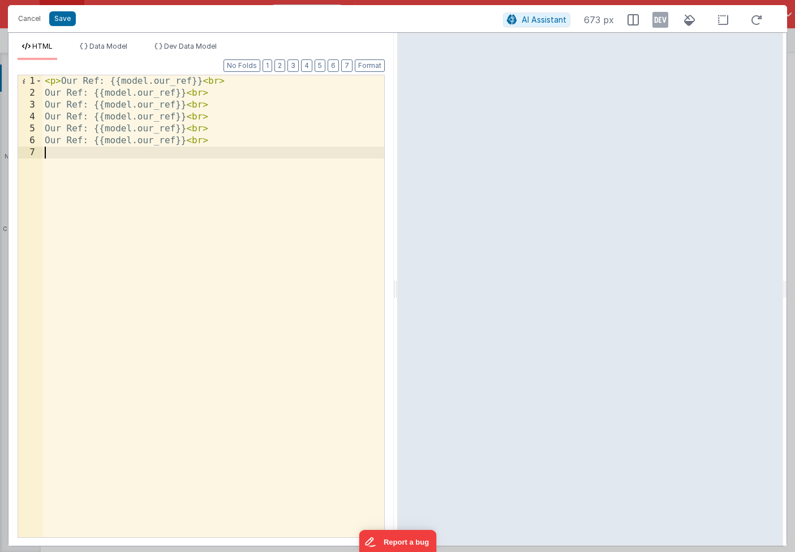
paste textarea
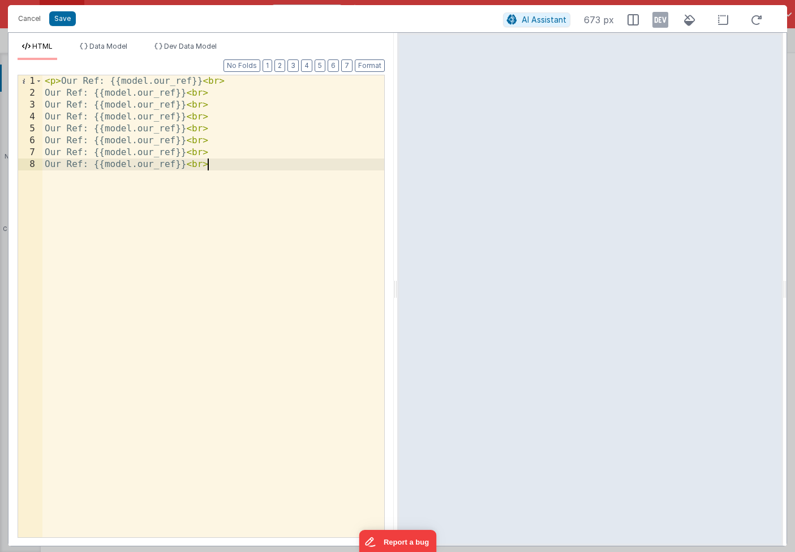
click at [50, 94] on div "< p > Our Ref: {{model.our_ref}} < br > Our Ref: {{model.our_ref}} < br > Our R…" at bounding box center [213, 318] width 342 height 486
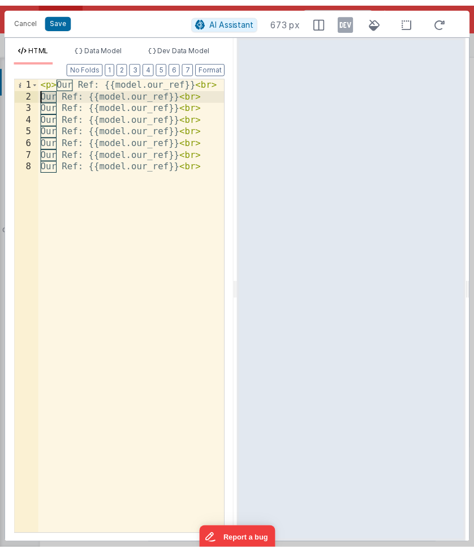
scroll to position [1331, 0]
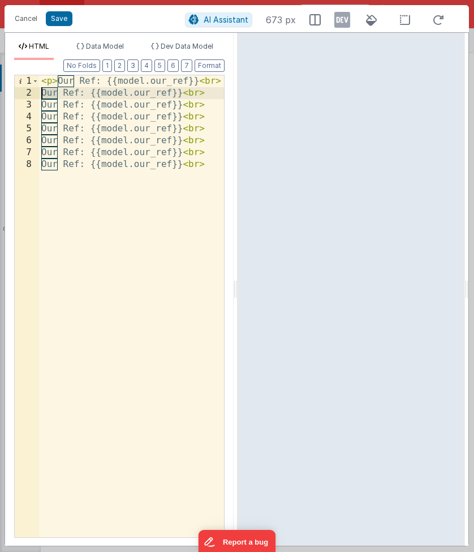
click at [46, 93] on div "< p > Our Ref: {{model.our_ref}} < br > Our Ref: {{model.our_ref}} < br > Our R…" at bounding box center [131, 318] width 185 height 486
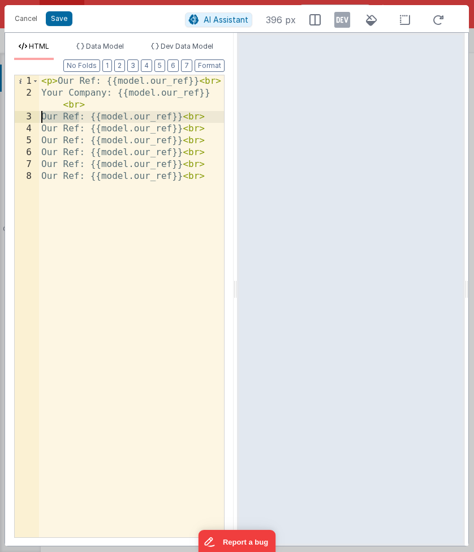
drag, startPoint x: 79, startPoint y: 117, endPoint x: 38, endPoint y: 119, distance: 41.4
click at [38, 119] on div "1 2 3 4 5 6 7 8 < p > Our Ref: {{model.our_ref}} < br > Your Company: {{model.o…" at bounding box center [119, 306] width 211 height 463
click at [48, 117] on div "< p > Our Ref: {{model.our_ref}} < br > Your Company: {{model.our_ref}} < br > …" at bounding box center [131, 318] width 185 height 486
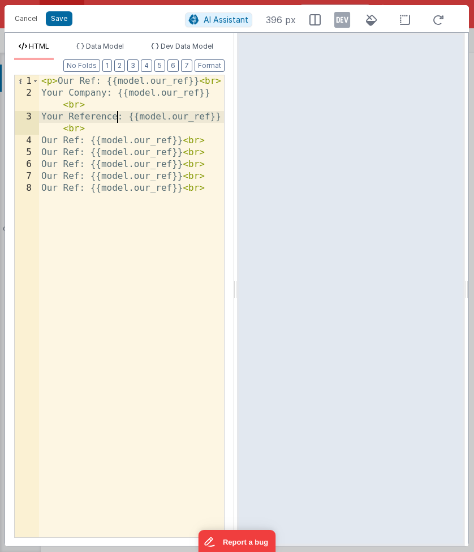
click at [49, 143] on div "< p > Our Ref: {{model.our_ref}} < br > Your Company: {{model.our_ref}} < br > …" at bounding box center [131, 318] width 185 height 486
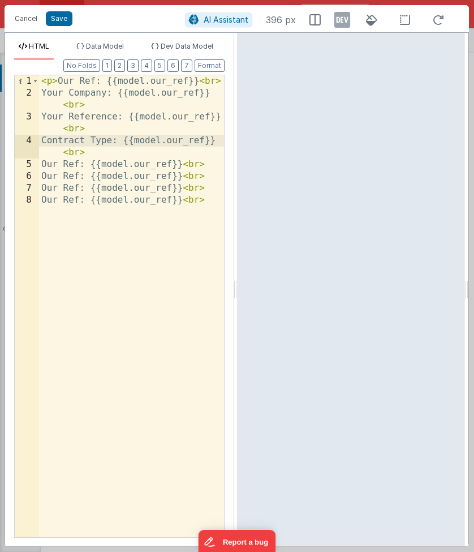
click at [49, 165] on div "< p > Our Ref: {{model.our_ref}} < br > Your Company: {{model.our_ref}} < br > …" at bounding box center [131, 318] width 185 height 486
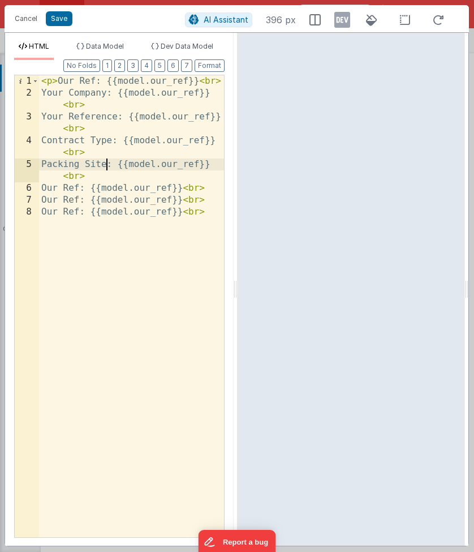
click at [49, 192] on div "< p > Our Ref: {{model.our_ref}} < br > Your Company: {{model.our_ref}} < br > …" at bounding box center [131, 318] width 185 height 486
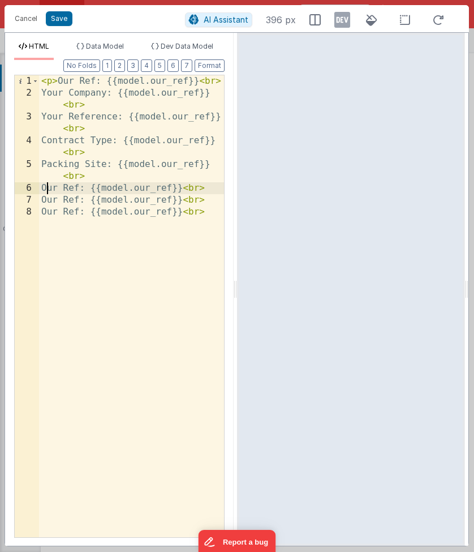
click at [49, 192] on div "< p > Our Ref: {{model.our_ref}} < br > Your Company: {{model.our_ref}} < br > …" at bounding box center [131, 318] width 185 height 486
click at [47, 199] on div "< p > Our Ref: {{model.our_ref}} < br > Your Company: {{model.our_ref}} < br > …" at bounding box center [131, 318] width 185 height 486
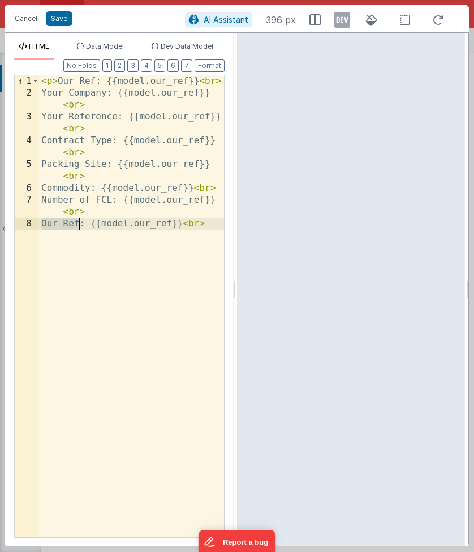
drag, startPoint x: 42, startPoint y: 226, endPoint x: 81, endPoint y: 226, distance: 39.6
click at [81, 226] on div "< p > Our Ref: {{model.our_ref}} < br > Your Company: {{model.our_ref}} < br > …" at bounding box center [131, 318] width 185 height 486
click at [220, 227] on div "< p > Our Ref: {{model.our_ref}} < br > Your Company: {{model.our_ref}} < br > …" at bounding box center [131, 318] width 185 height 486
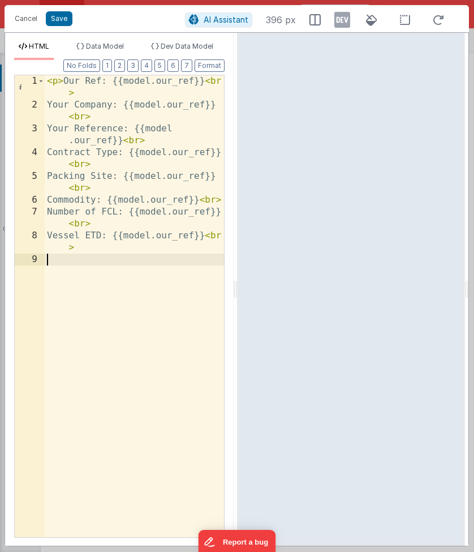
paste textarea
click at [54, 260] on div "< p > Our Ref: {{model.our_ref}} < br > Your Company: {{model.our_ref}} < br > …" at bounding box center [134, 323] width 179 height 497
click at [50, 269] on div "< p > Our Ref: {{model.our_ref}} < br > Your Company: {{model.our_ref}} < br > …" at bounding box center [134, 323] width 179 height 497
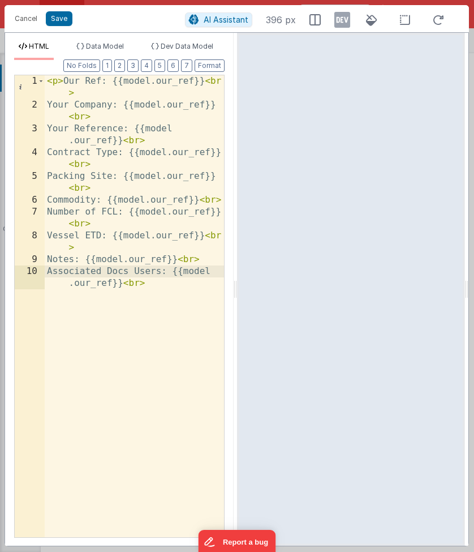
click at [75, 141] on div "< p > Our Ref: {{model.our_ref}} < br > Your Company: {{model.our_ref}} < br > …" at bounding box center [134, 329] width 179 height 509
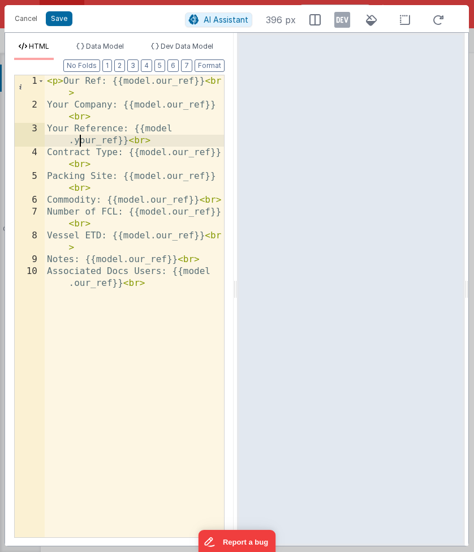
click at [174, 154] on div "< p > Our Ref: {{model.our_ref}} < br > Your Company: {{model.our_ref}} < br > …" at bounding box center [134, 329] width 179 height 509
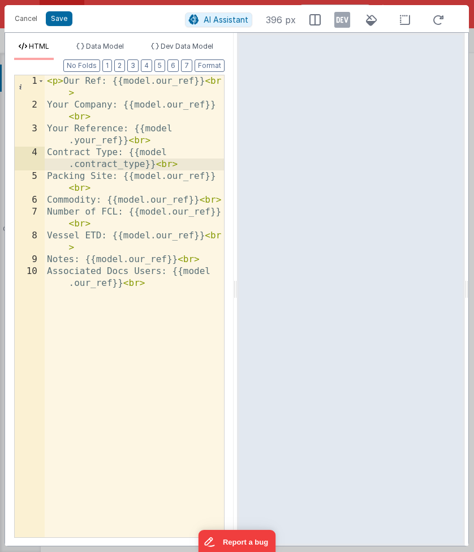
click at [174, 175] on div "< p > Our Ref: {{model.our_ref}} < br > Your Company: {{model.our_ref}} < br > …" at bounding box center [134, 329] width 179 height 509
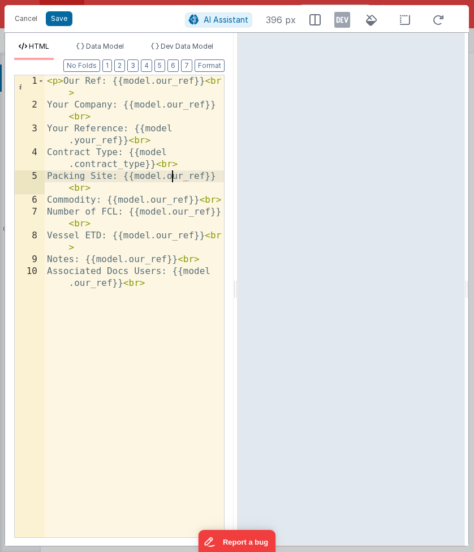
click at [174, 175] on div "< p > Our Ref: {{model.our_ref}} < br > Your Company: {{model.our_ref}} < br > …" at bounding box center [134, 329] width 179 height 509
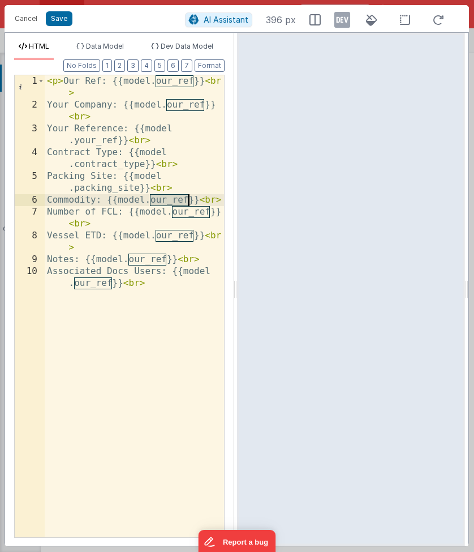
drag, startPoint x: 151, startPoint y: 201, endPoint x: 189, endPoint y: 201, distance: 37.9
click at [189, 201] on div "< p > Our Ref: {{model.our_ref}} < br > Your Company: {{model.our_ref}} < br > …" at bounding box center [134, 329] width 179 height 509
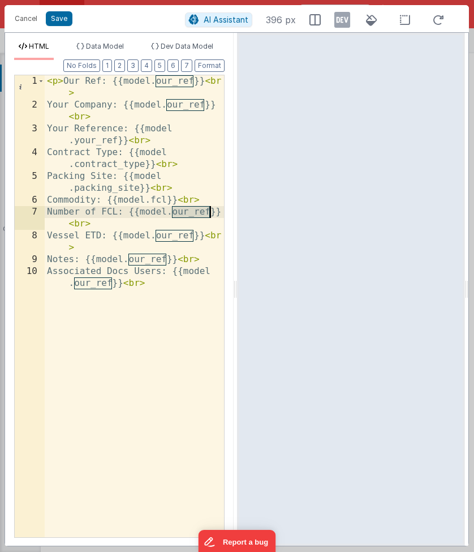
drag, startPoint x: 173, startPoint y: 212, endPoint x: 211, endPoint y: 214, distance: 38.0
click at [211, 214] on div "< p > Our Ref: {{model.our_ref}} < br > Your Company: {{model.our_ref}} < br > …" at bounding box center [134, 329] width 179 height 509
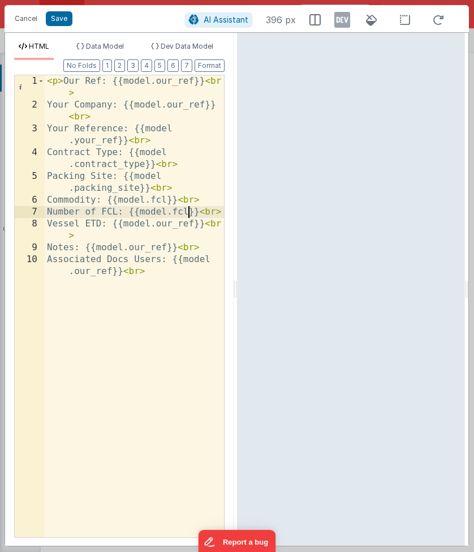
click at [154, 199] on div "< p > Our Ref: {{model.our_ref}} < br > Your Company: {{model.our_ref}} < br > …" at bounding box center [134, 329] width 179 height 509
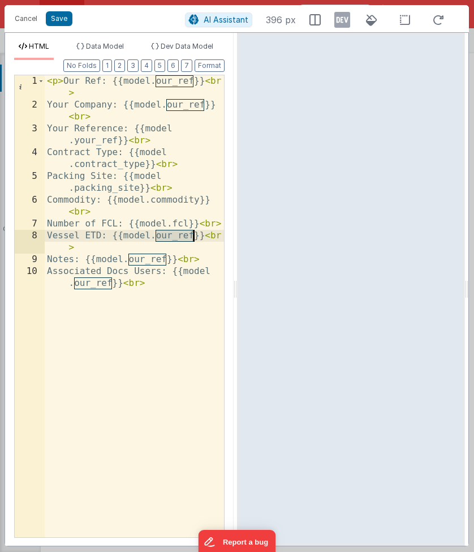
drag, startPoint x: 157, startPoint y: 235, endPoint x: 192, endPoint y: 238, distance: 35.2
click at [192, 238] on div "< p > Our Ref: {{model.our_ref}} < br > Your Company: {{model.our_ref}} < br > …" at bounding box center [134, 329] width 179 height 509
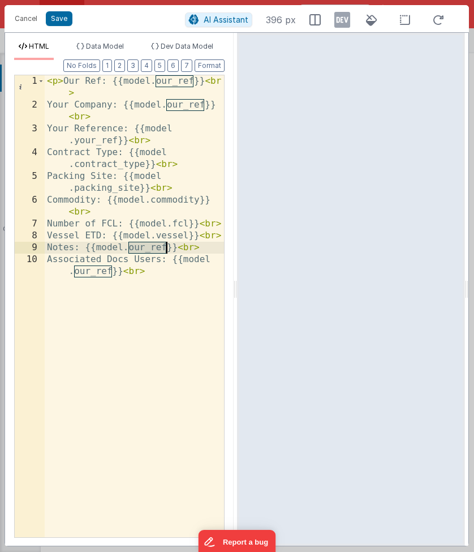
drag, startPoint x: 129, startPoint y: 247, endPoint x: 166, endPoint y: 248, distance: 36.8
click at [166, 248] on div "< p > Our Ref: {{model.our_ref}} < br > Your Company: {{model.our_ref}} < br > …" at bounding box center [134, 329] width 179 height 509
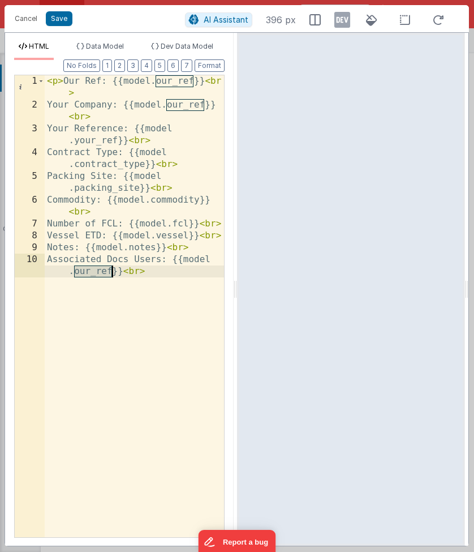
drag, startPoint x: 75, startPoint y: 271, endPoint x: 111, endPoint y: 276, distance: 35.9
click at [111, 276] on div "< p > Our Ref: {{model.our_ref}} < br > Your Company: {{model.our_ref}} < br > …" at bounding box center [134, 329] width 179 height 509
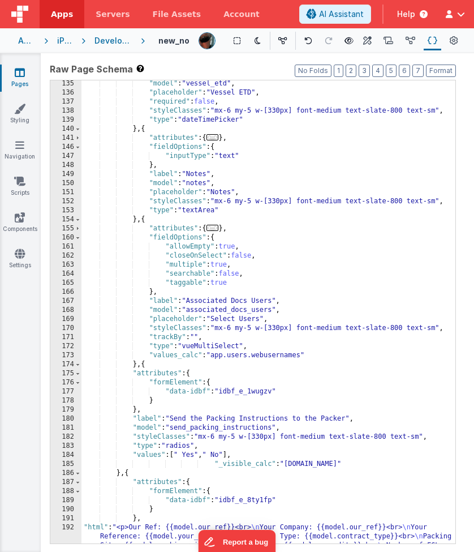
scroll to position [1140, 0]
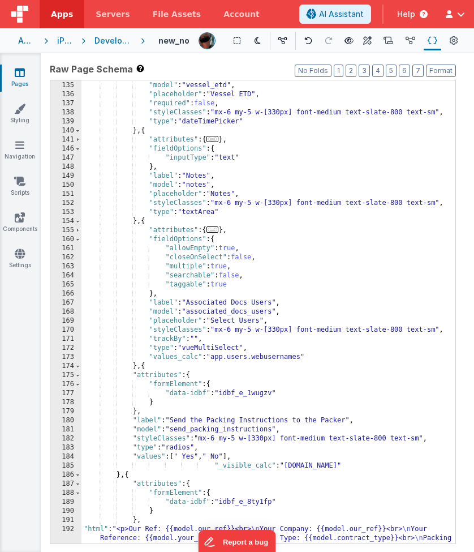
click at [230, 311] on div ""label" : "Vessel ETD" , "model" : "vessel_etd" , "placeholder" : "Vessel ETD" …" at bounding box center [268, 330] width 374 height 517
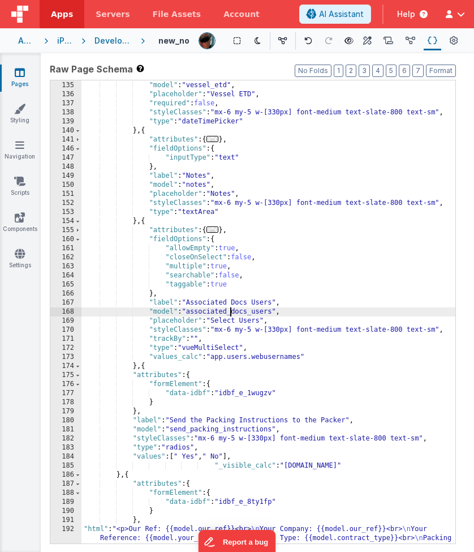
click at [230, 311] on div ""label" : "Vessel ETD" , "model" : "vessel_etd" , "placeholder" : "Vessel ETD" …" at bounding box center [268, 330] width 374 height 517
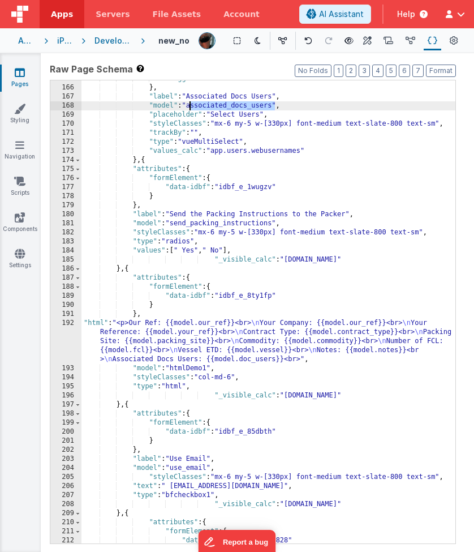
scroll to position [1346, 0]
click at [253, 359] on div ""taggable" : true } , "label" : "Associated Docs Users" , "model" : "associated…" at bounding box center [268, 314] width 374 height 481
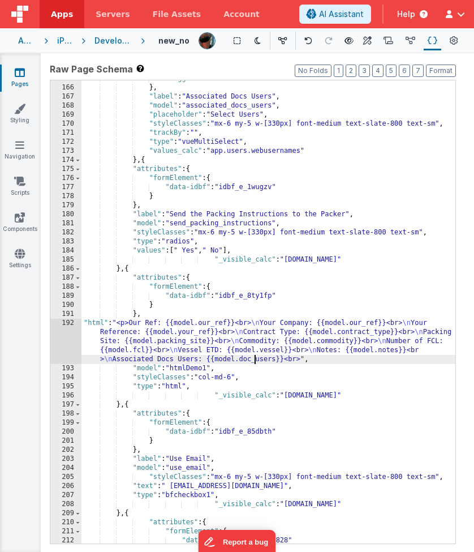
click at [253, 359] on div ""taggable" : true } , "label" : "Associated Docs Users" , "model" : "associated…" at bounding box center [268, 314] width 374 height 481
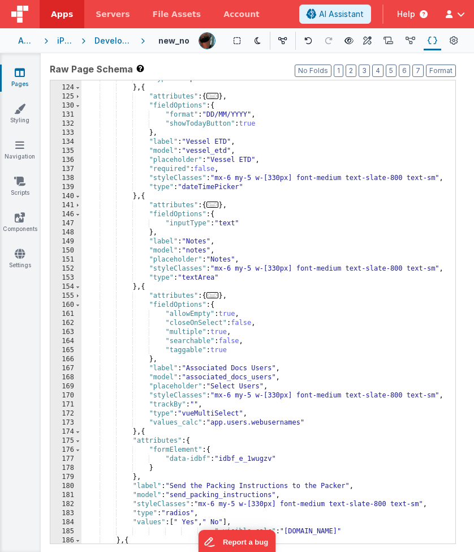
scroll to position [1063, 0]
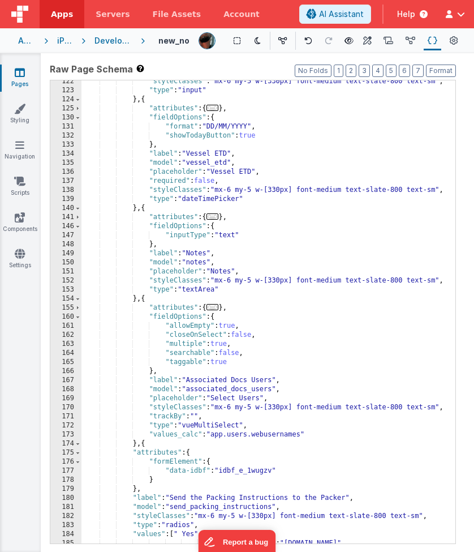
click at [204, 163] on div ""styleClasses" : "mx-6 my-5 w-[330px] font-medium text-slate-800 text-sm" , "ty…" at bounding box center [268, 317] width 374 height 481
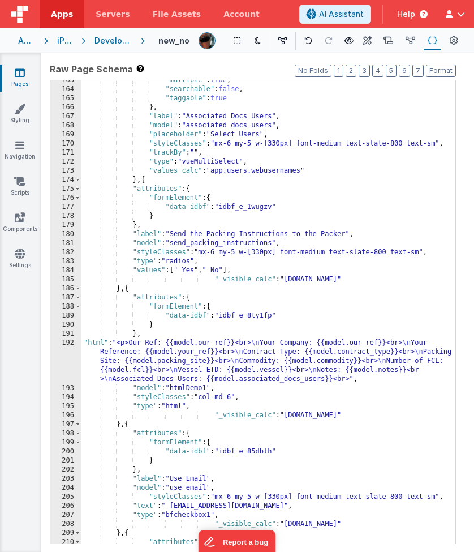
scroll to position [1343, 0]
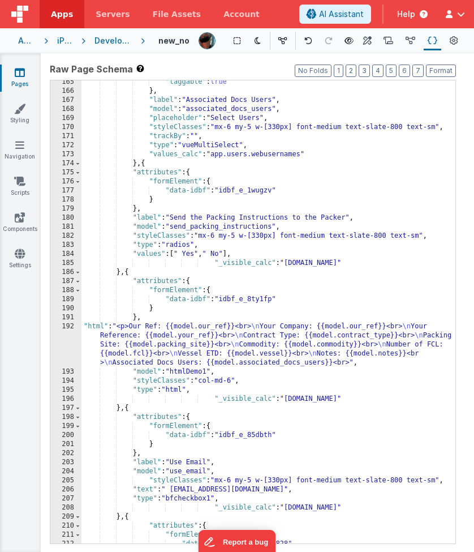
click at [267, 355] on div ""taggable" : true } , "label" : "Associated Docs Users" , "model" : "associated…" at bounding box center [268, 318] width 374 height 481
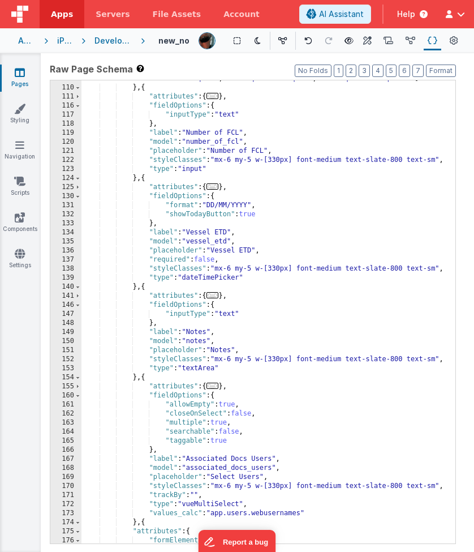
scroll to position [976, 0]
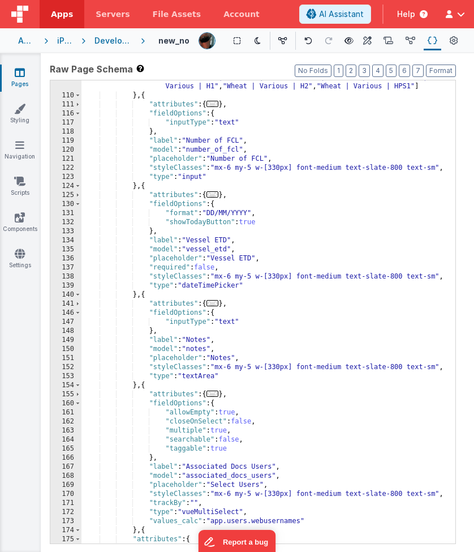
click at [209, 149] on div ""values" : [ "Barley | Commander | Malt" , "Barley | Gairdner | Malt" , "Barley…" at bounding box center [268, 232] width 374 height 662
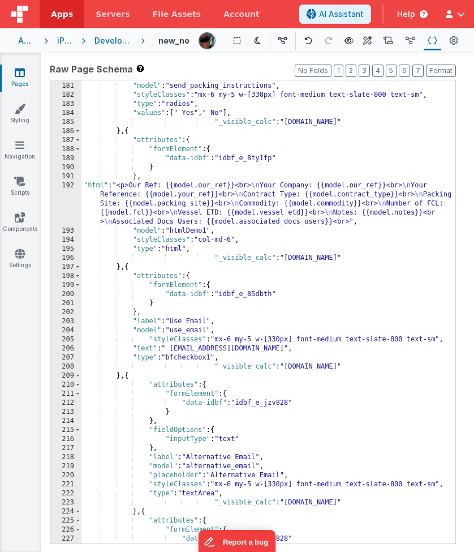
scroll to position [1484, 0]
click at [136, 212] on div ""label" : "Send the Packing Instructions to the Packer" , "model" : "send_packi…" at bounding box center [268, 312] width 374 height 481
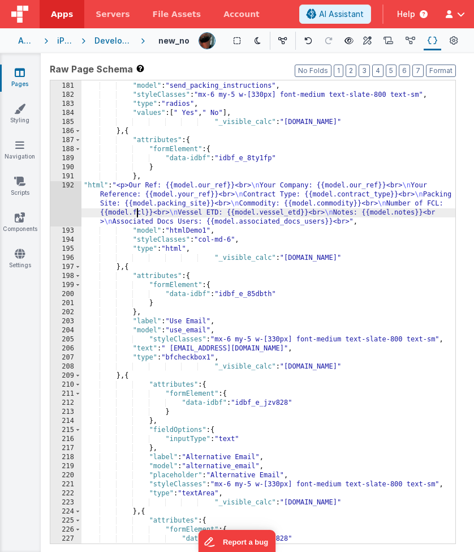
click at [136, 212] on div ""label" : "Send the Packing Instructions to the Packer" , "model" : "send_packi…" at bounding box center [268, 312] width 374 height 481
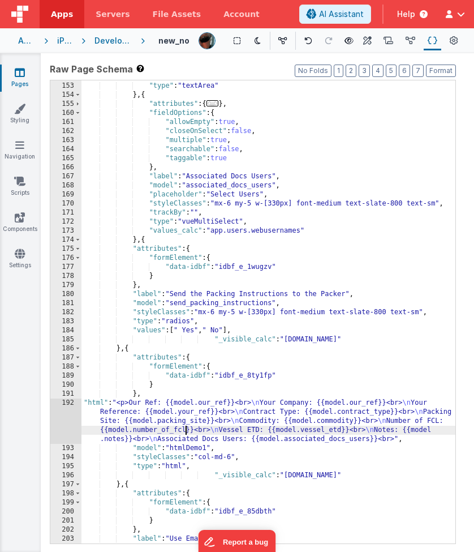
scroll to position [1266, 0]
click at [267, 183] on div ""styleClasses" : "mx-6 my-5 w-[330px] font-medium text-slate-800 text-sm" , "ty…" at bounding box center [268, 313] width 374 height 481
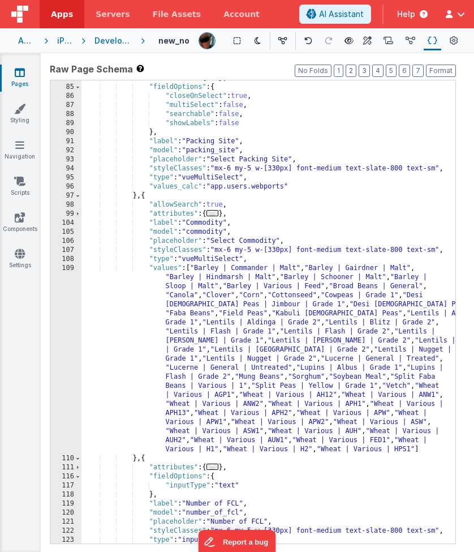
scroll to position [612, 0]
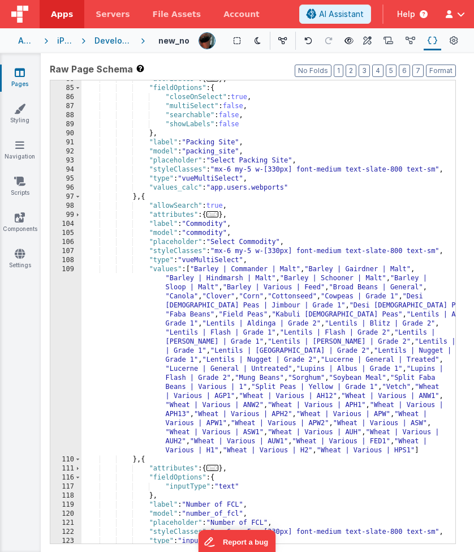
click at [249, 146] on div ""attributes" : { ... } , "fieldOptions" : { "closeOnSelect" : true , "multiSele…" at bounding box center [268, 315] width 374 height 481
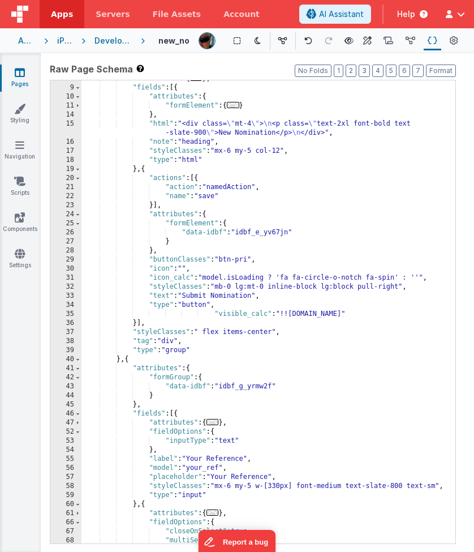
scroll to position [0, 0]
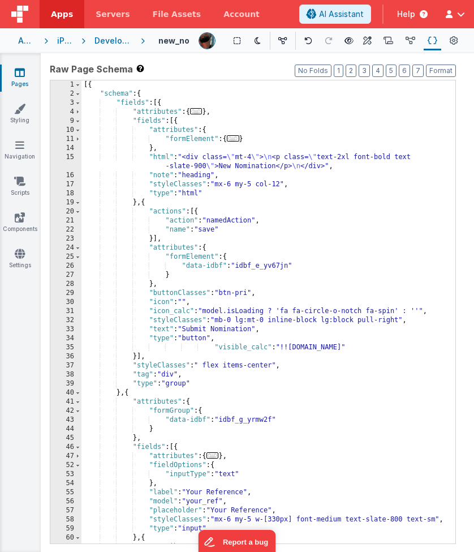
click at [293, 329] on div "[{ "schema" : { "fields" : [{ "attributes" : { ... } , "fields" : [{ "attribute…" at bounding box center [268, 320] width 374 height 481
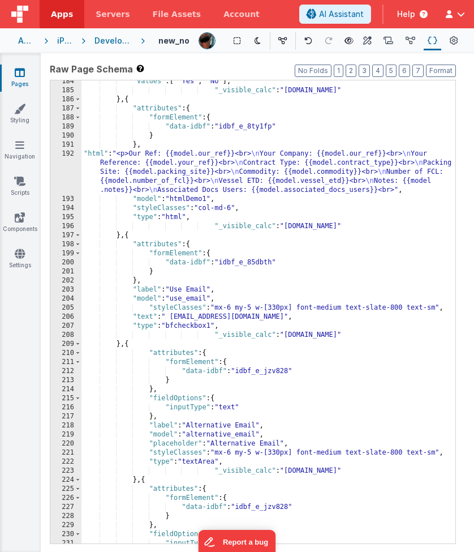
scroll to position [1638, 0]
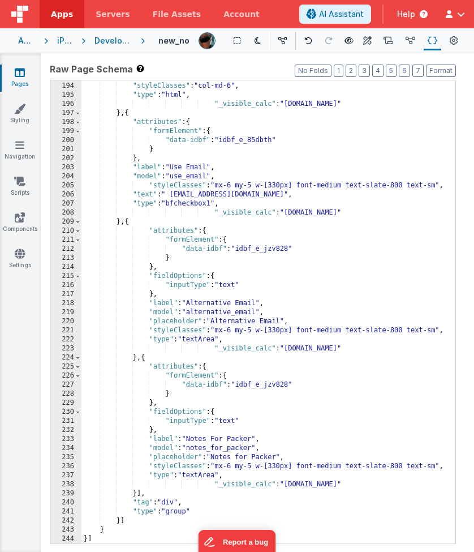
click at [440, 449] on div ""model" : "htmlDemo1" , "styleClasses" : "col-md-6" , "type" : "html" , "_visib…" at bounding box center [268, 312] width 374 height 481
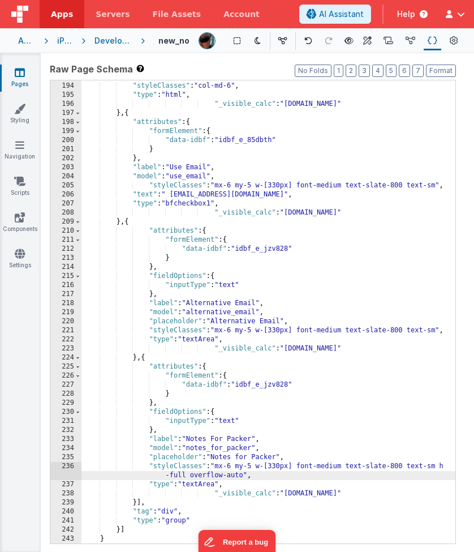
click at [384, 276] on div ""model" : "htmlDemo1" , "styleClasses" : "col-md-6" , "type" : "html" , "_visib…" at bounding box center [268, 312] width 374 height 481
drag, startPoint x: 241, startPoint y: 475, endPoint x: 166, endPoint y: 476, distance: 74.7
click at [166, 449] on div ""model" : "htmlDemo1" , "styleClasses" : "col-md-6" , "type" : "html" , "_visib…" at bounding box center [268, 312] width 374 height 481
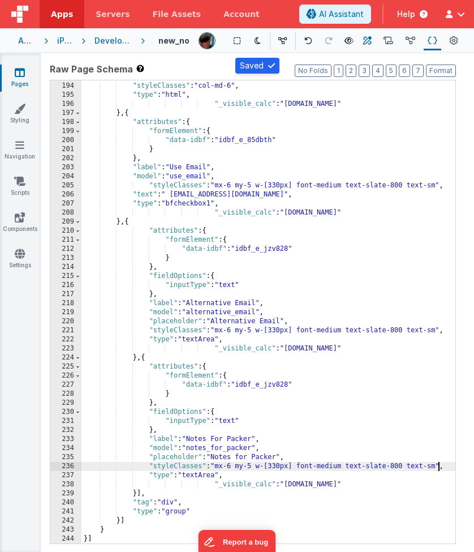
click at [367, 40] on icon at bounding box center [367, 41] width 8 height 12
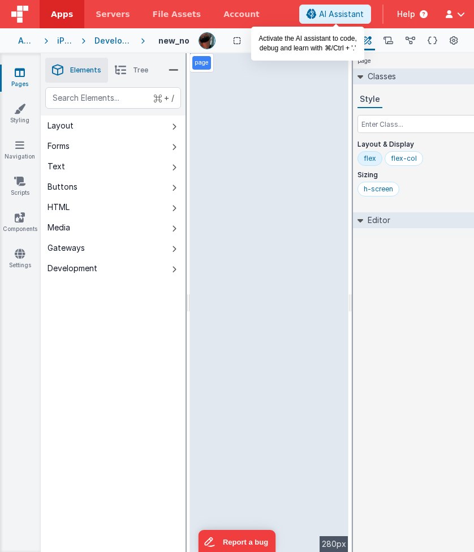
click at [329, 15] on span "AI Assistant" at bounding box center [341, 13] width 45 height 11
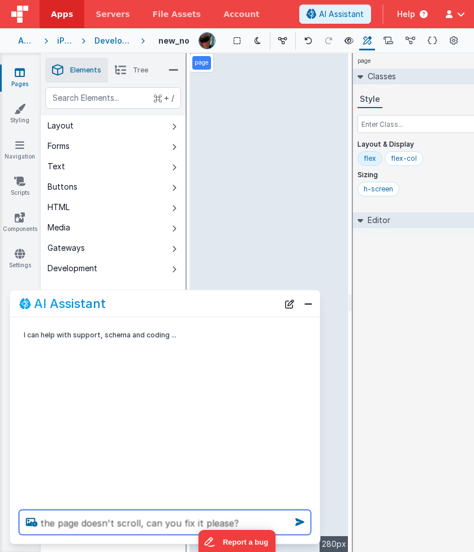
type textarea "the page doesn't scroll, can you fix it please?"
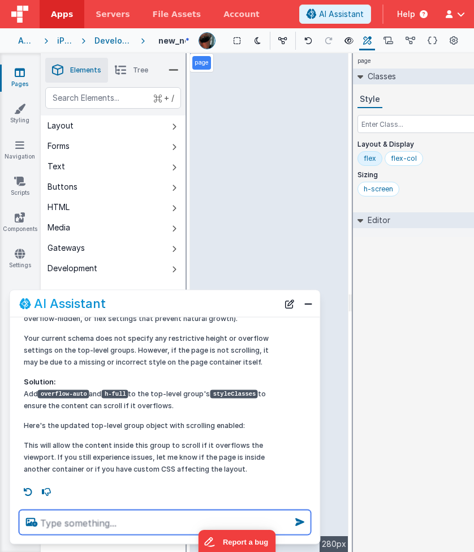
scroll to position [119, 0]
click at [151, 449] on textarea at bounding box center [165, 522] width 292 height 25
type textarea "can you apply the fix please?"
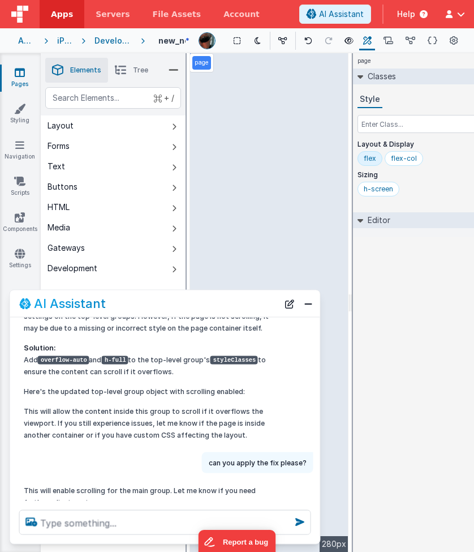
scroll to position [187, 0]
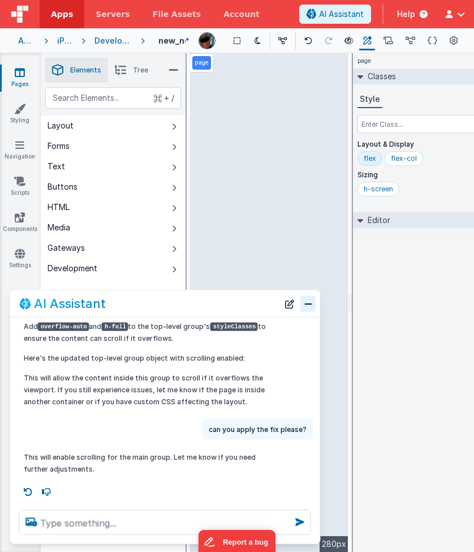
click at [306, 302] on button "Close" at bounding box center [308, 303] width 15 height 16
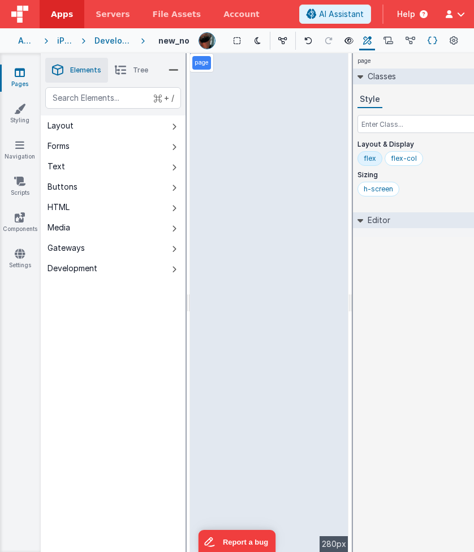
click at [431, 40] on icon at bounding box center [433, 41] width 10 height 12
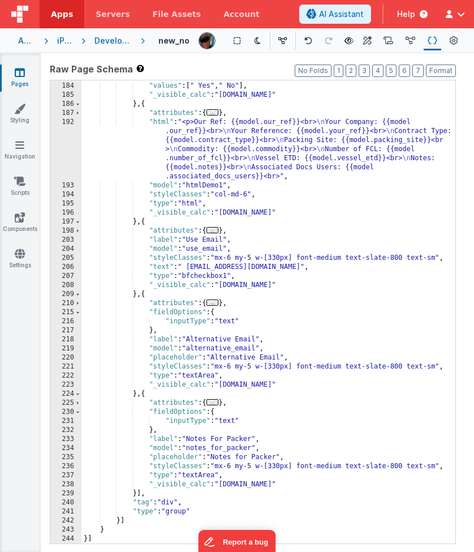
scroll to position [1384, 0]
click at [382, 233] on div ""type" : "radios" , "values" : [ " Yes" , " No" ] , "_visible_calc" : "model.sh…" at bounding box center [268, 312] width 374 height 481
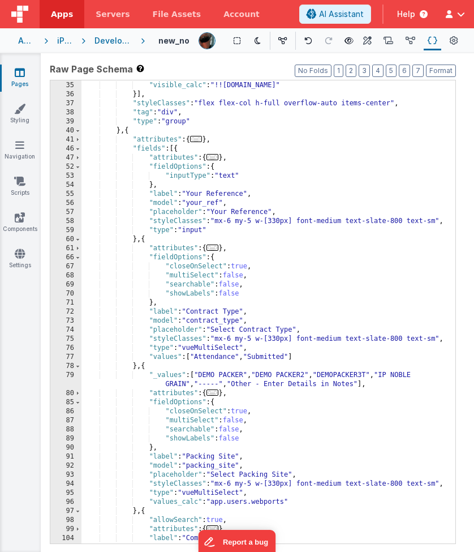
scroll to position [0, 0]
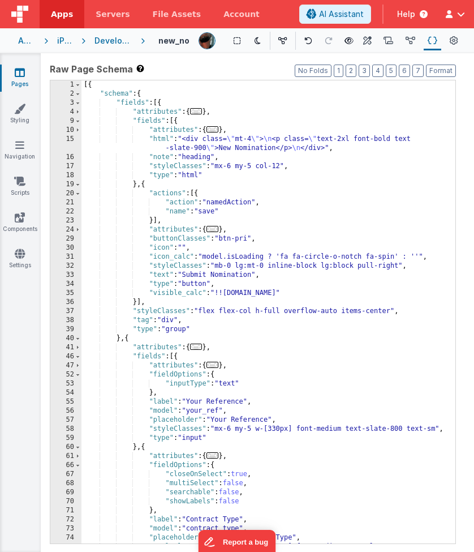
click at [146, 186] on div "[{ "schema" : { "fields" : [{ "attributes" : { ... } , "fields" : [{ "attribute…" at bounding box center [268, 320] width 374 height 481
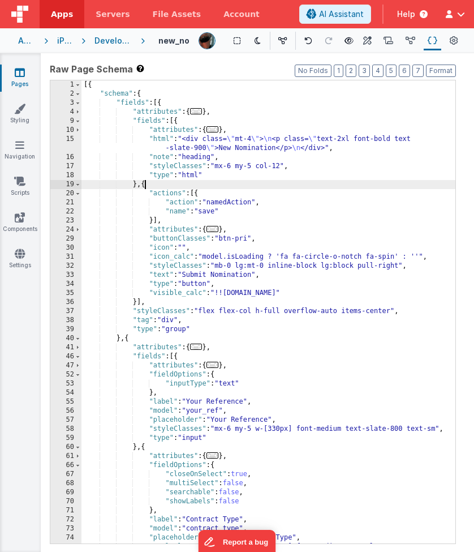
click at [146, 186] on div "[{ "schema" : { "fields" : [{ "attributes" : { ... } , "fields" : [{ "attribute…" at bounding box center [268, 320] width 374 height 481
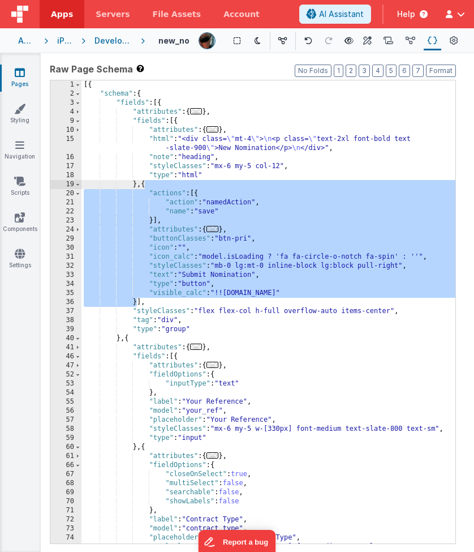
click at [153, 294] on div "[{ "schema" : { "fields" : [{ "attributes" : { ... } , "fields" : [{ "attribute…" at bounding box center [268, 320] width 374 height 481
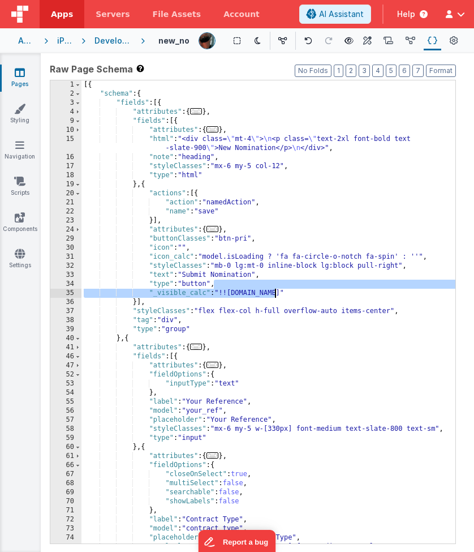
drag, startPoint x: 213, startPoint y: 285, endPoint x: 277, endPoint y: 292, distance: 64.9
click at [277, 292] on div "[{ "schema" : { "fields" : [{ "attributes" : { ... } , "fields" : [{ "attribute…" at bounding box center [268, 320] width 374 height 481
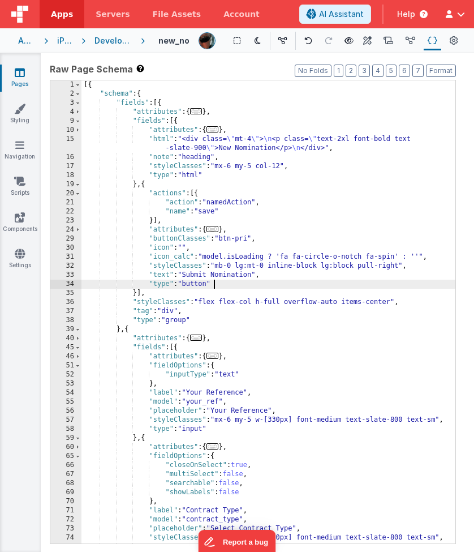
click at [315, 349] on div "[{ "schema" : { "fields" : [{ "attributes" : { ... } , "fields" : [{ "attribute…" at bounding box center [268, 320] width 374 height 481
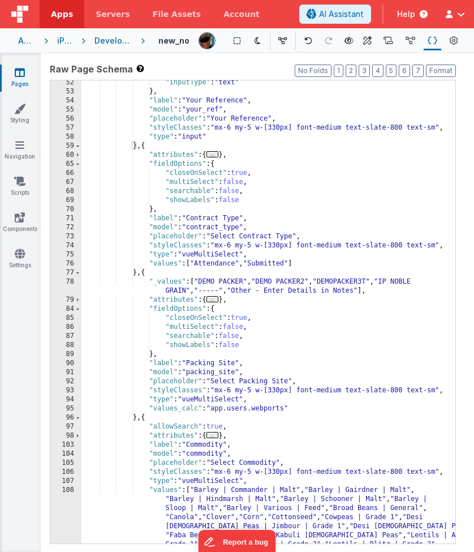
scroll to position [296, 0]
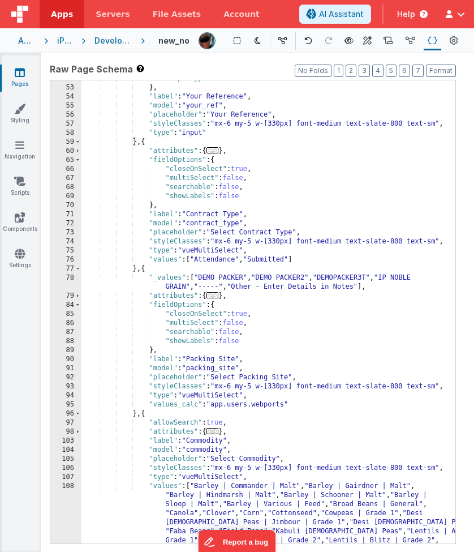
click at [193, 277] on div ""inputType" : "text" } , "label" : "Your Reference" , "model" : "your_ref" , "p…" at bounding box center [268, 405] width 374 height 662
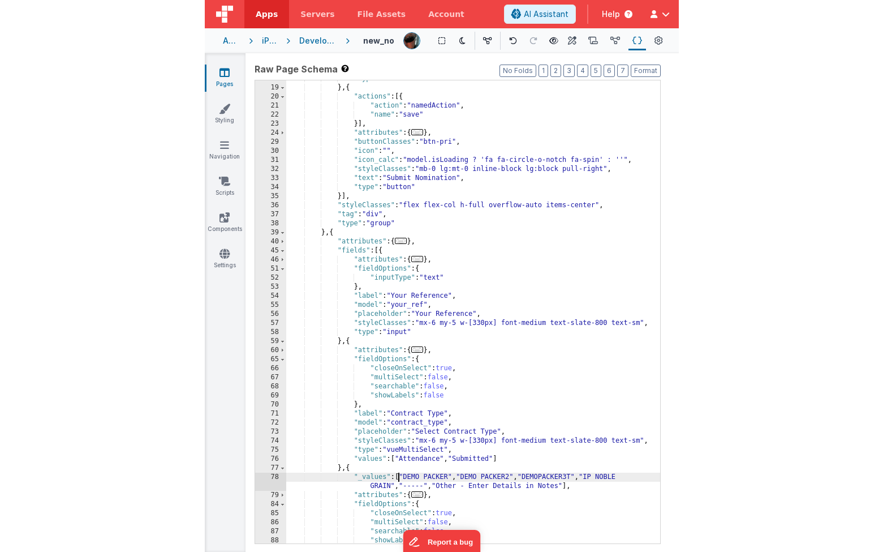
scroll to position [0, 0]
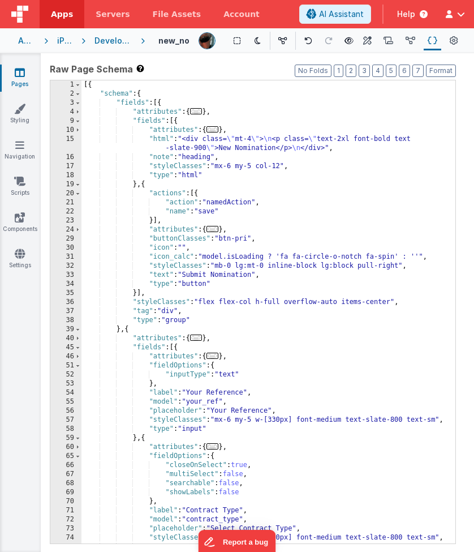
click at [335, 212] on div "[{ "schema" : { "fields" : [{ "attributes" : { ... } , "fields" : [{ "attribute…" at bounding box center [268, 320] width 374 height 481
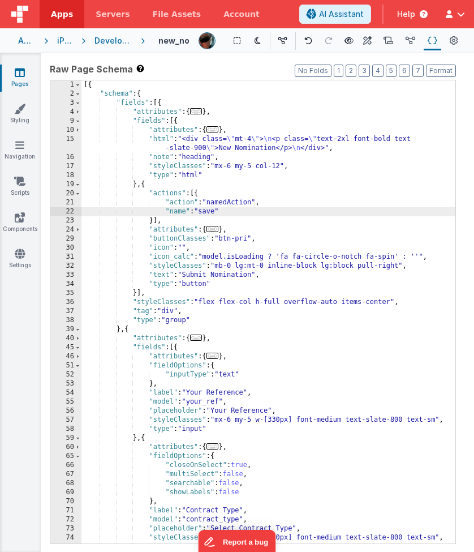
click at [179, 123] on div "[{ "schema" : { "fields" : [{ "attributes" : { ... } , "fields" : [{ "attribute…" at bounding box center [268, 320] width 374 height 481
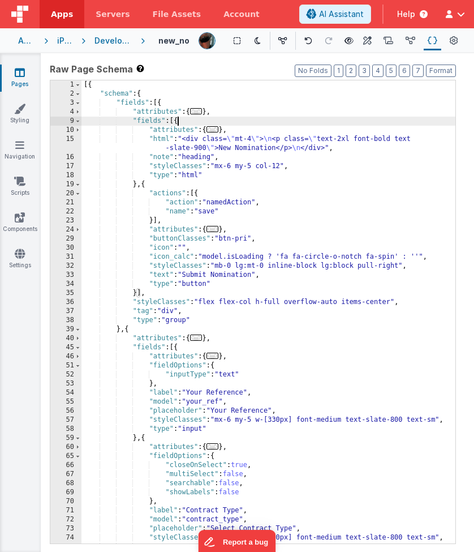
click at [179, 123] on div "[{ "schema" : { "fields" : [{ "attributes" : { ... } , "fields" : [{ "attribute…" at bounding box center [268, 320] width 374 height 481
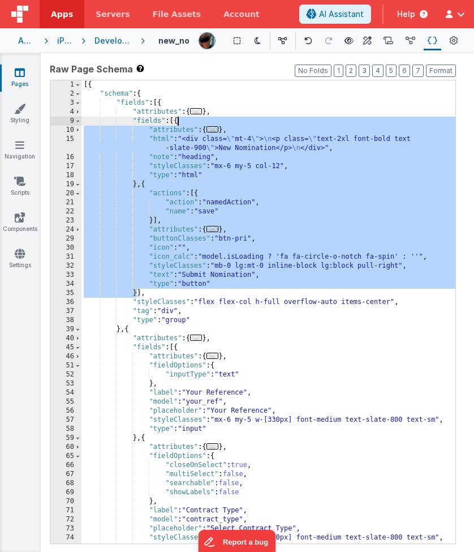
click at [183, 162] on div "[{ "schema" : { "fields" : [{ "attributes" : { ... } , "fields" : [{ "attribute…" at bounding box center [268, 320] width 374 height 481
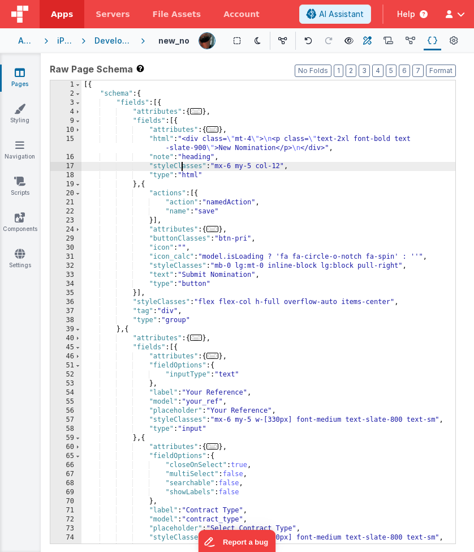
click at [368, 42] on icon at bounding box center [367, 41] width 8 height 12
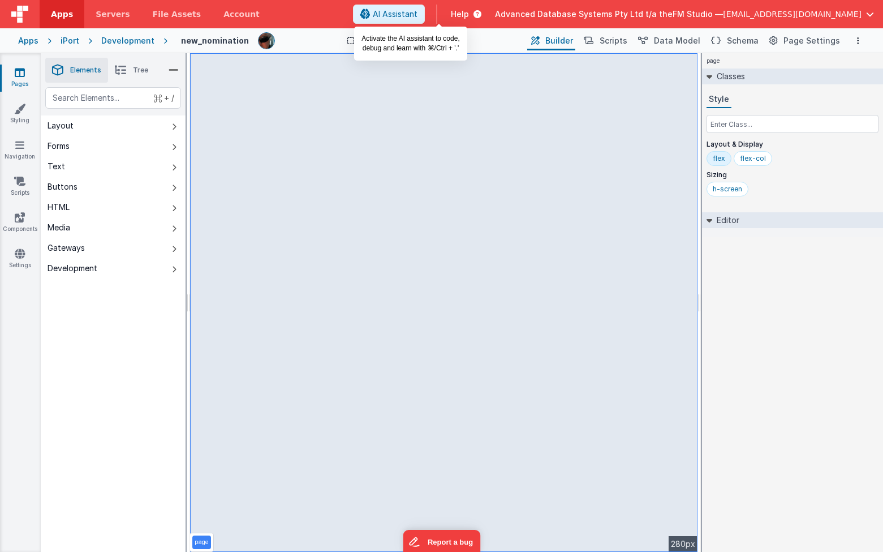
click at [418, 17] on span "AI Assistant" at bounding box center [395, 13] width 45 height 11
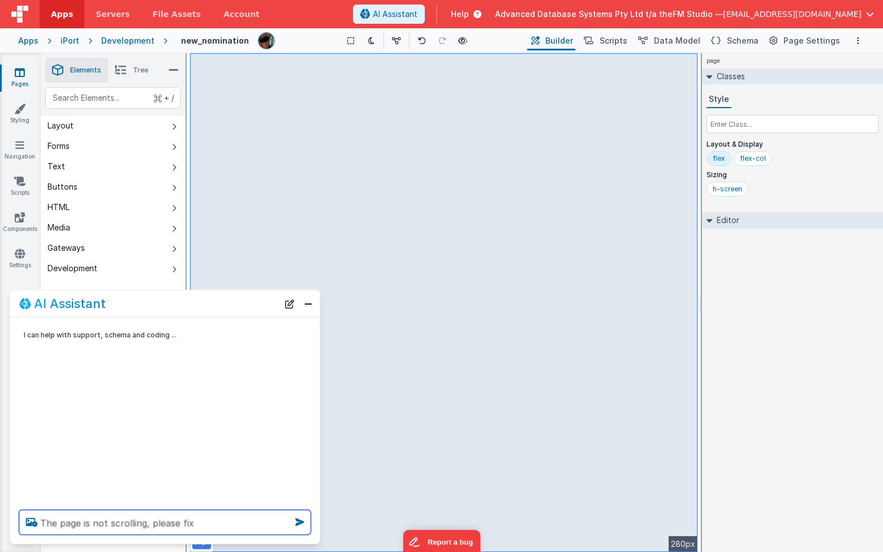
type textarea "The page is not scrolling, please fix"
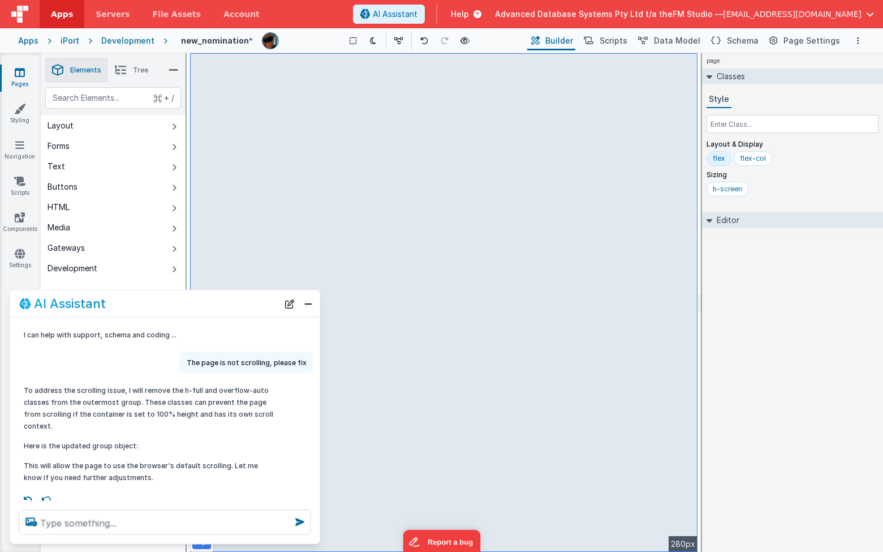
click at [515, 390] on div "page --> 280px" at bounding box center [444, 302] width 508 height 499
click at [574, 192] on div "page --> 280px" at bounding box center [444, 302] width 508 height 499
click at [306, 307] on button "Close" at bounding box center [308, 303] width 15 height 16
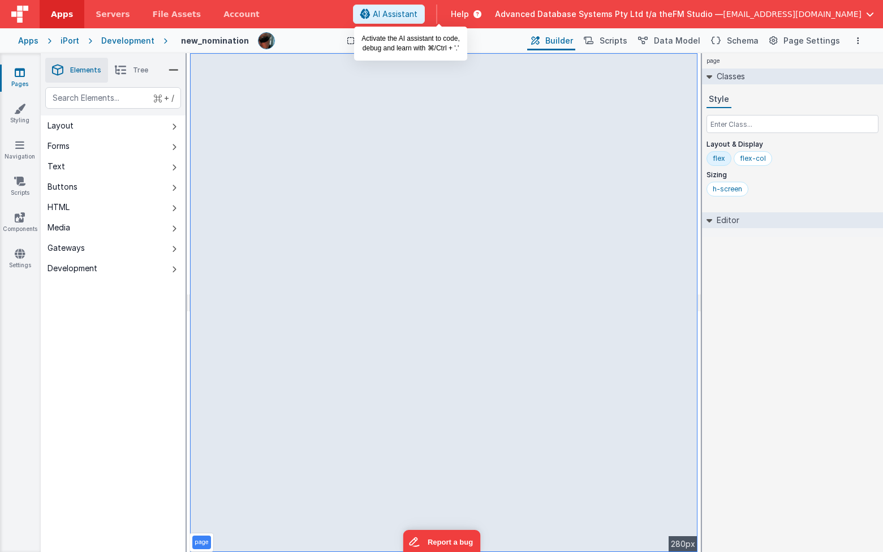
click at [418, 19] on span "AI Assistant" at bounding box center [395, 13] width 45 height 11
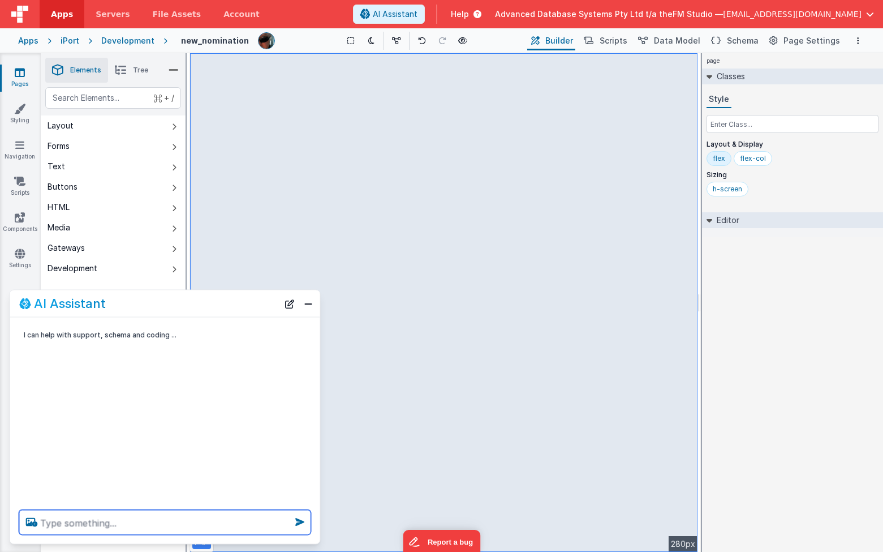
click at [91, 449] on textarea at bounding box center [165, 522] width 292 height 25
type textarea "the page is not scrolling"
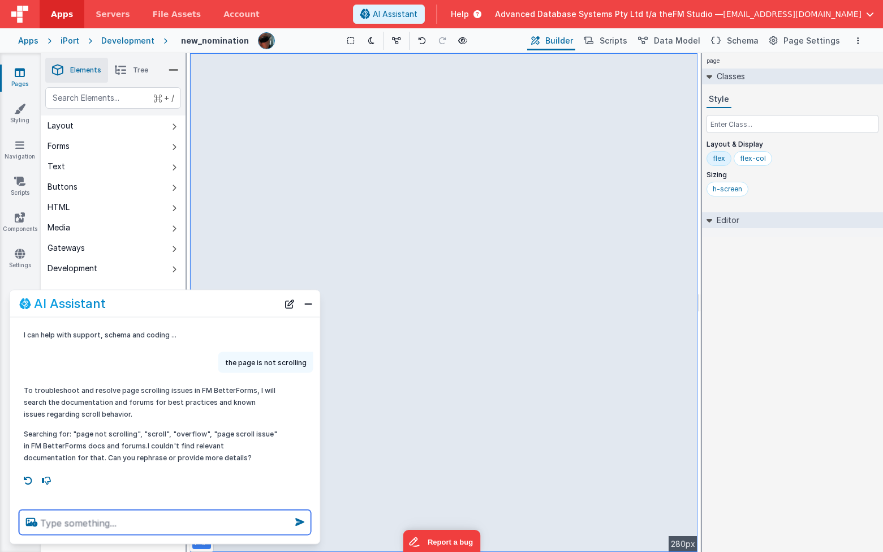
click at [114, 449] on textarea at bounding box center [165, 522] width 292 height 25
click at [308, 303] on button "Close" at bounding box center [308, 303] width 15 height 16
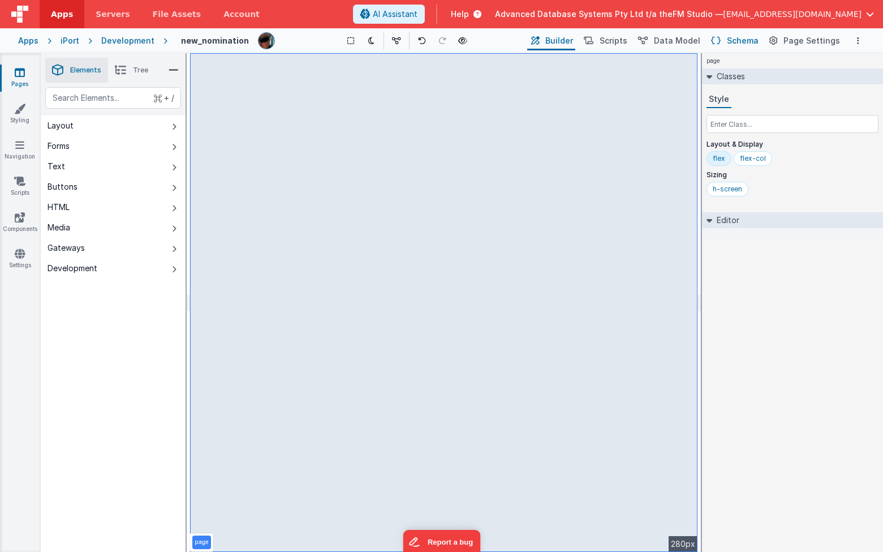
click at [743, 41] on span "Schema" at bounding box center [743, 40] width 32 height 11
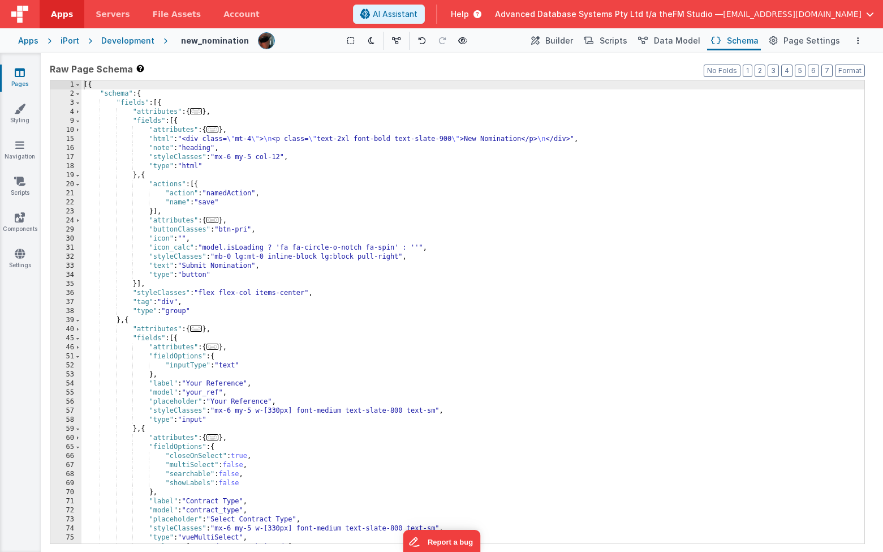
click at [345, 284] on div "[{ "schema" : { "fields" : [{ "attributes" : { ... } , "fields" : [{ "attribute…" at bounding box center [472, 320] width 783 height 481
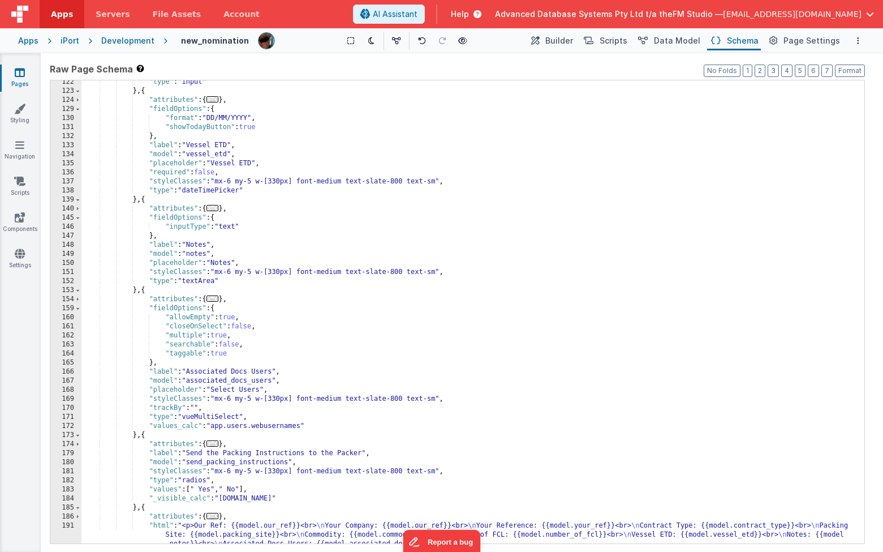
scroll to position [1212, 0]
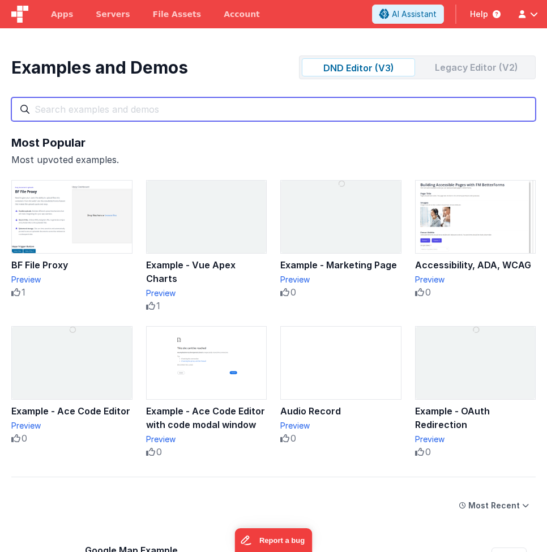
click at [192, 111] on input "text" at bounding box center [273, 109] width 524 height 24
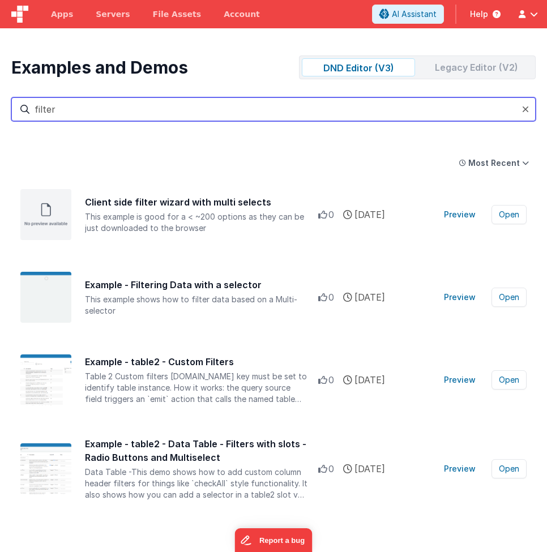
type input "filter"
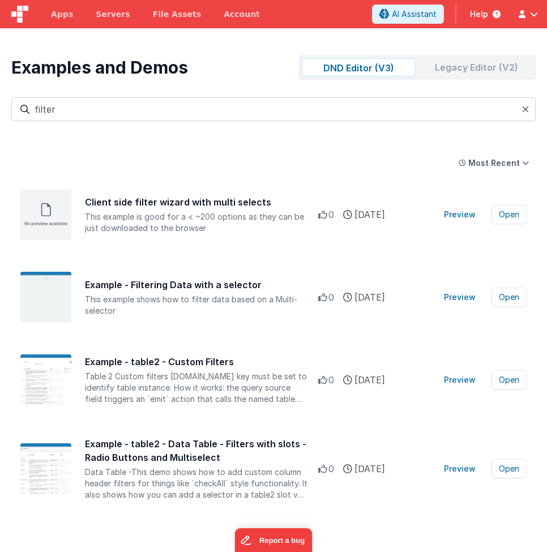
click at [524, 109] on icon at bounding box center [525, 109] width 7 height 9
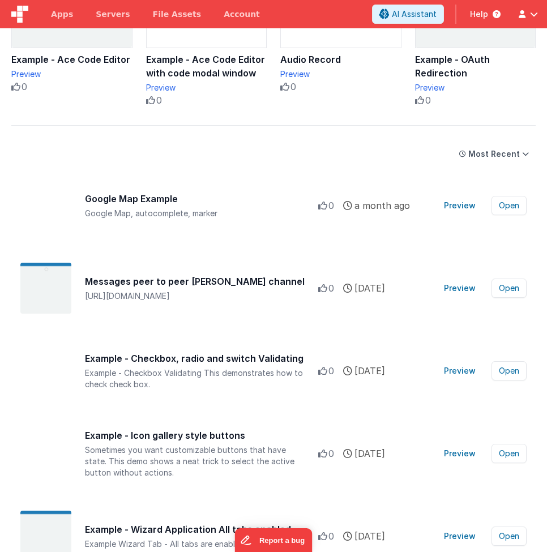
scroll to position [354, 0]
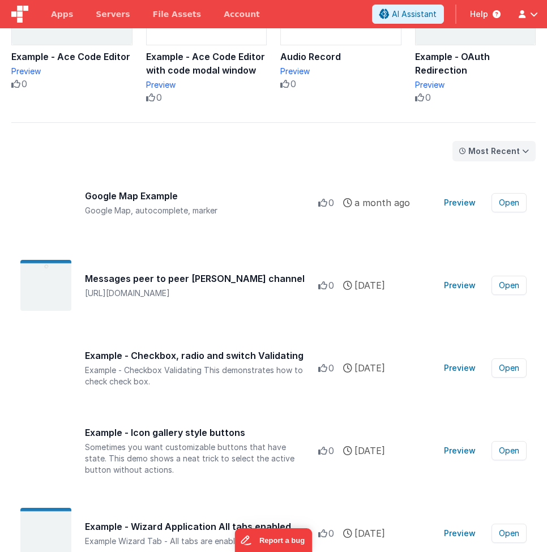
click at [503, 152] on div "Most Recent" at bounding box center [493, 150] width 51 height 11
click at [495, 197] on div "Most Recent" at bounding box center [496, 198] width 80 height 23
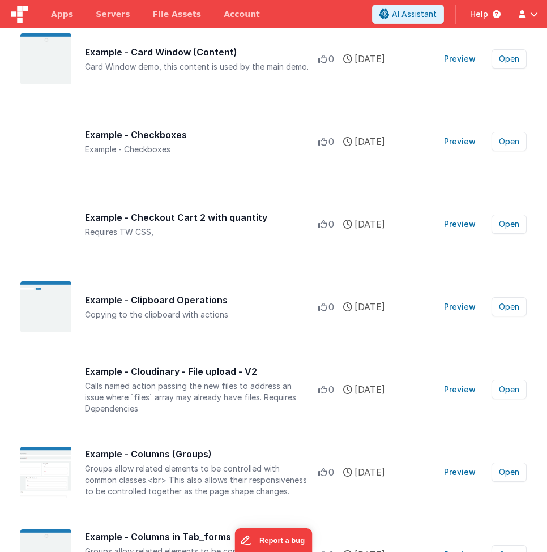
scroll to position [2316, 0]
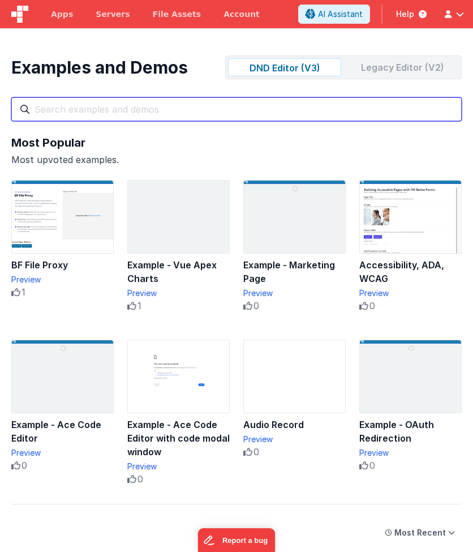
click at [161, 112] on input "text" at bounding box center [236, 109] width 450 height 24
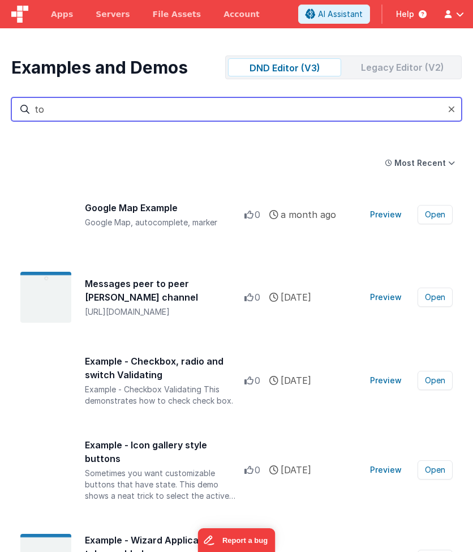
type input "t"
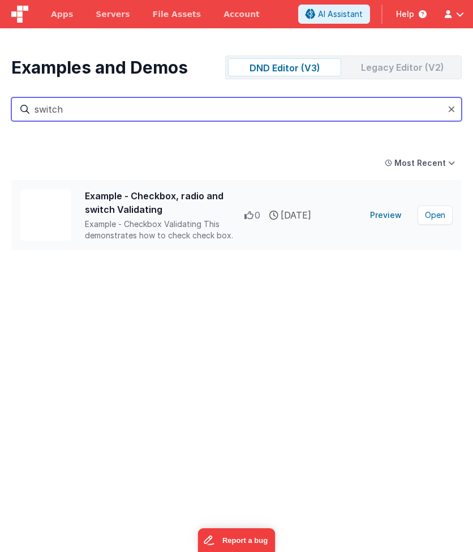
type input "switch"
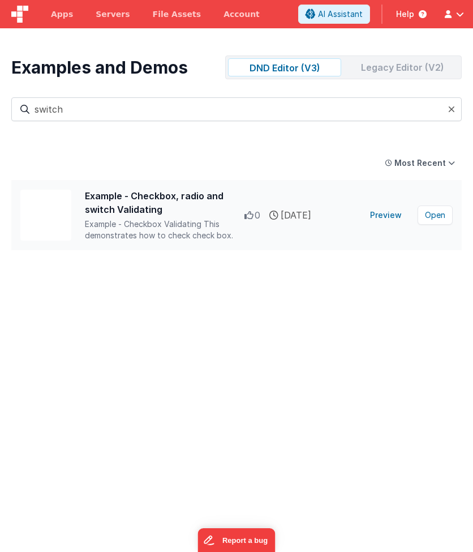
click at [131, 204] on div "Example - Checkbox, radio and switch Validating" at bounding box center [165, 202] width 160 height 27
click at [386, 213] on button "Preview" at bounding box center [385, 215] width 45 height 18
click at [436, 217] on button "Open" at bounding box center [435, 214] width 35 height 19
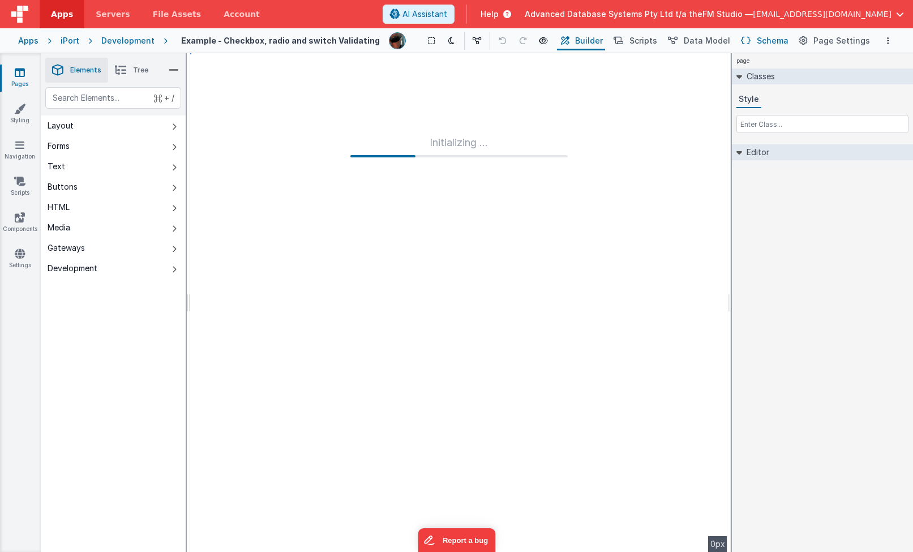
click at [473, 41] on span "Schema" at bounding box center [773, 40] width 32 height 11
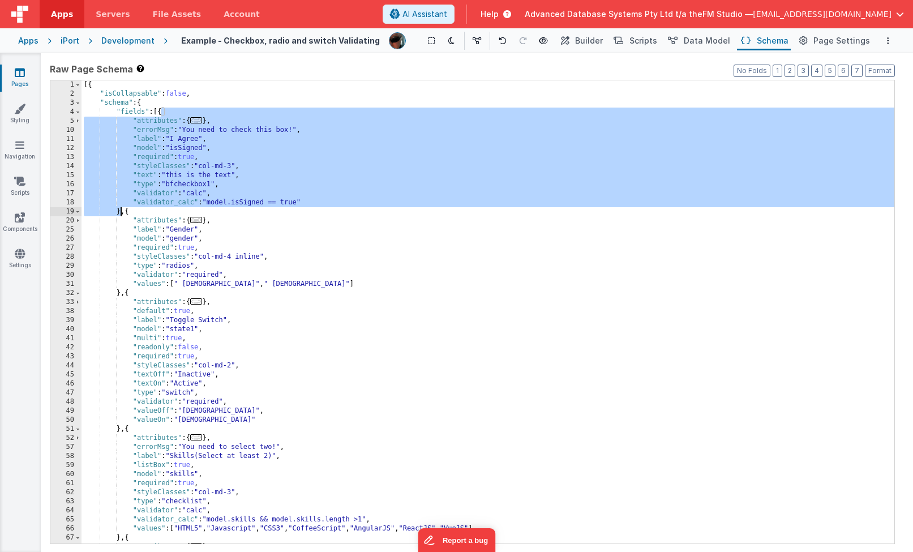
drag, startPoint x: 161, startPoint y: 114, endPoint x: 121, endPoint y: 209, distance: 102.7
click at [121, 209] on div "[{ "isCollapsable" : false , "schema" : { "fields" : [{ "attributes" : { ... } …" at bounding box center [487, 320] width 813 height 481
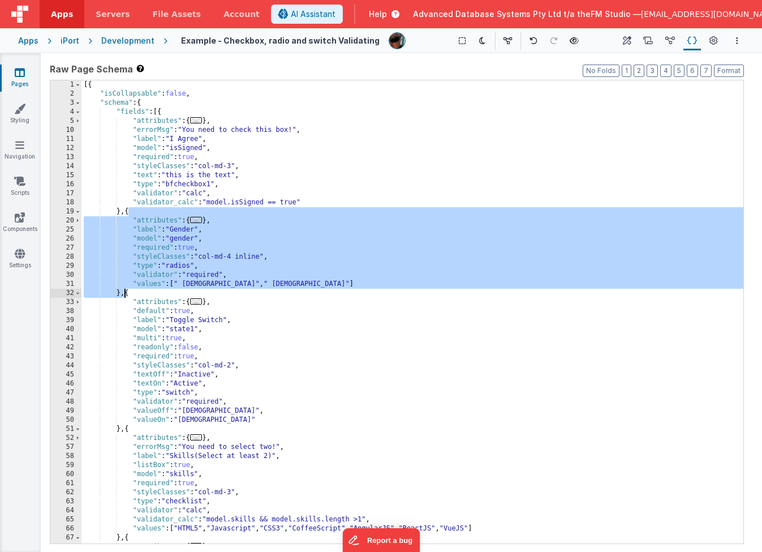
drag, startPoint x: 128, startPoint y: 213, endPoint x: 124, endPoint y: 293, distance: 79.9
click at [124, 293] on div "[{ "isCollapsable" : false , "schema" : { "fields" : [{ "attributes" : { ... } …" at bounding box center [412, 320] width 662 height 481
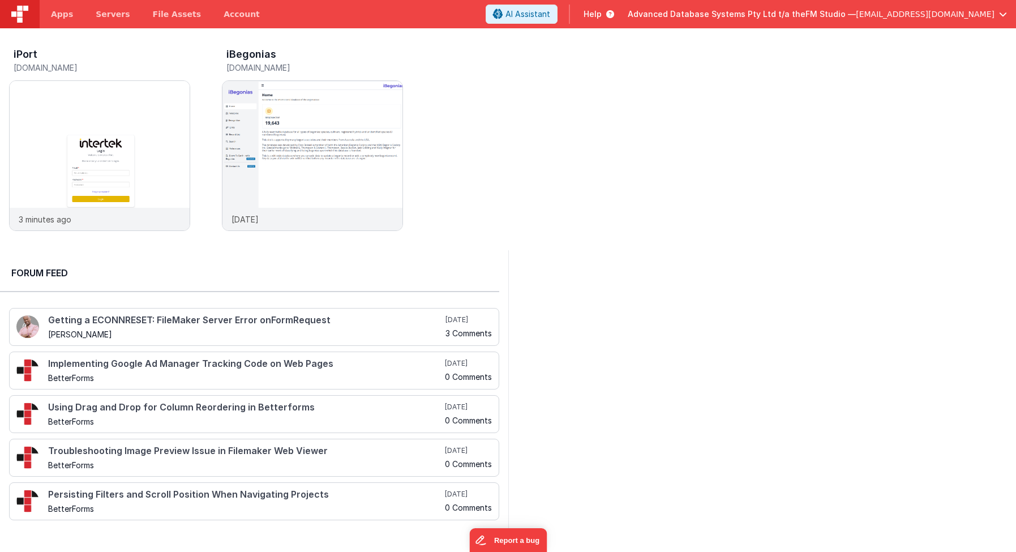
click at [602, 13] on span "Help" at bounding box center [592, 13] width 18 height 11
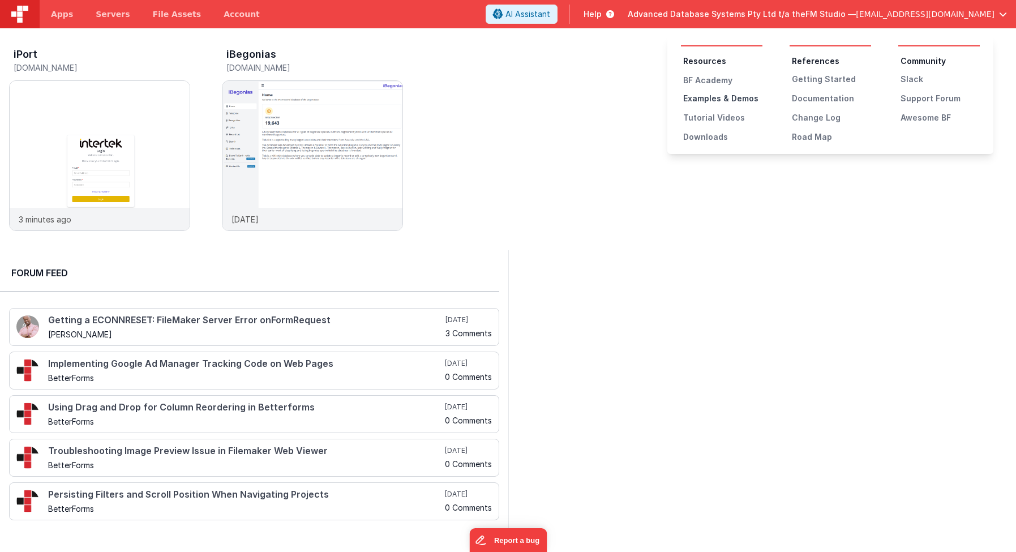
click at [702, 98] on div "Examples & Demos" at bounding box center [722, 98] width 79 height 11
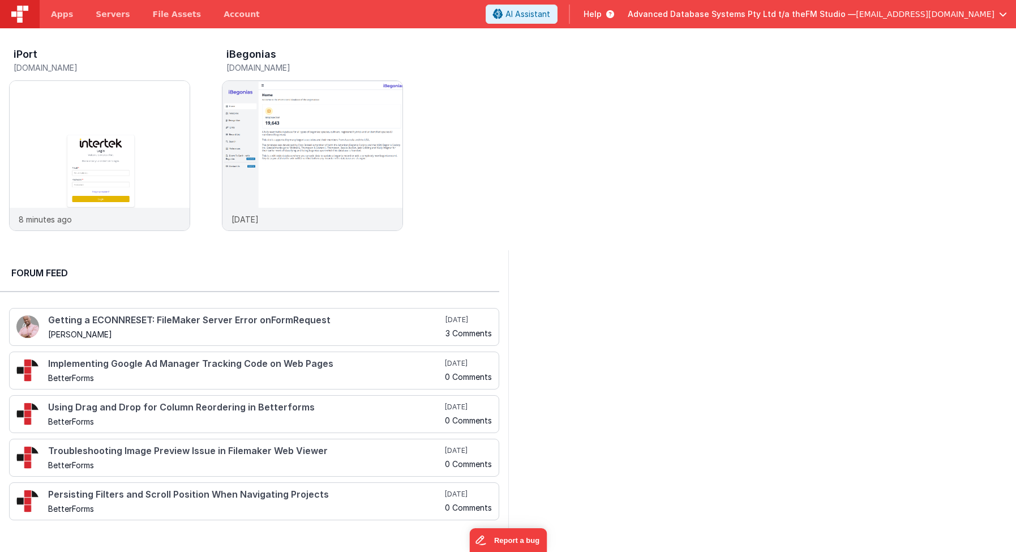
click at [602, 14] on span "Help" at bounding box center [592, 13] width 18 height 11
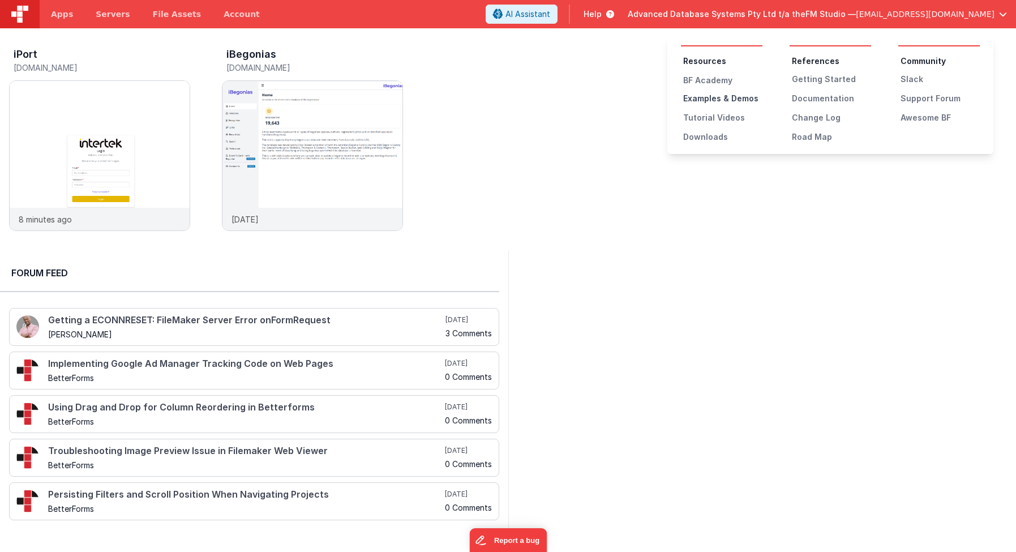
click at [710, 97] on div "Examples & Demos" at bounding box center [722, 98] width 79 height 11
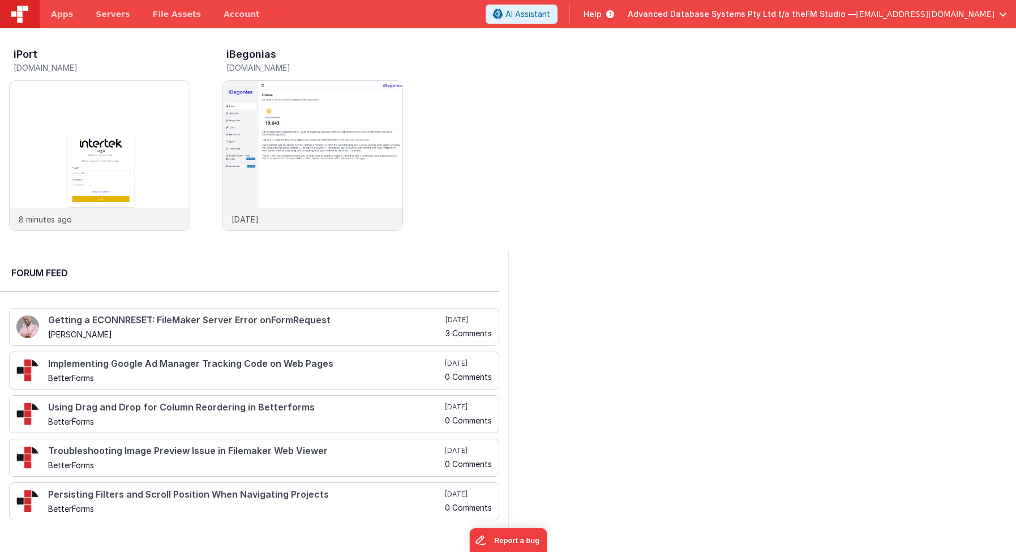
click at [614, 14] on icon at bounding box center [608, 13] width 12 height 11
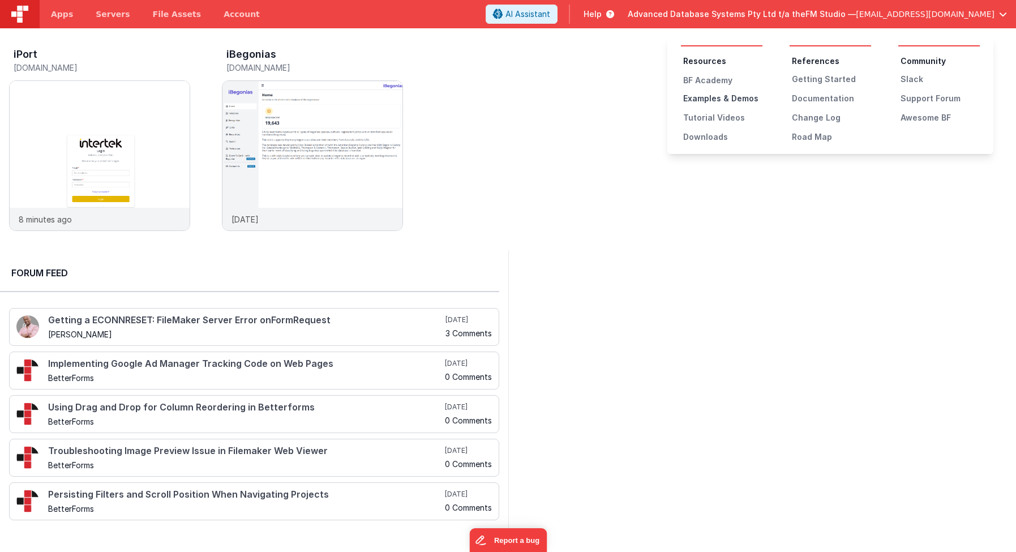
click at [700, 97] on div "Examples & Demos" at bounding box center [722, 98] width 79 height 11
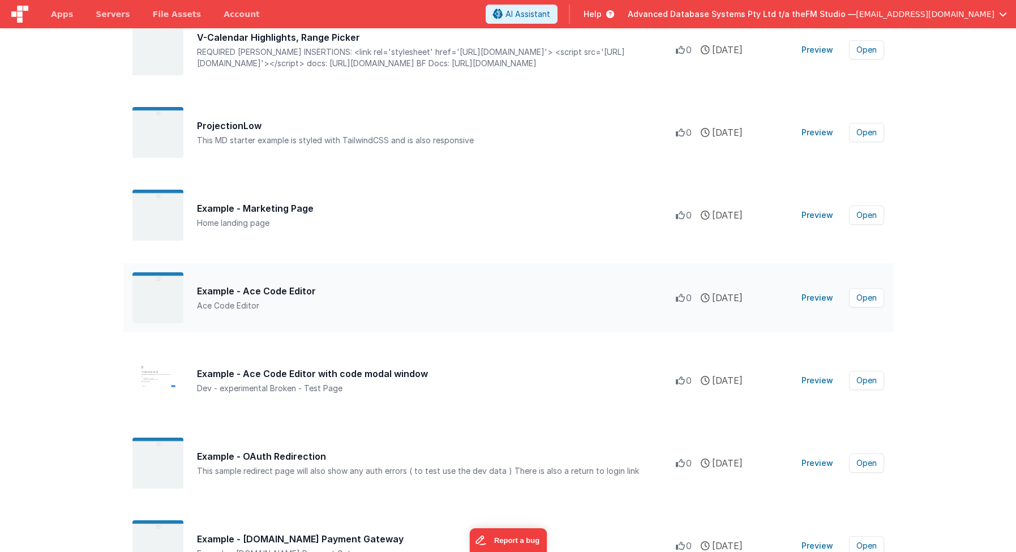
scroll to position [1003, 0]
click at [825, 214] on button "Preview" at bounding box center [817, 214] width 45 height 18
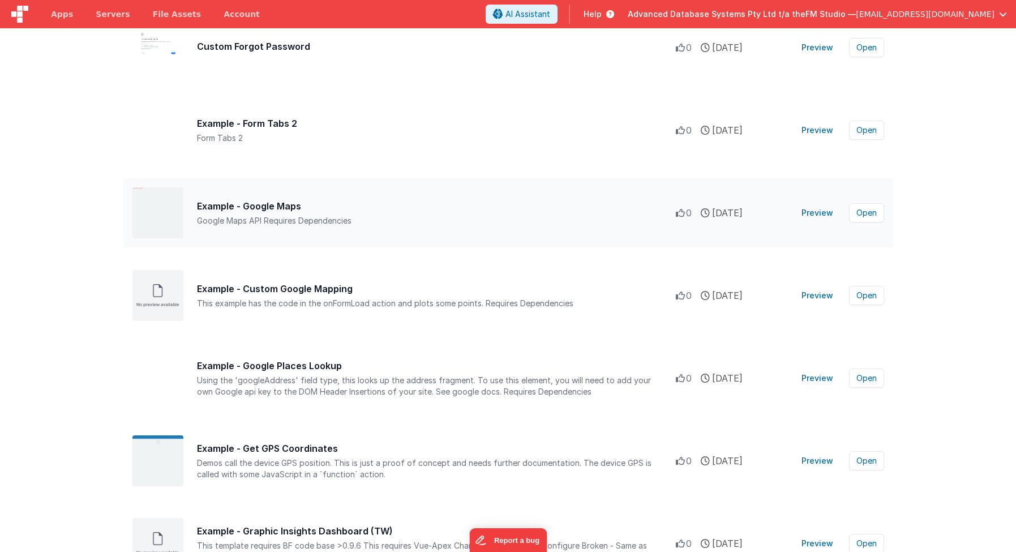
scroll to position [4976, 0]
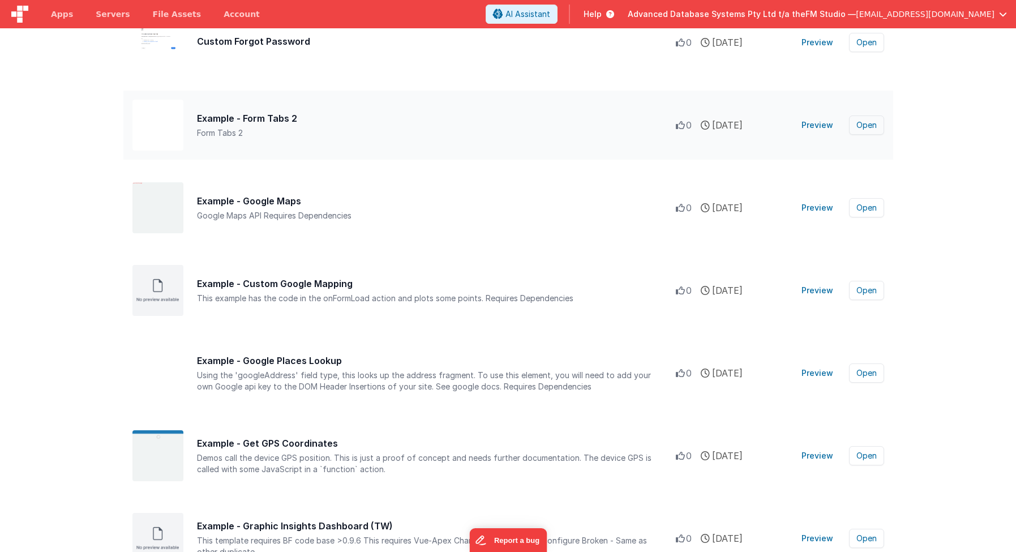
click at [860, 125] on button "Open" at bounding box center [866, 124] width 35 height 19
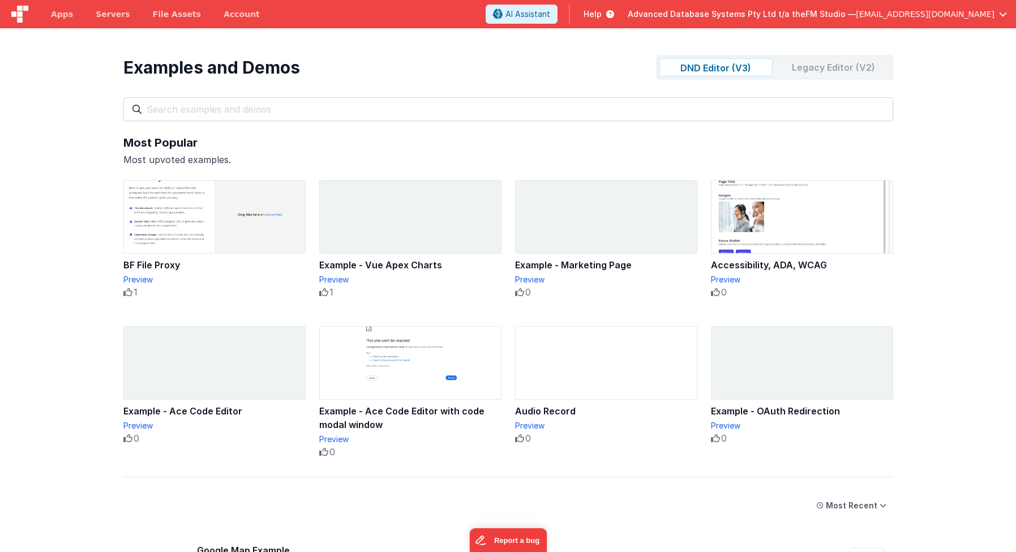
click at [916, 293] on section "Examples and Demos DND Editor (V3) Legacy Editor (V2) All Files Getting Started…" at bounding box center [508, 304] width 1016 height 552
click at [810, 222] on img at bounding box center [801, 217] width 181 height 72
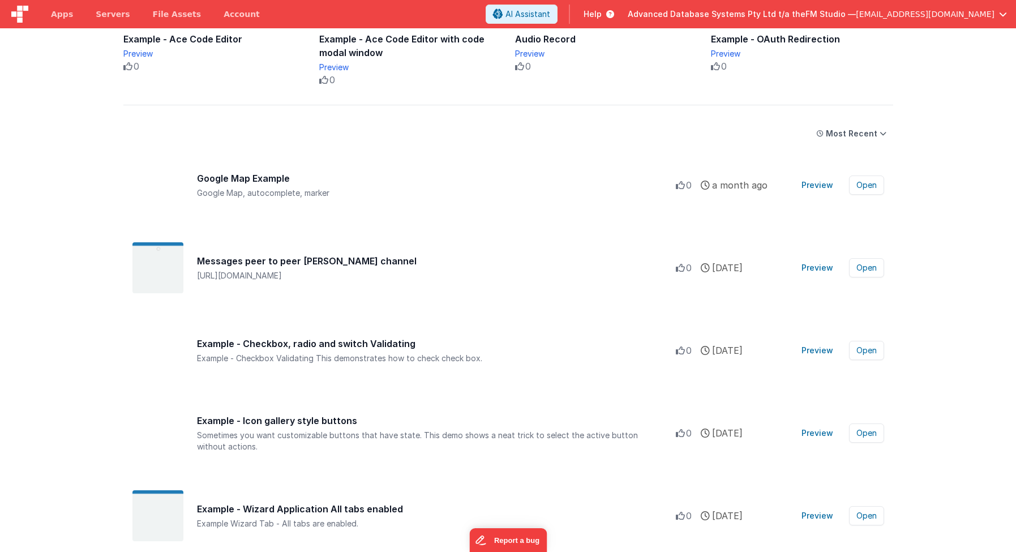
scroll to position [375, 0]
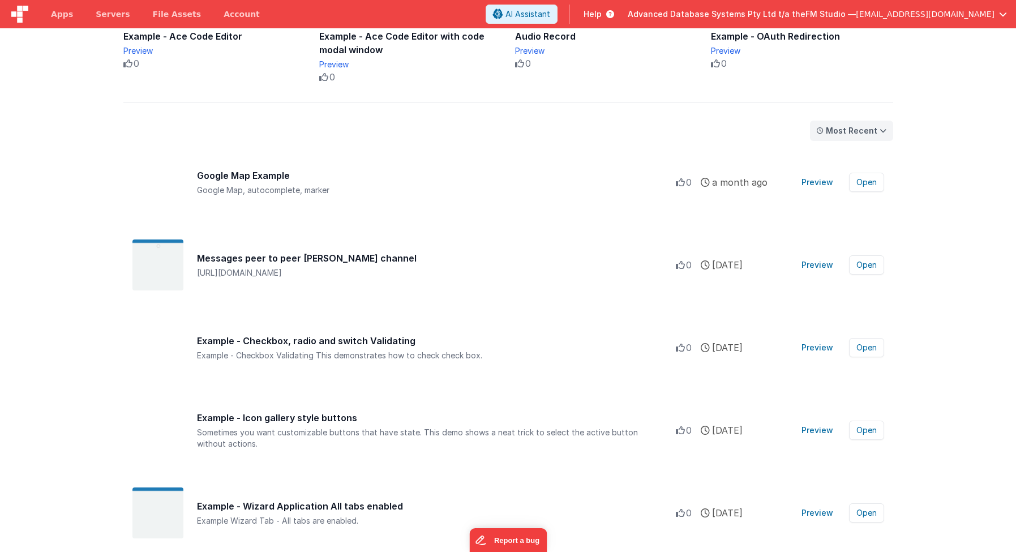
click at [845, 127] on div "Most Recent" at bounding box center [851, 130] width 51 height 11
click at [844, 151] on div "Most Popular" at bounding box center [854, 155] width 80 height 23
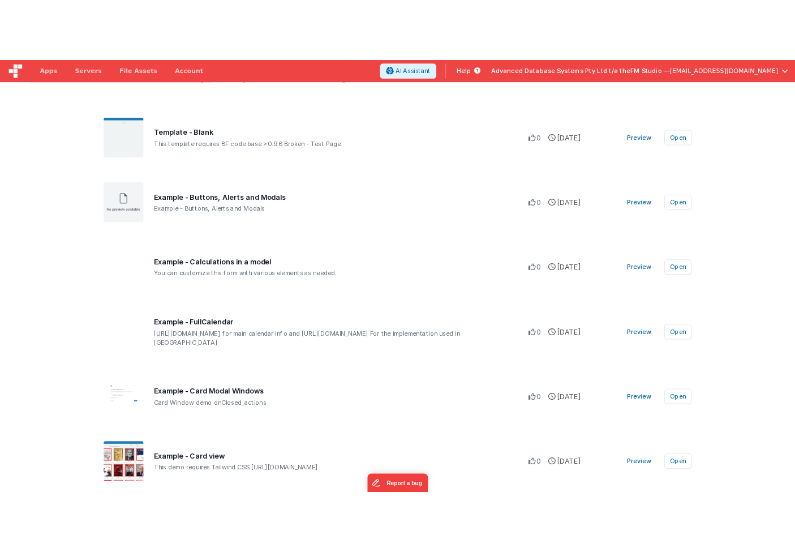
scroll to position [1472, 0]
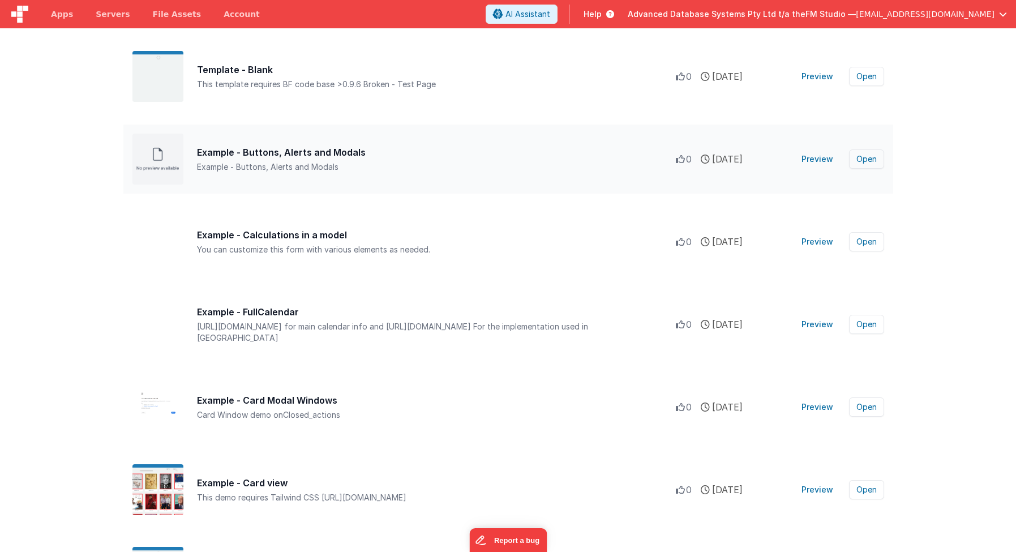
click at [868, 158] on button "Open" at bounding box center [866, 158] width 35 height 19
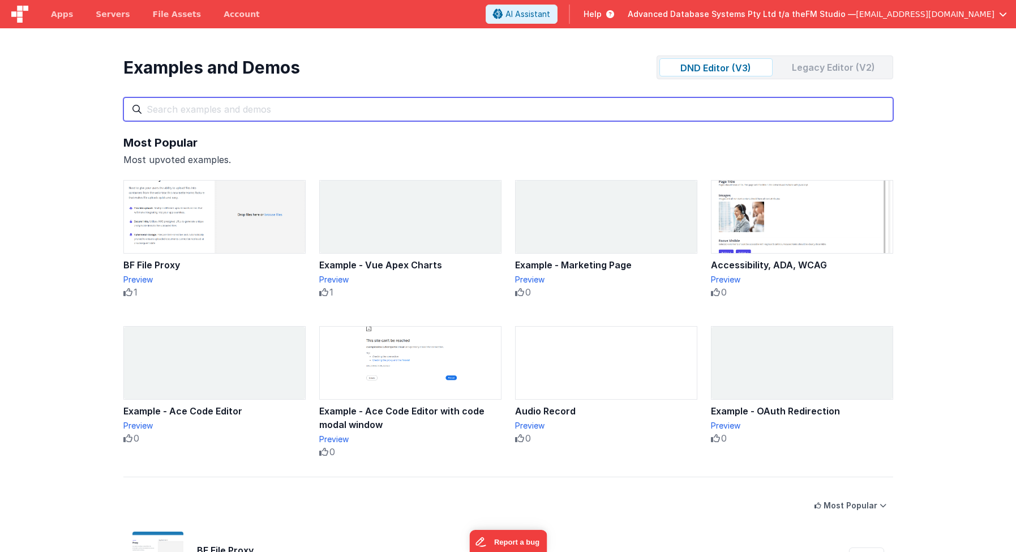
click at [372, 108] on input "text" at bounding box center [508, 109] width 770 height 24
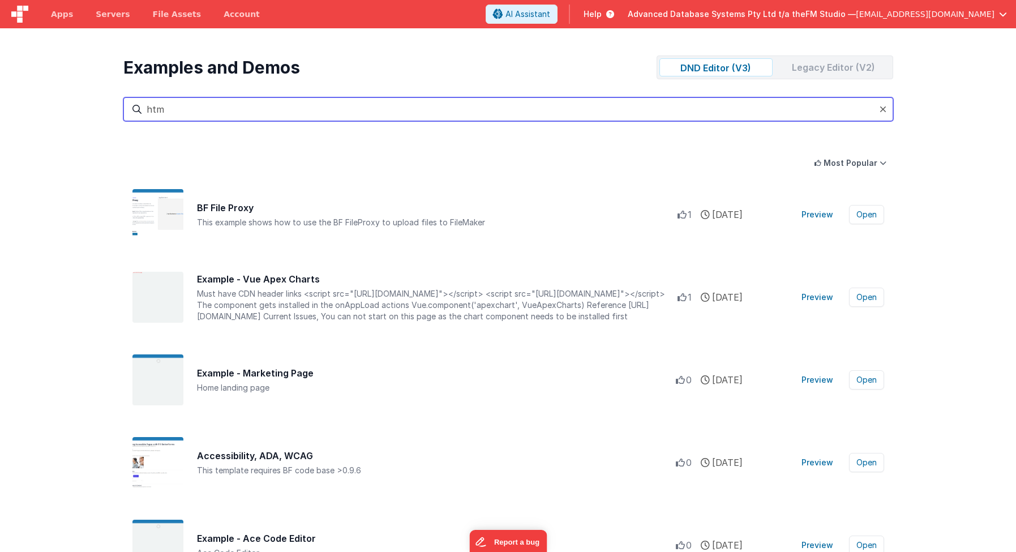
type input "html"
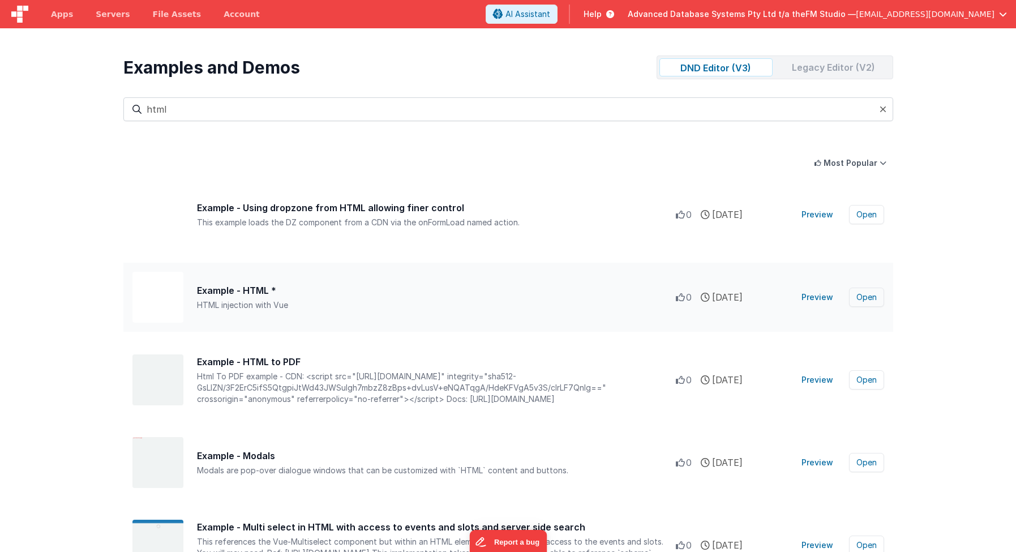
click at [865, 298] on button "Open" at bounding box center [866, 296] width 35 height 19
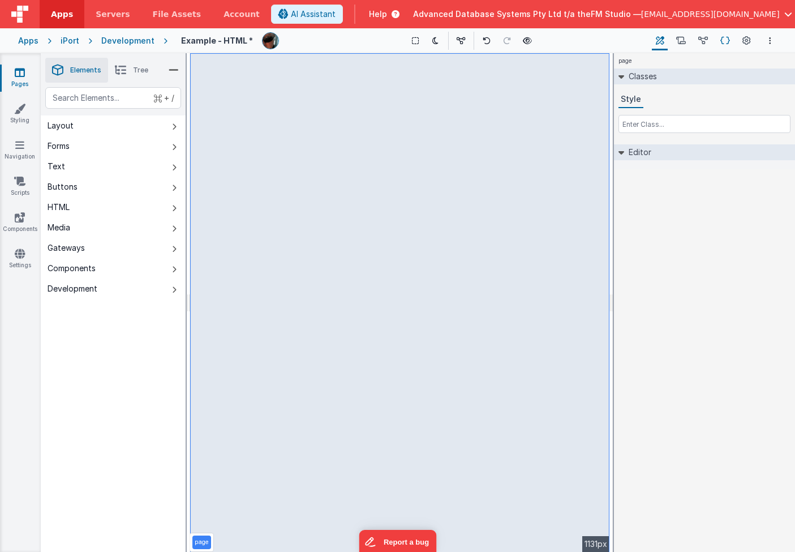
click at [724, 41] on icon at bounding box center [725, 41] width 10 height 12
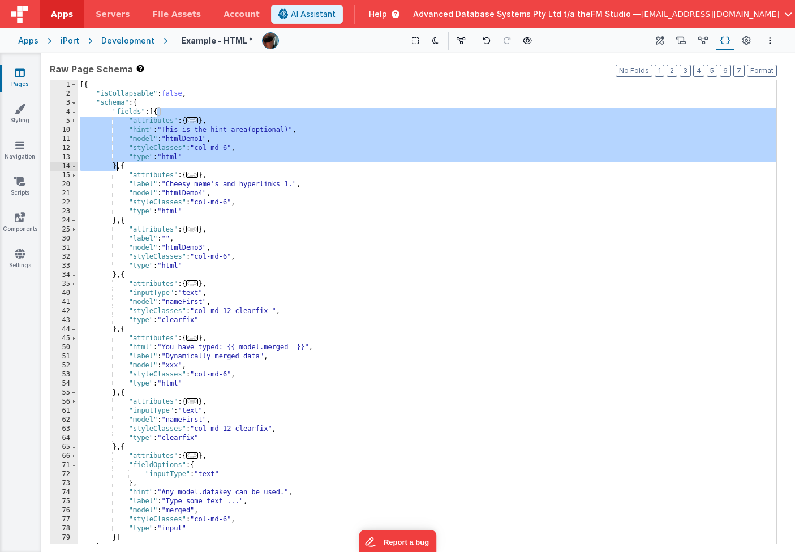
drag, startPoint x: 158, startPoint y: 113, endPoint x: 116, endPoint y: 165, distance: 67.2
click at [116, 165] on div "[{ "isCollapsable" : false , "schema" : { "fields" : [{ "attributes" : { ... } …" at bounding box center [427, 320] width 699 height 481
